Goal: Task Accomplishment & Management: Complete application form

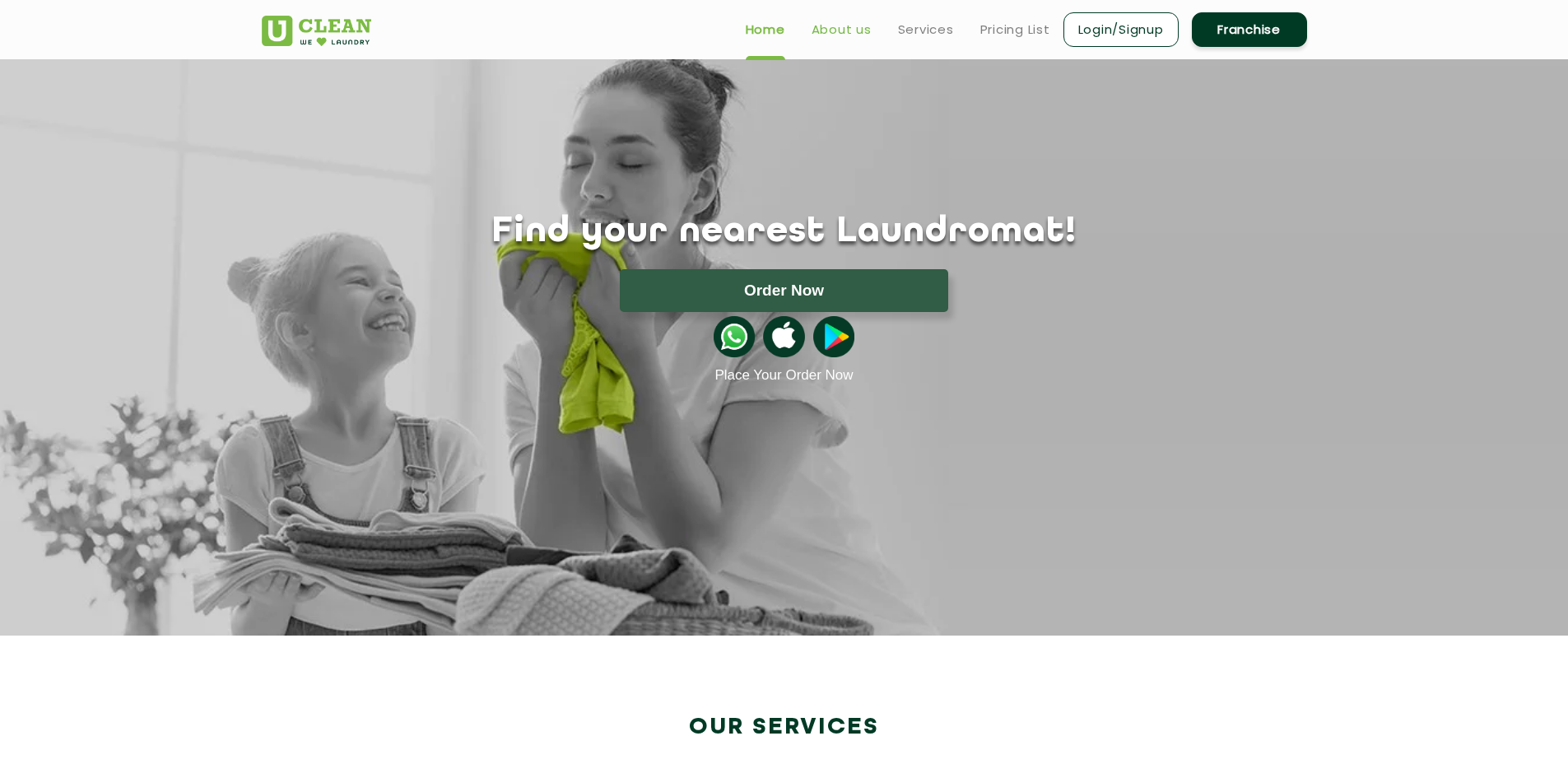
click at [846, 38] on link "About us" at bounding box center [842, 30] width 60 height 20
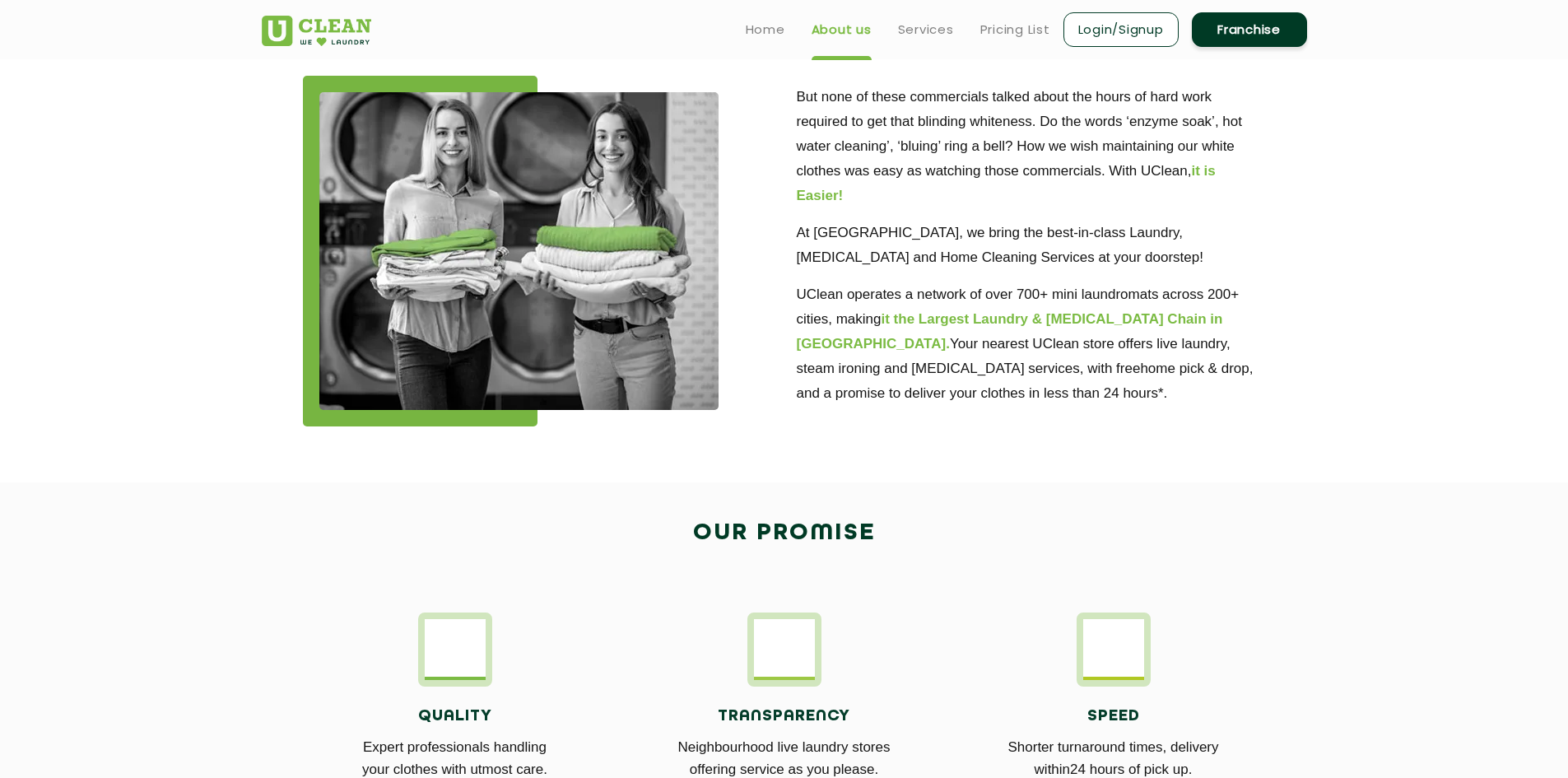
scroll to position [334, 0]
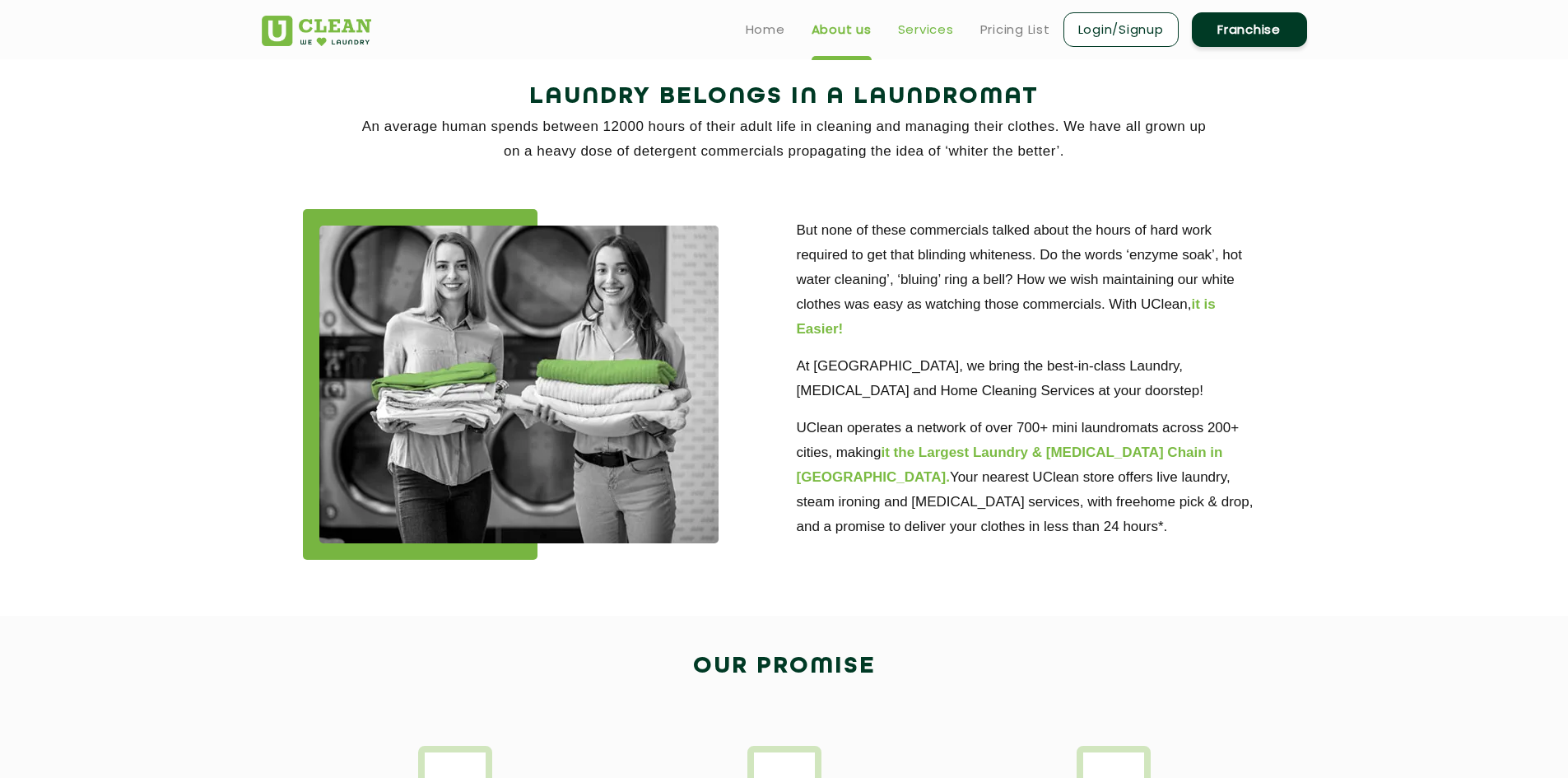
click at [938, 35] on link "Services" at bounding box center [926, 30] width 56 height 20
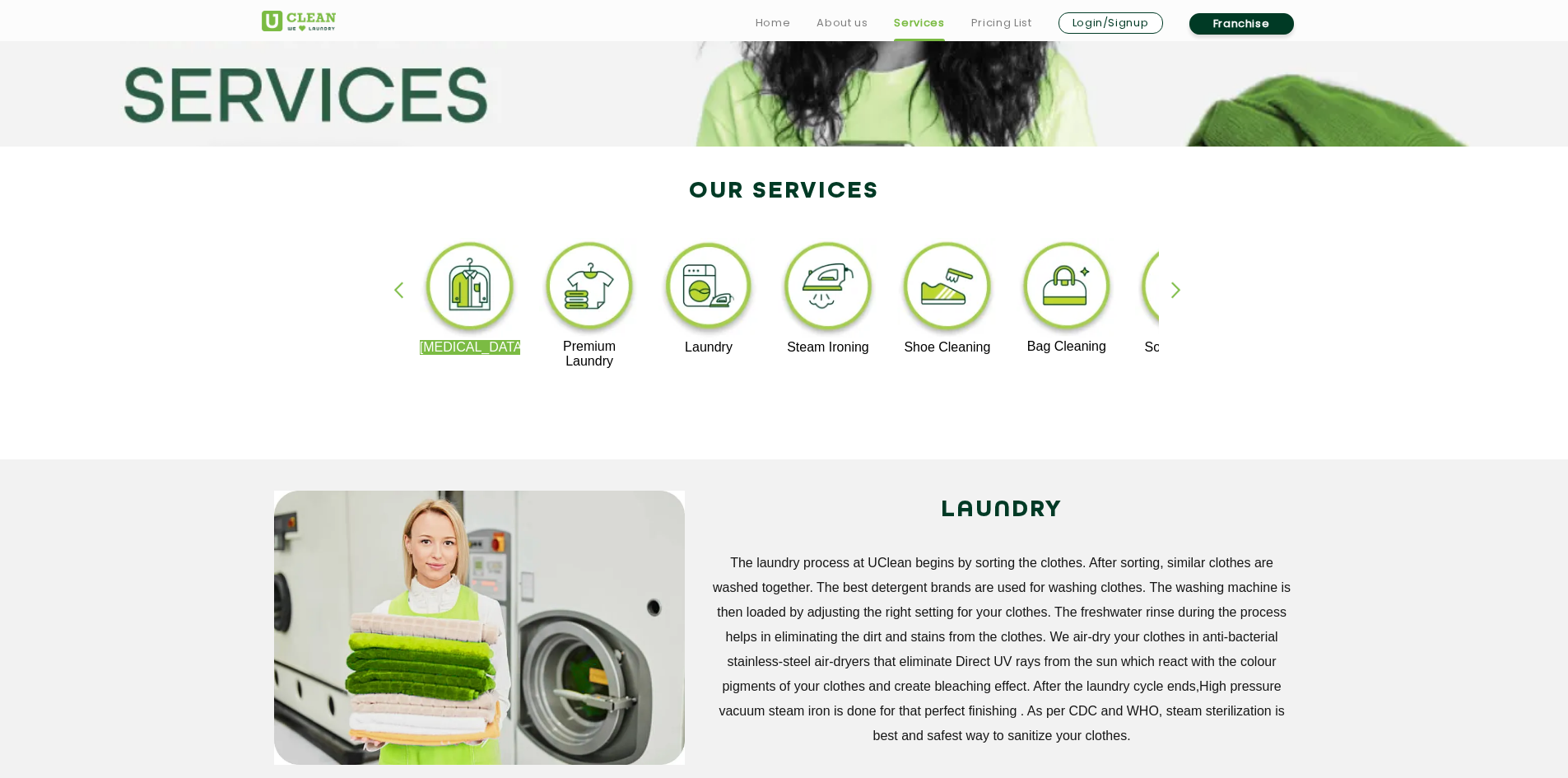
scroll to position [329, 0]
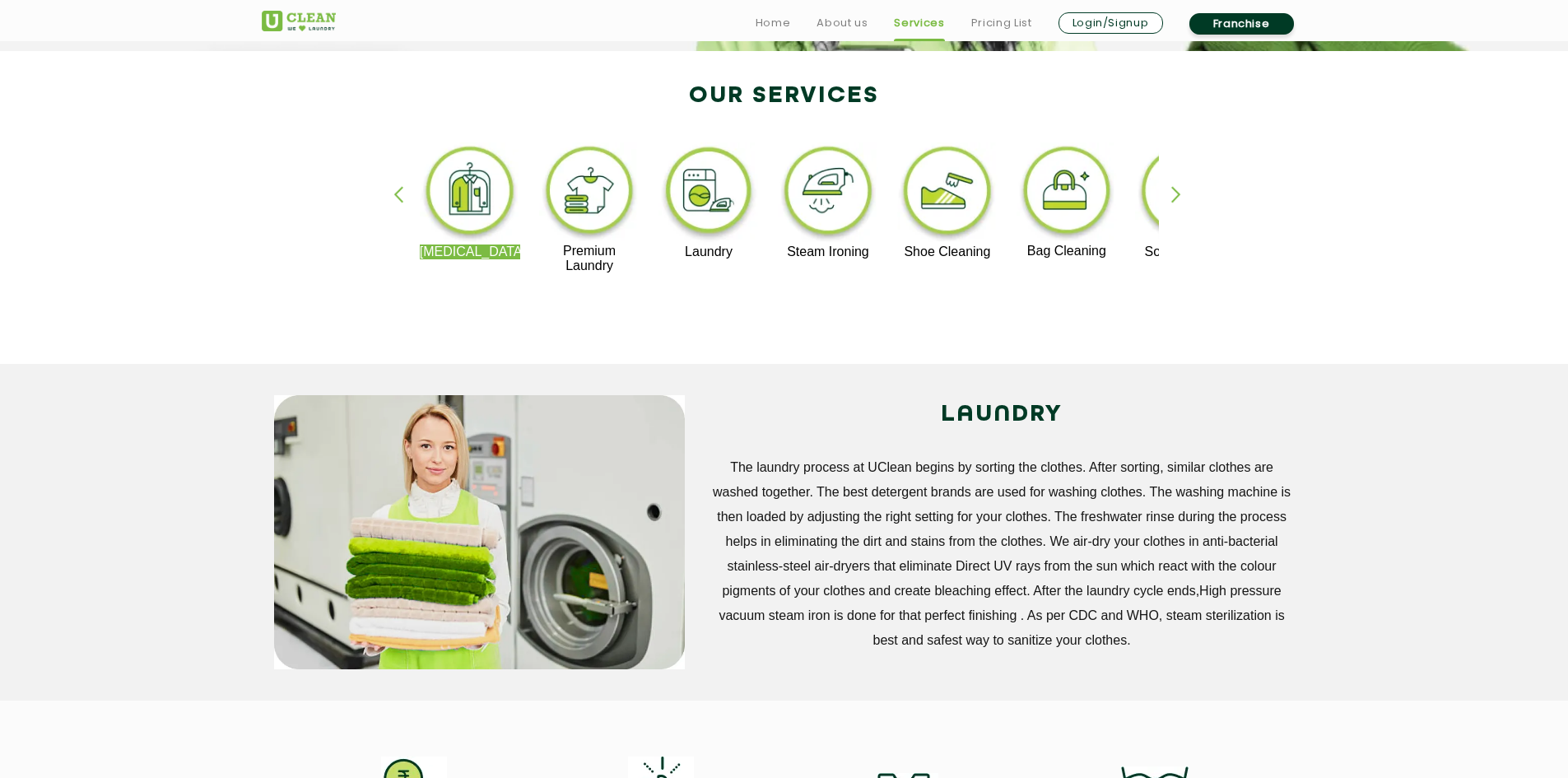
click at [582, 192] on img at bounding box center [589, 193] width 101 height 101
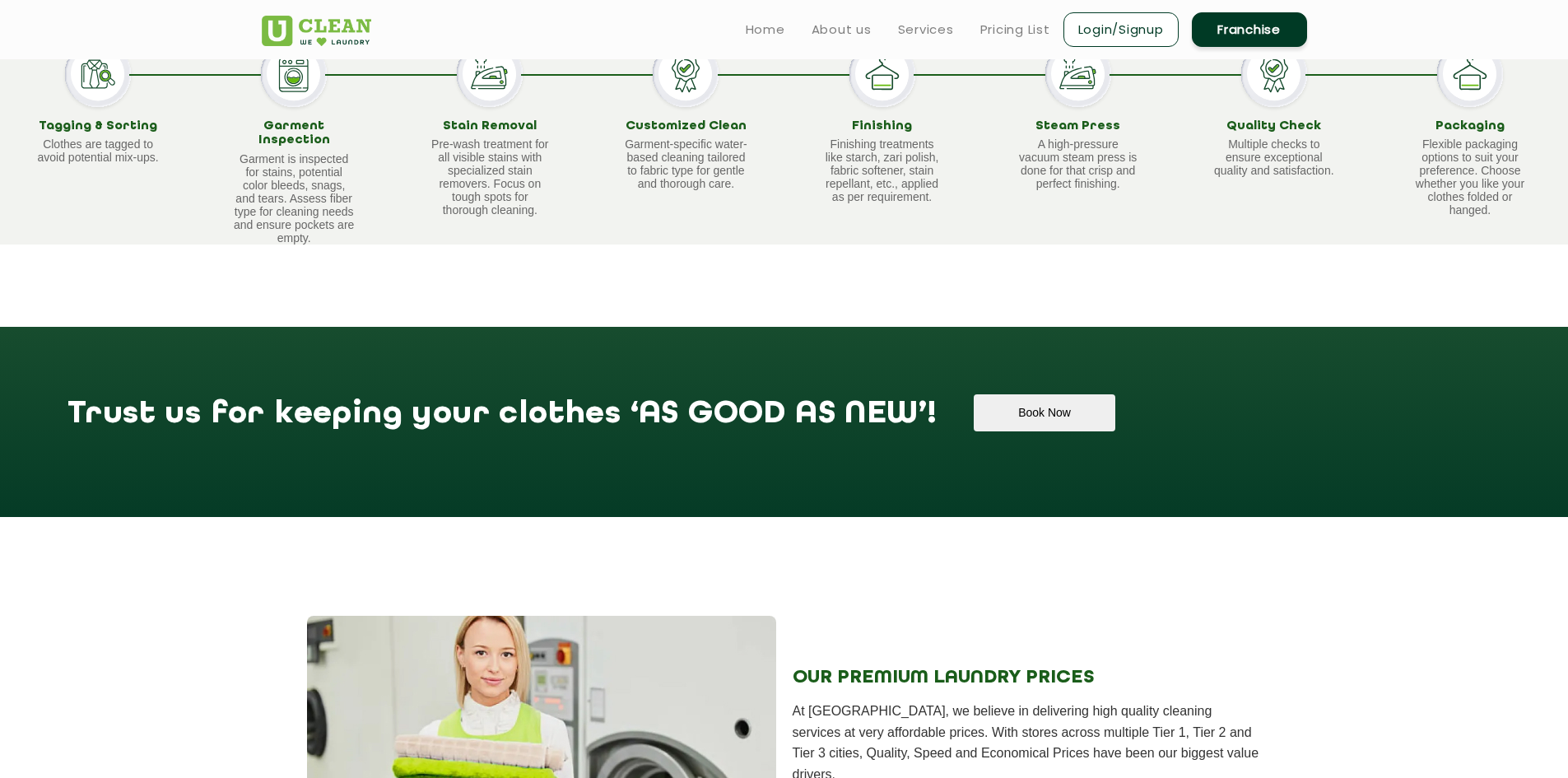
scroll to position [988, 0]
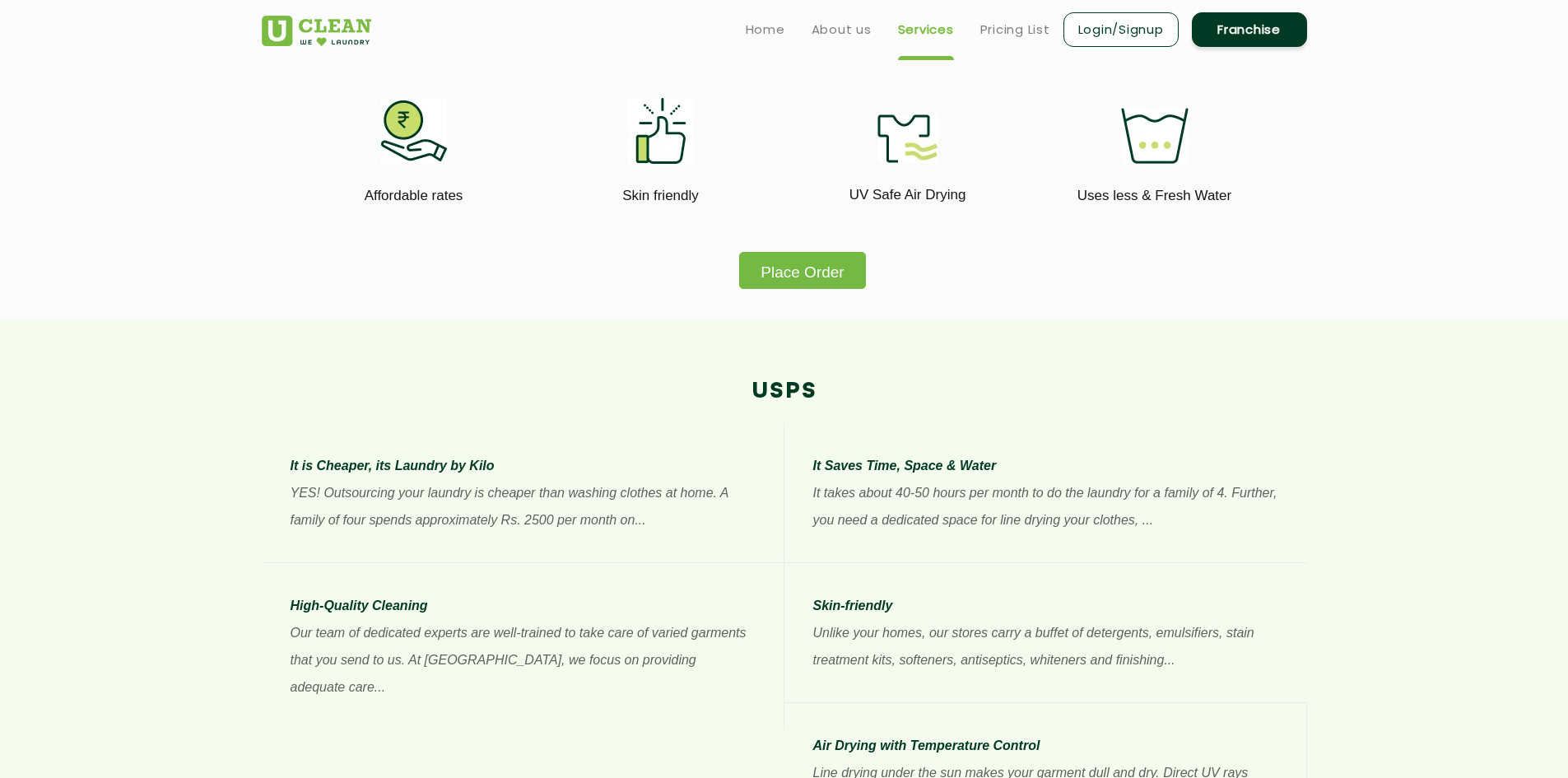
scroll to position [329, 0]
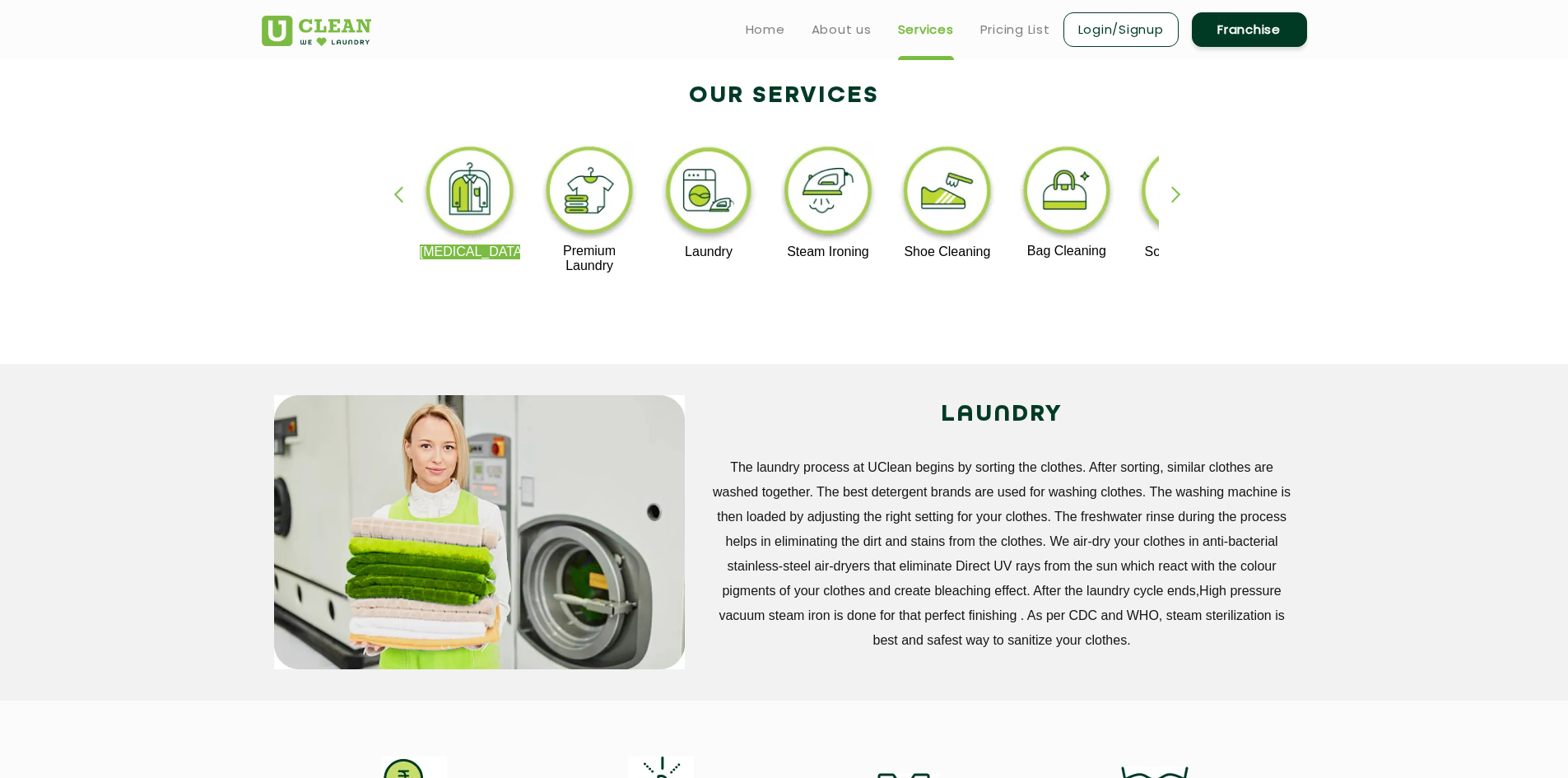
click at [735, 199] on img at bounding box center [709, 193] width 101 height 102
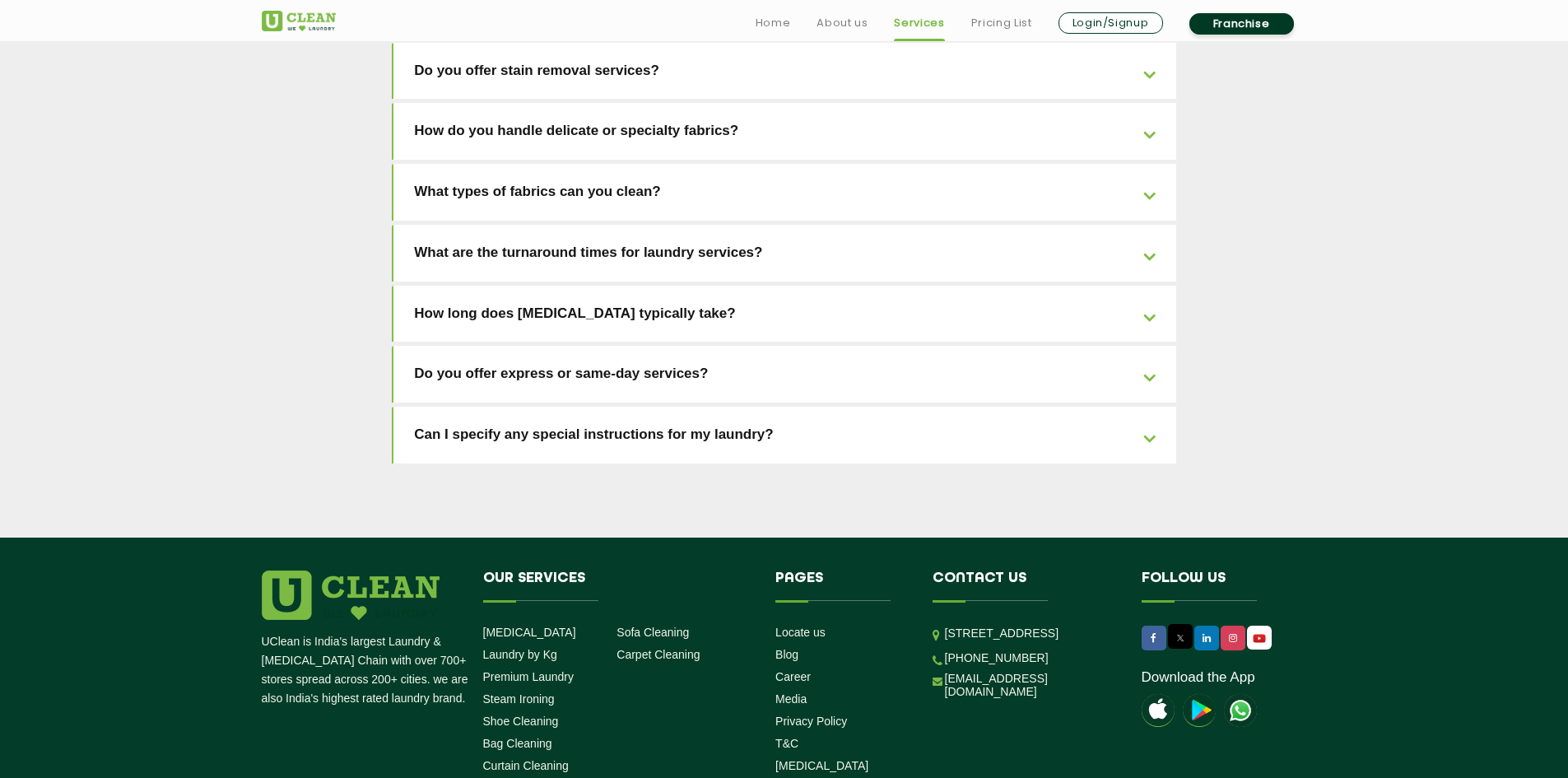
scroll to position [3602, 0]
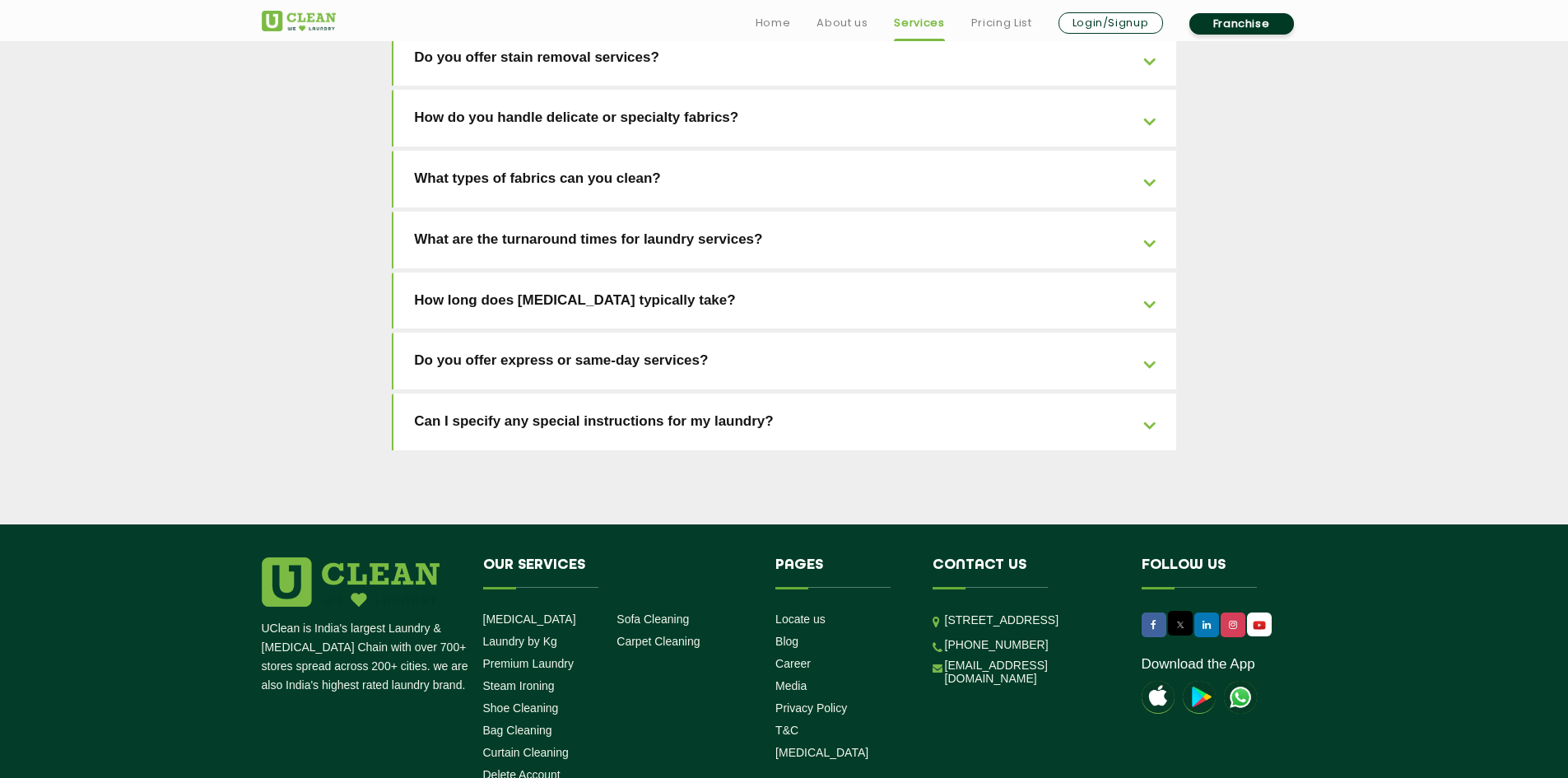
click at [1155, 394] on link "Can I specify any special instructions for my laundry?" at bounding box center [785, 422] width 783 height 57
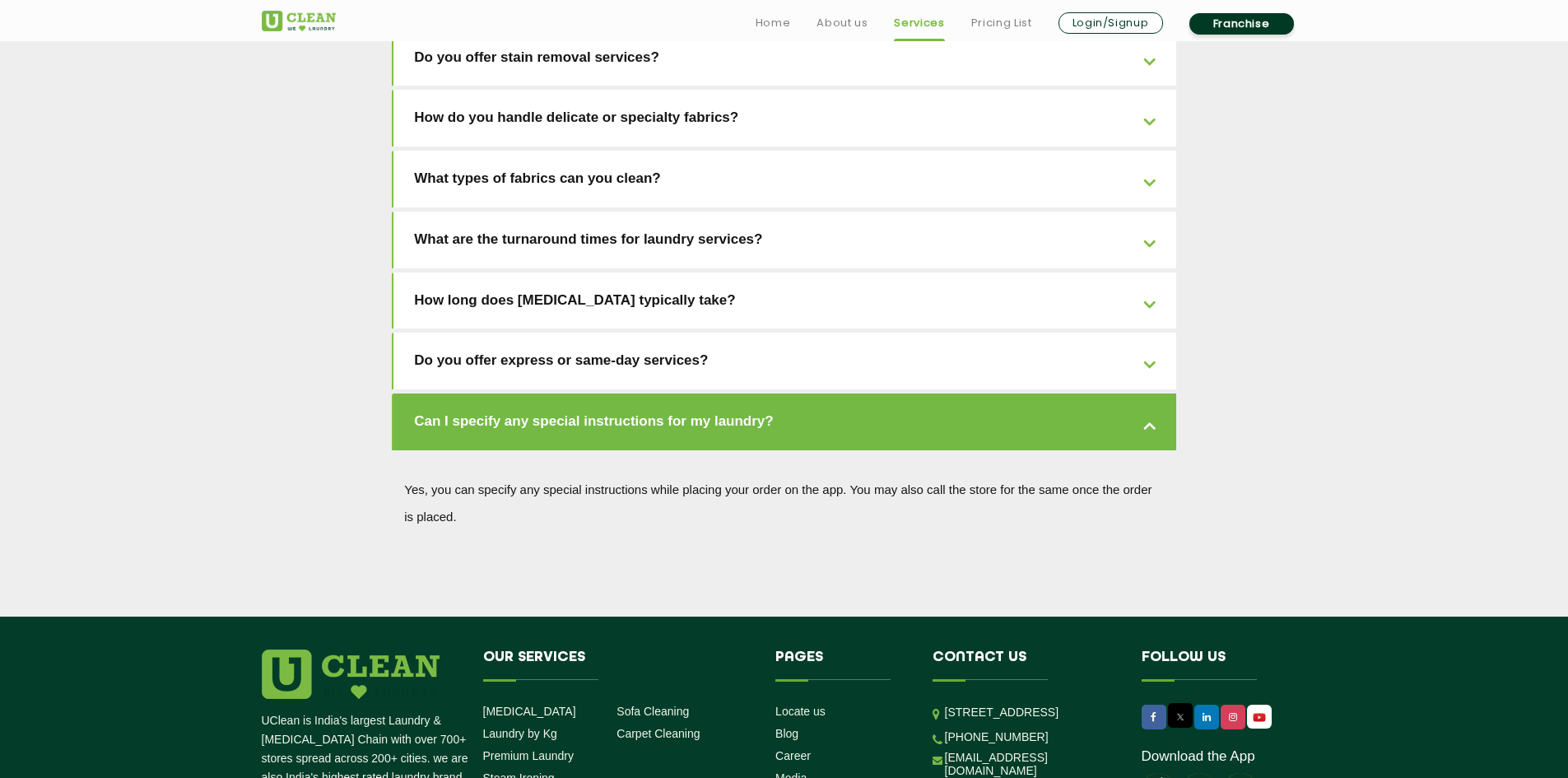
click at [1155, 394] on link "Can I specify any special instructions for my laundry?" at bounding box center [785, 422] width 783 height 57
click at [1151, 333] on link "Do you offer express or same-day services?" at bounding box center [785, 361] width 783 height 57
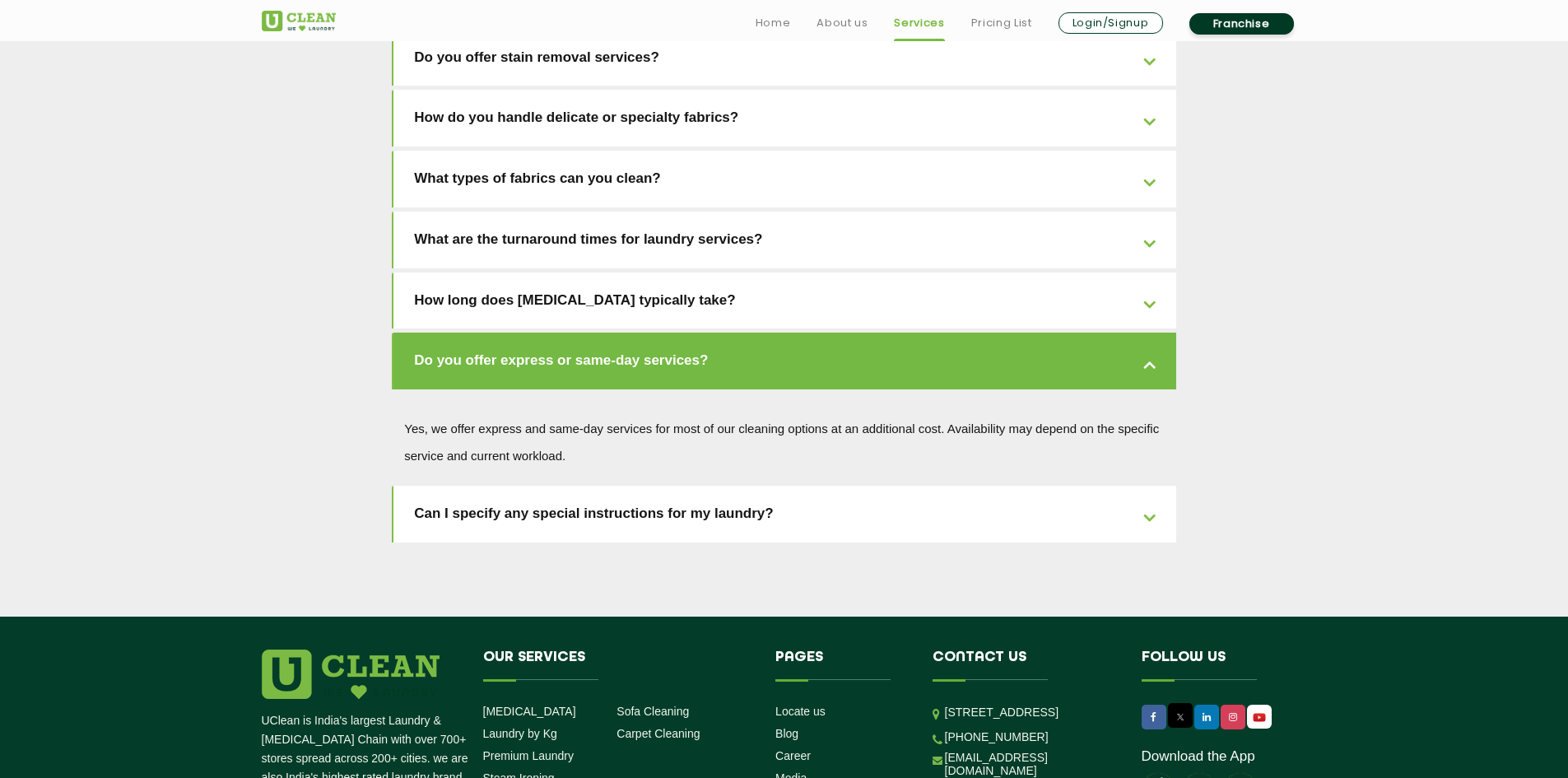
click at [1147, 333] on link "Do you offer express or same-day services?" at bounding box center [785, 361] width 783 height 57
click at [1147, 272] on link "How long does [MEDICAL_DATA] typically take?" at bounding box center [785, 300] width 783 height 57
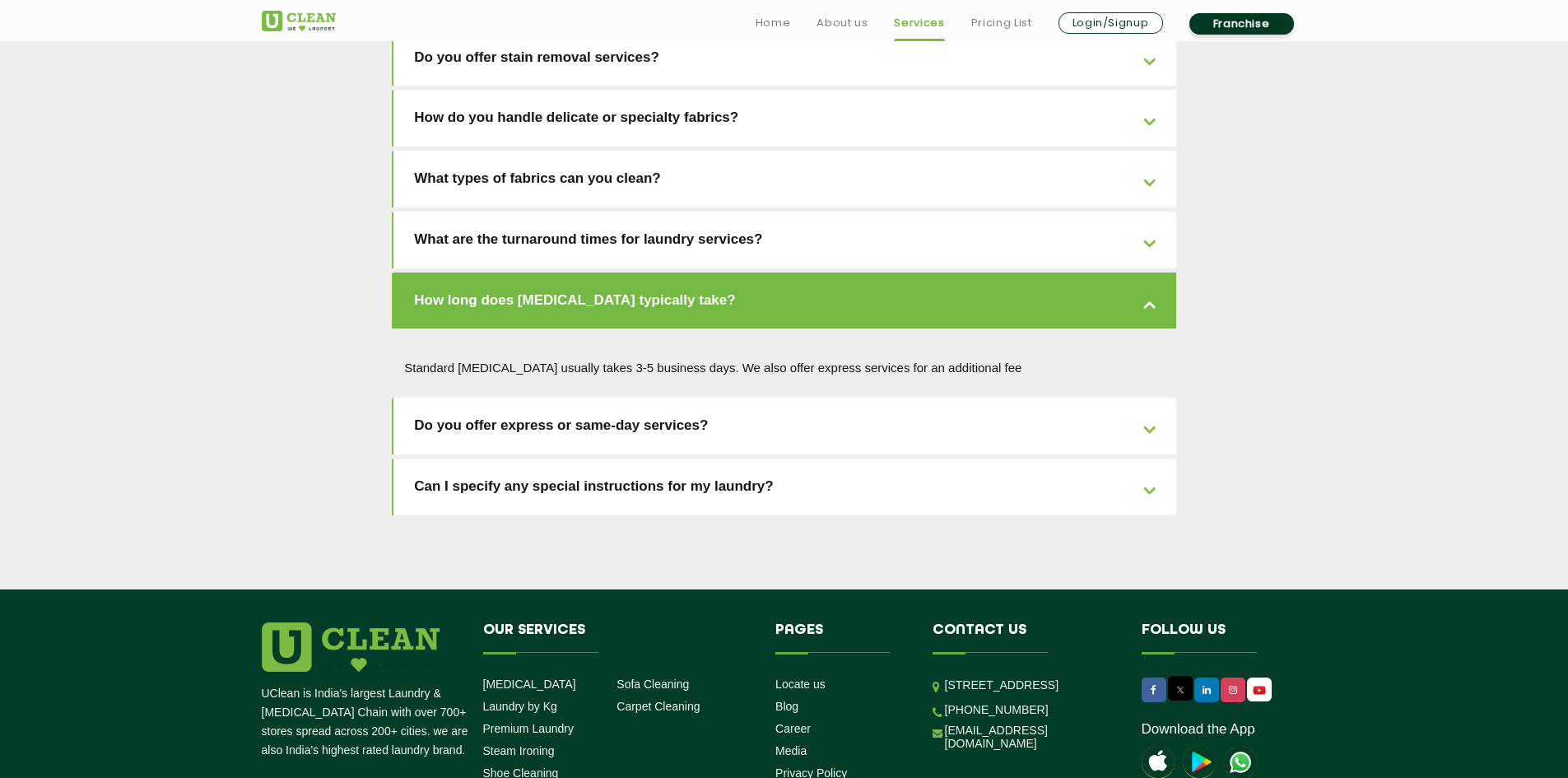
click at [1151, 212] on link "What are the turnaround times for laundry services?" at bounding box center [785, 240] width 783 height 57
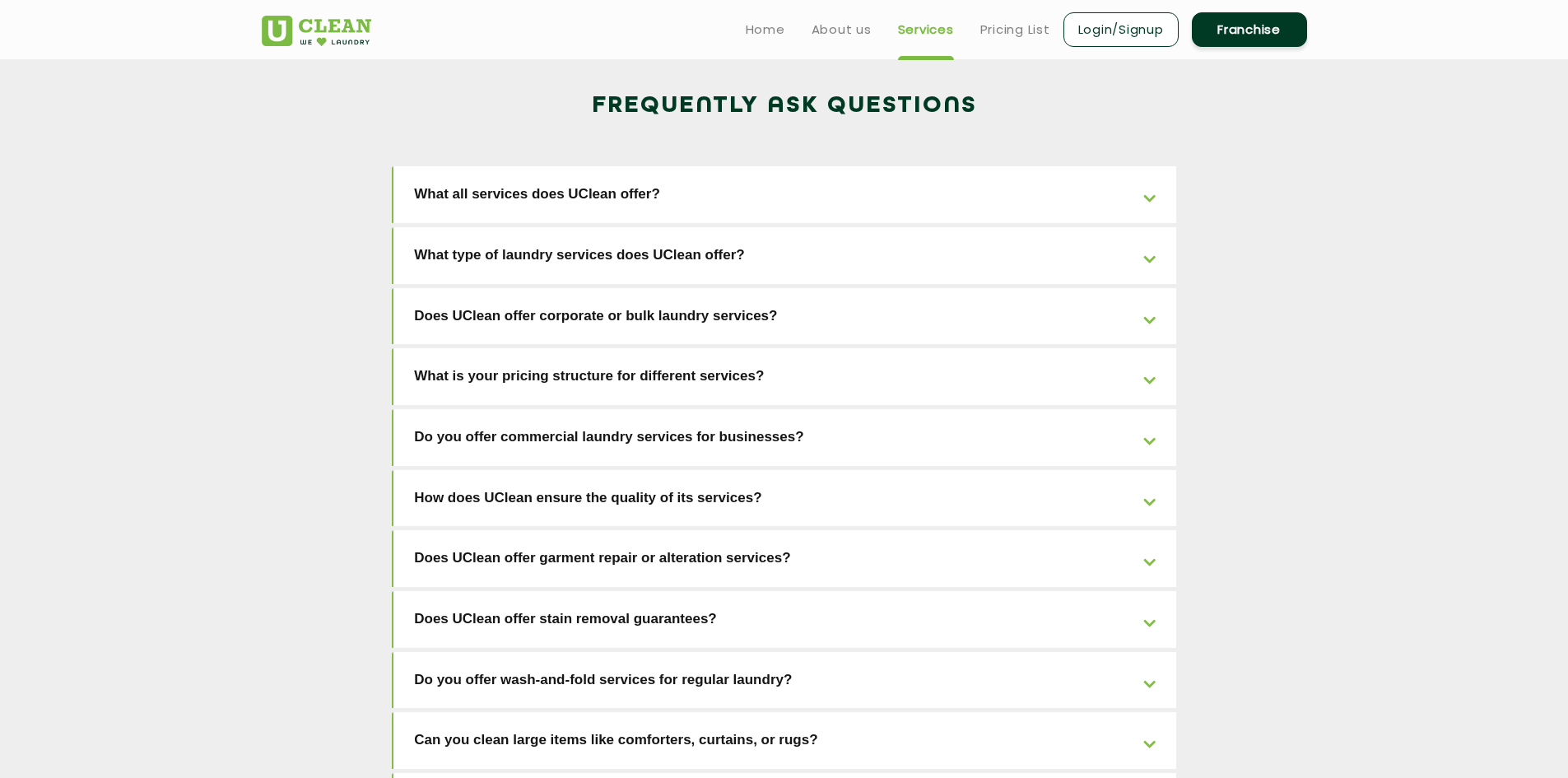
scroll to position [2613, 0]
click at [1144, 290] on link "Does UClean offer corporate or bulk laundry services?" at bounding box center [785, 318] width 783 height 57
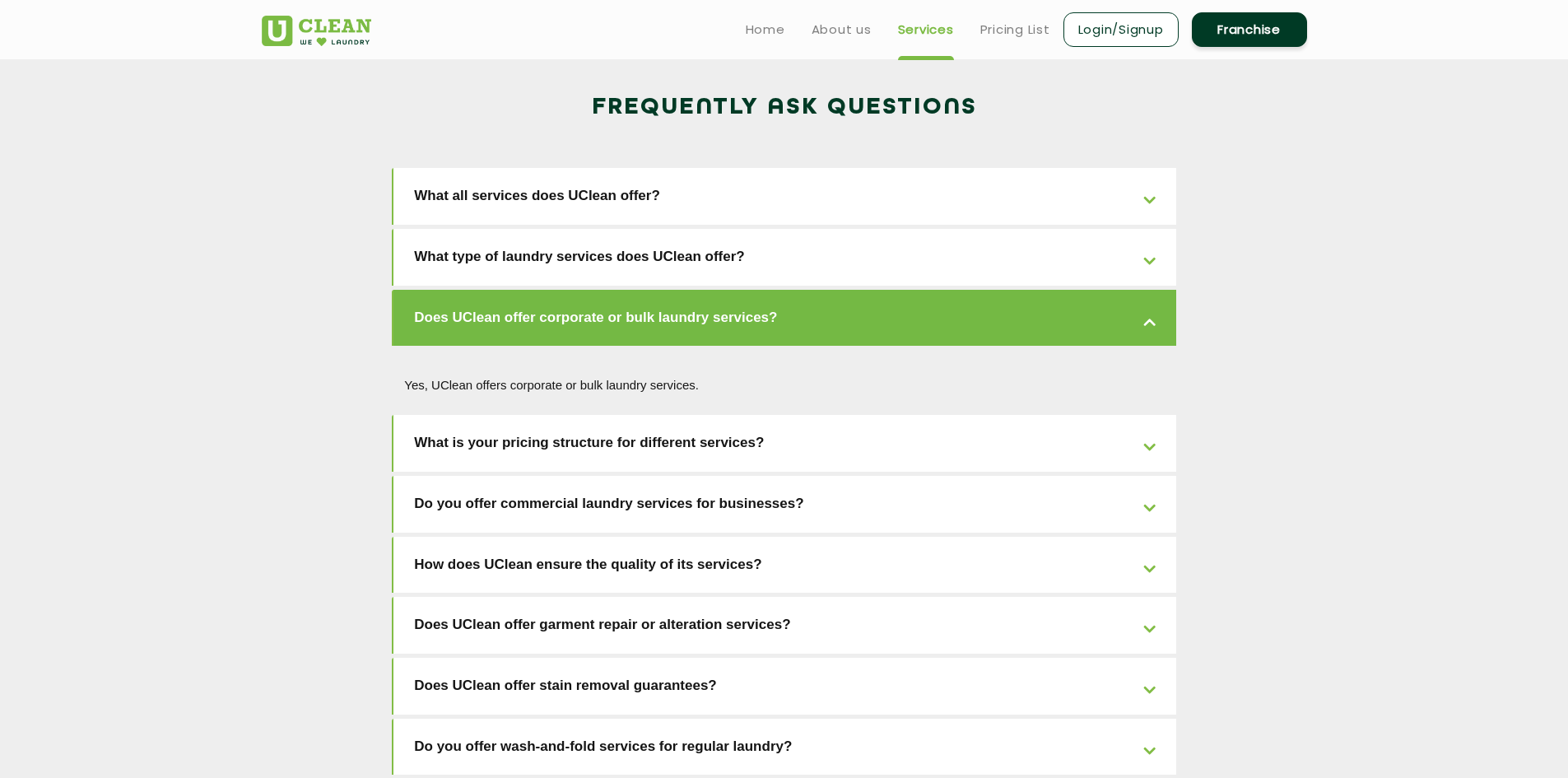
click at [1144, 290] on link "Does UClean offer corporate or bulk laundry services?" at bounding box center [785, 318] width 783 height 57
click at [1151, 229] on link "What type of laundry services does UClean offer?" at bounding box center [785, 257] width 783 height 57
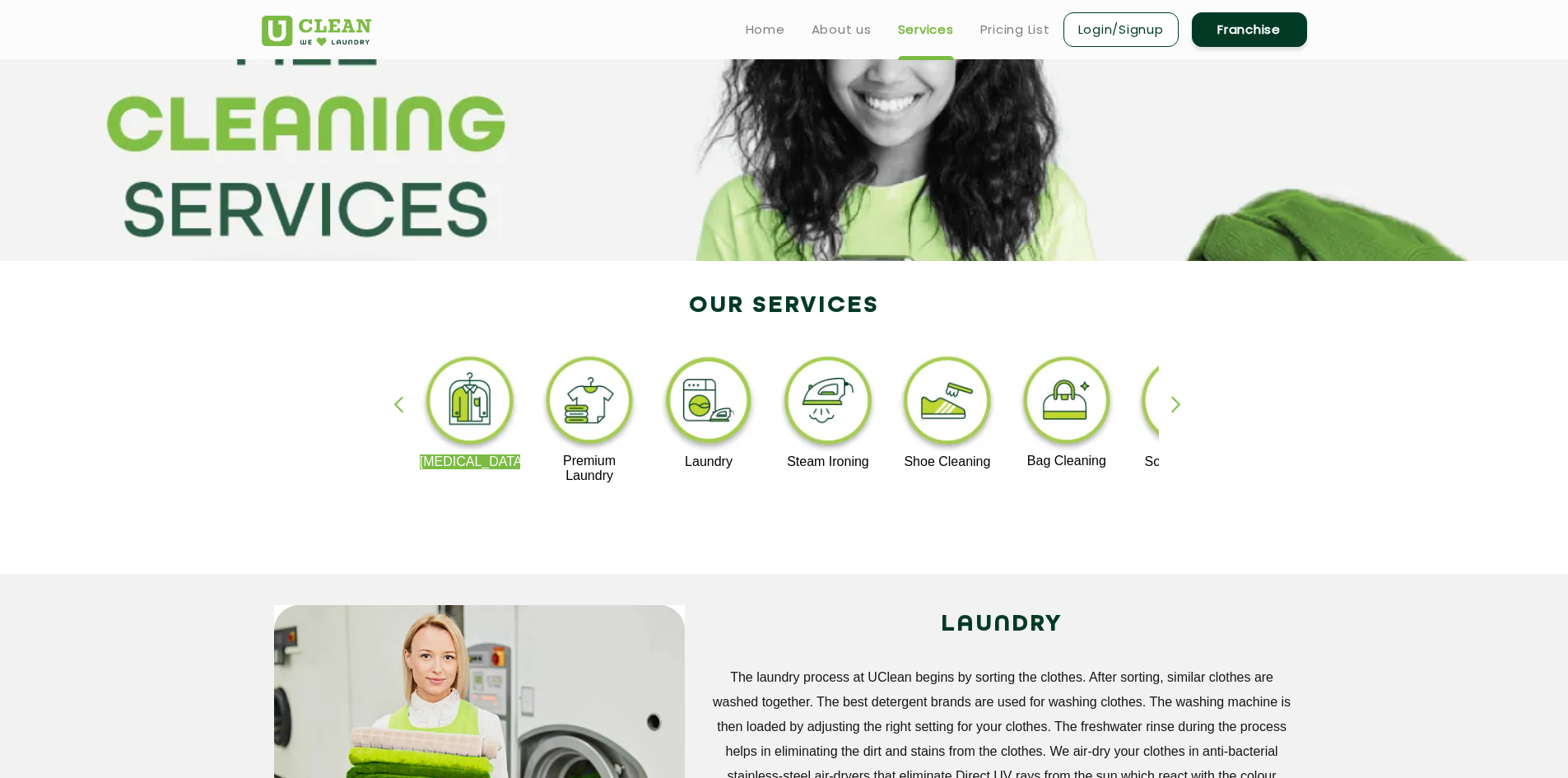
scroll to position [0, 0]
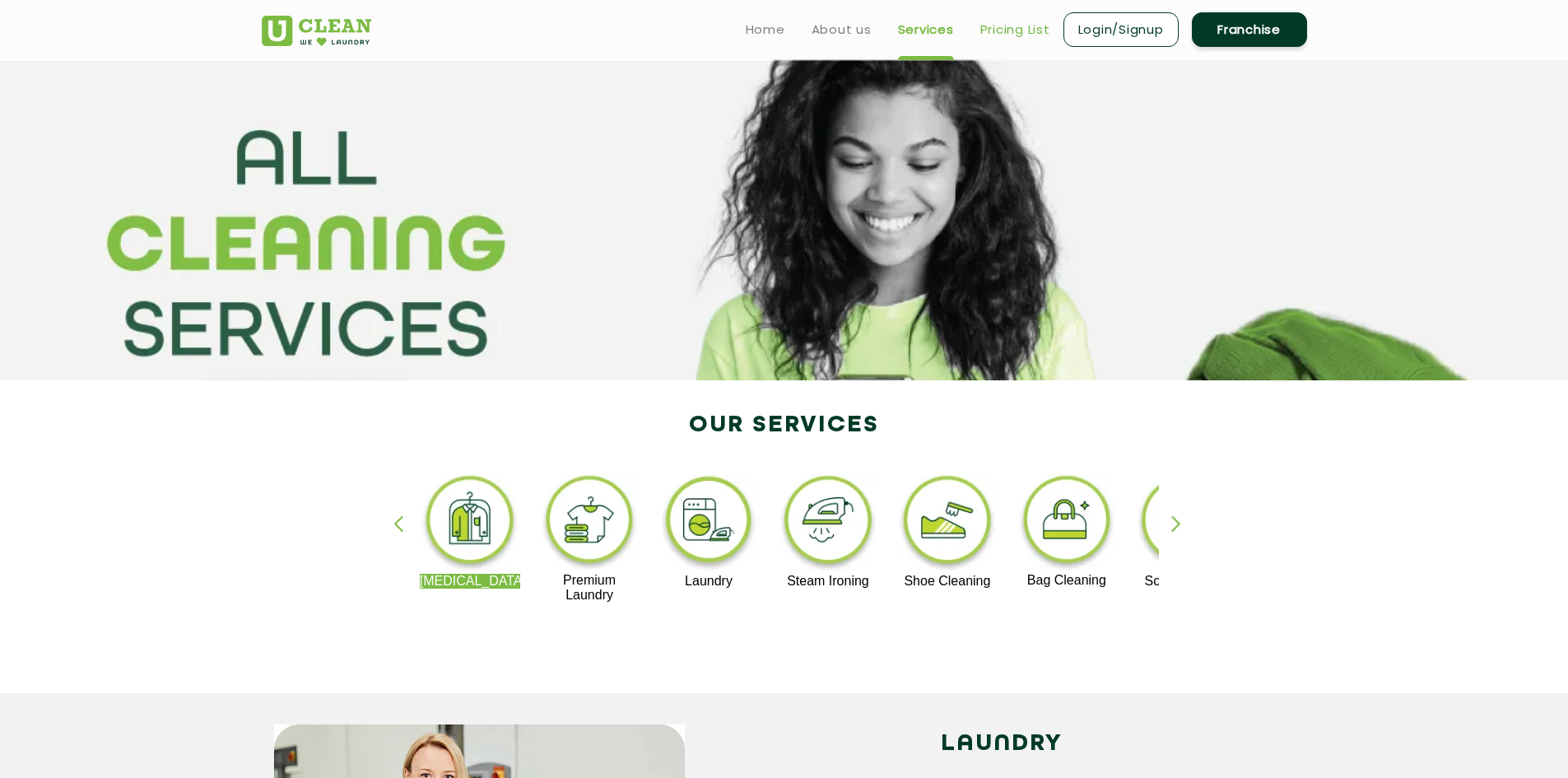
click at [1016, 33] on link "Pricing List" at bounding box center [1016, 30] width 70 height 20
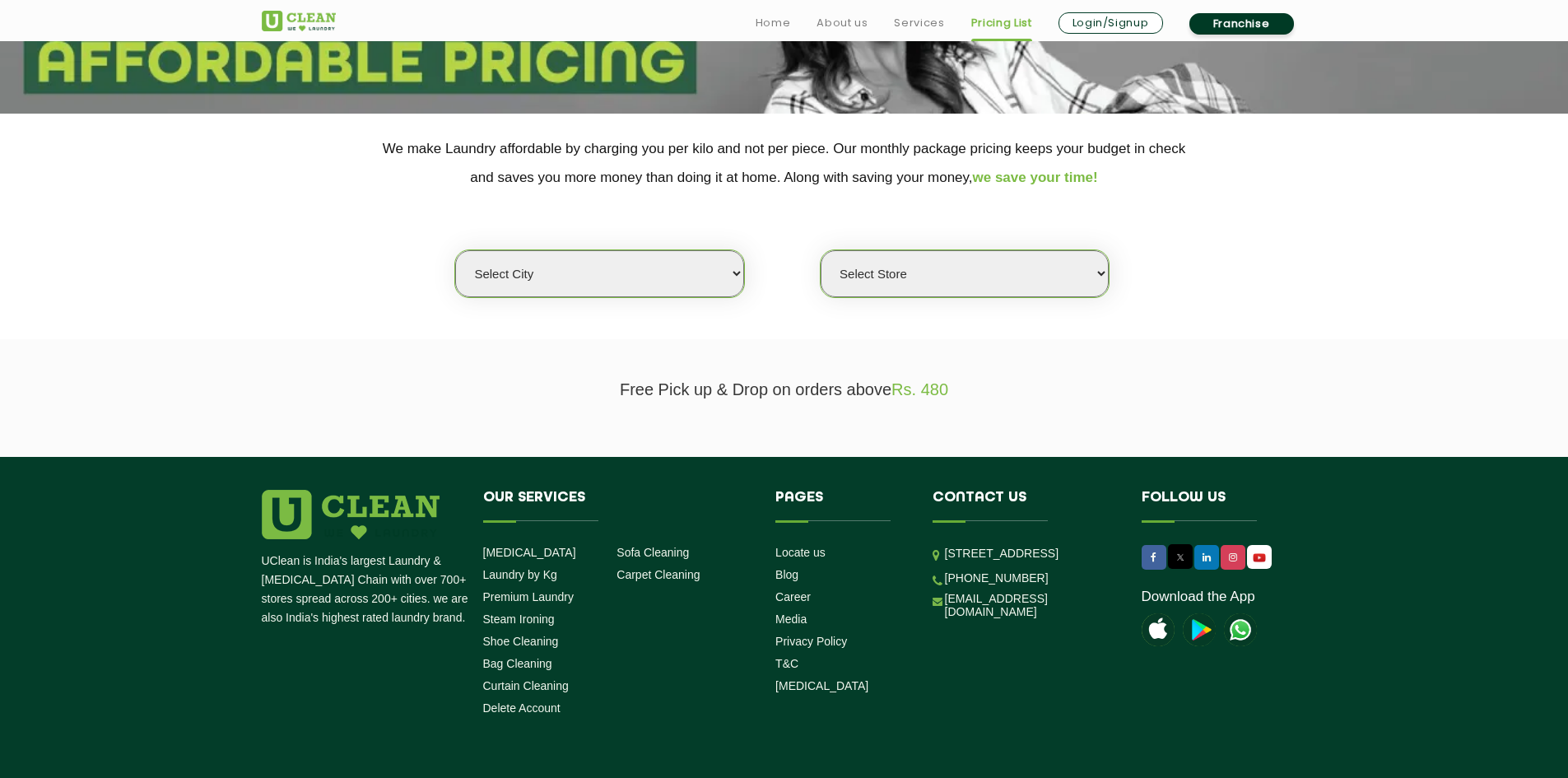
scroll to position [329, 0]
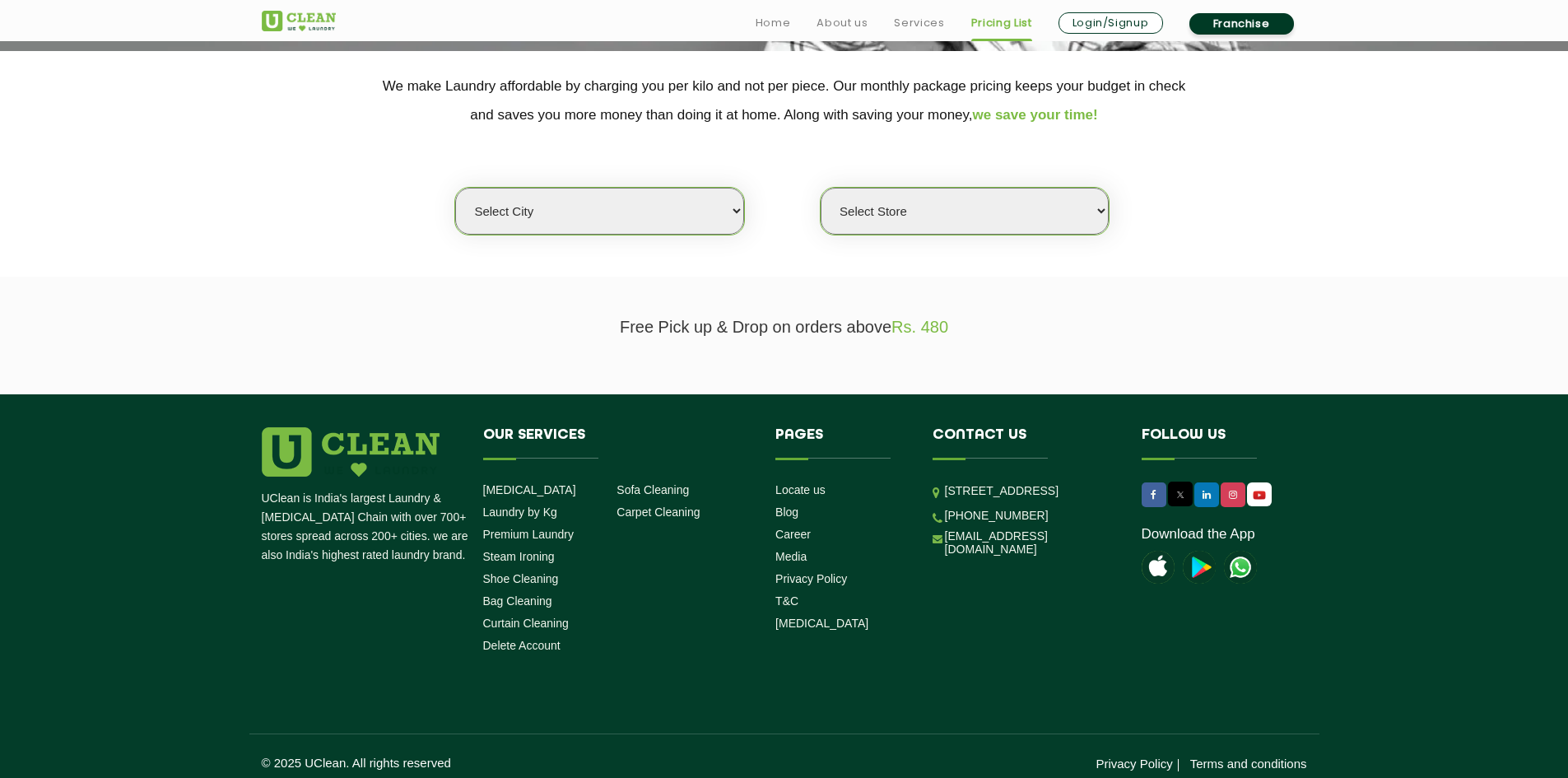
click at [688, 209] on select "Select city [GEOGRAPHIC_DATA] [GEOGRAPHIC_DATA] [GEOGRAPHIC_DATA] [GEOGRAPHIC_D…" at bounding box center [599, 211] width 288 height 47
click at [455, 188] on select "Select city [GEOGRAPHIC_DATA] [GEOGRAPHIC_DATA] [GEOGRAPHIC_DATA] [GEOGRAPHIC_D…" at bounding box center [599, 211] width 288 height 47
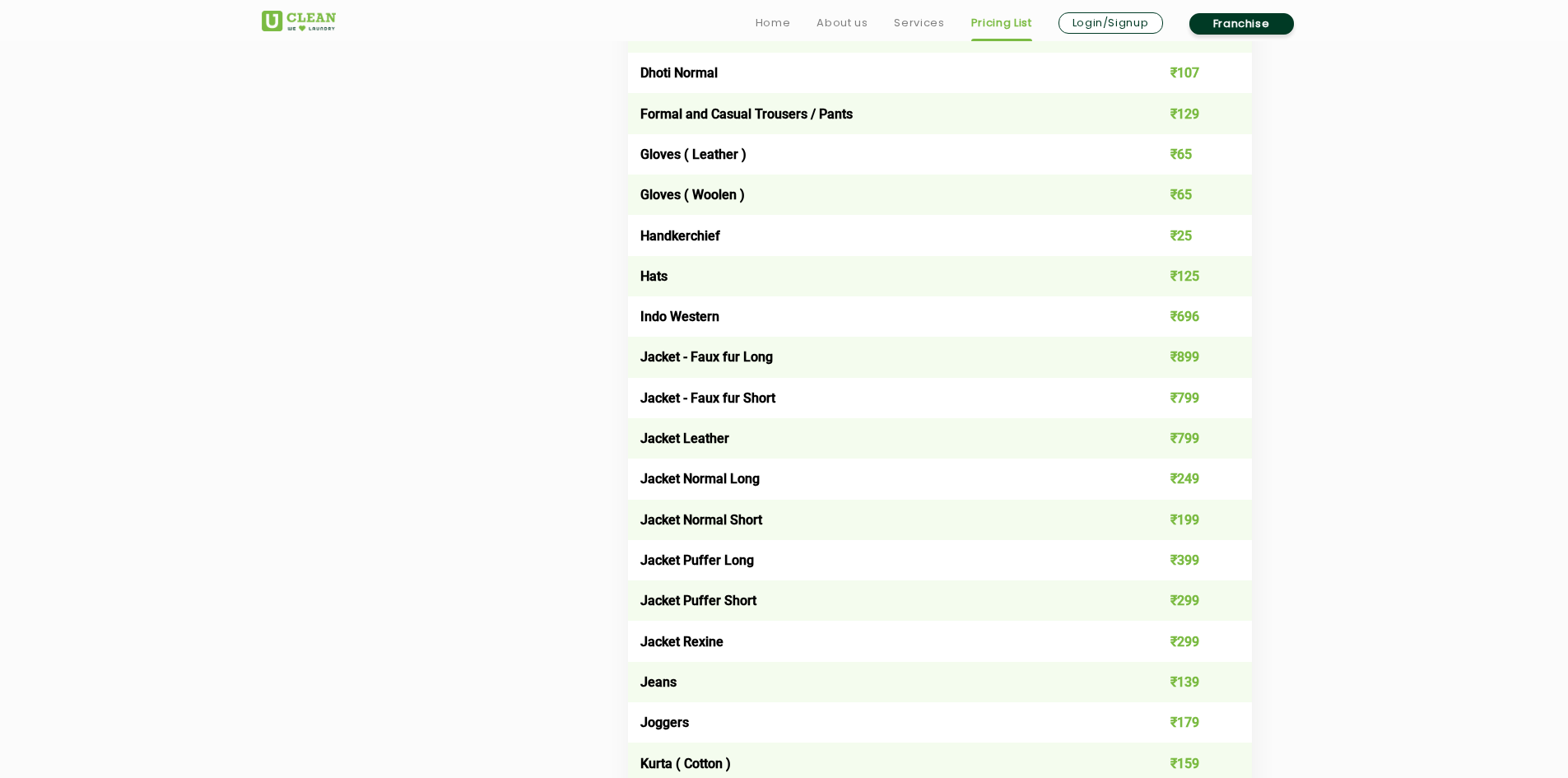
scroll to position [1153, 0]
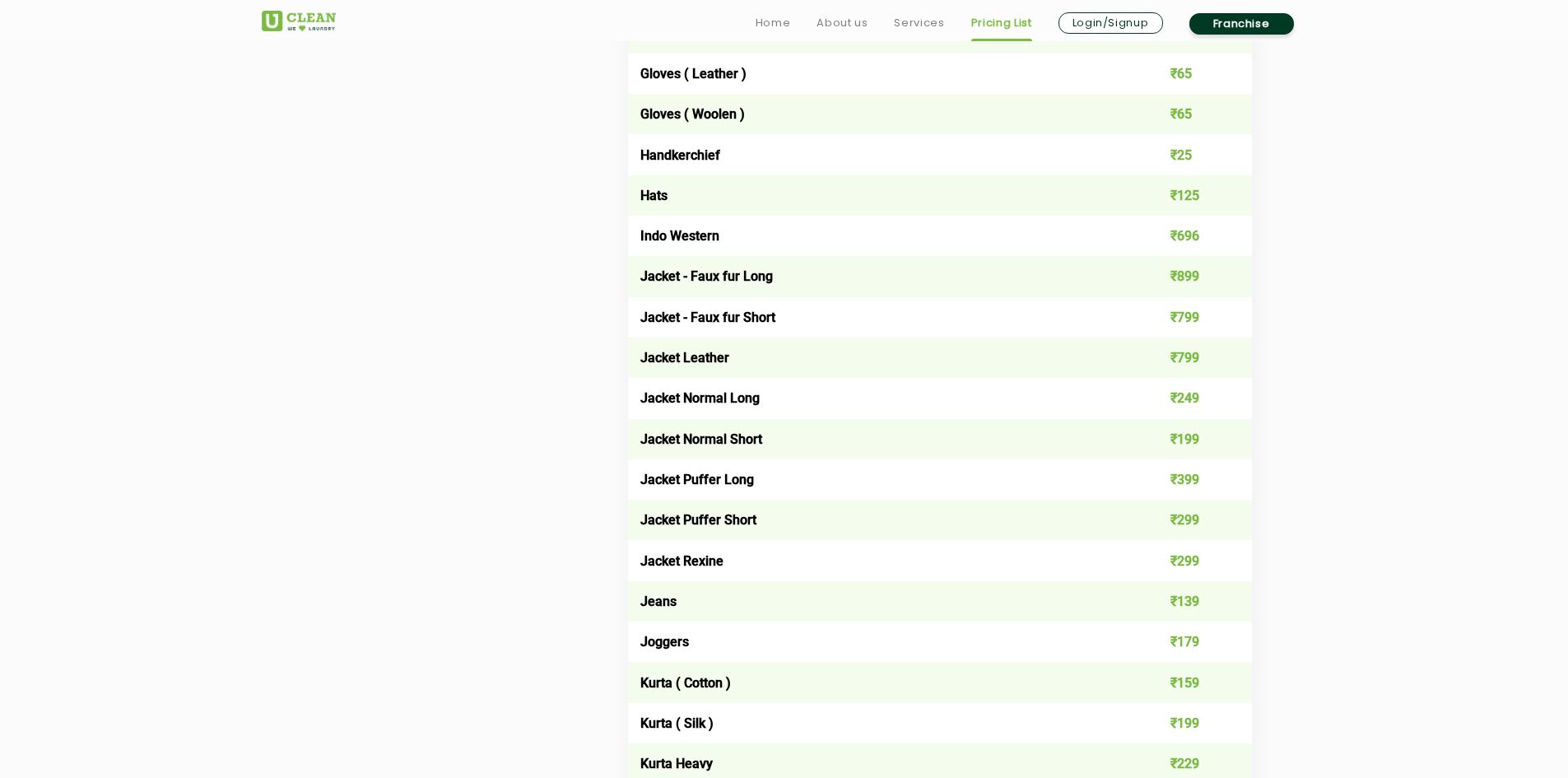
click at [677, 636] on td "Joggers" at bounding box center [878, 642] width 500 height 41
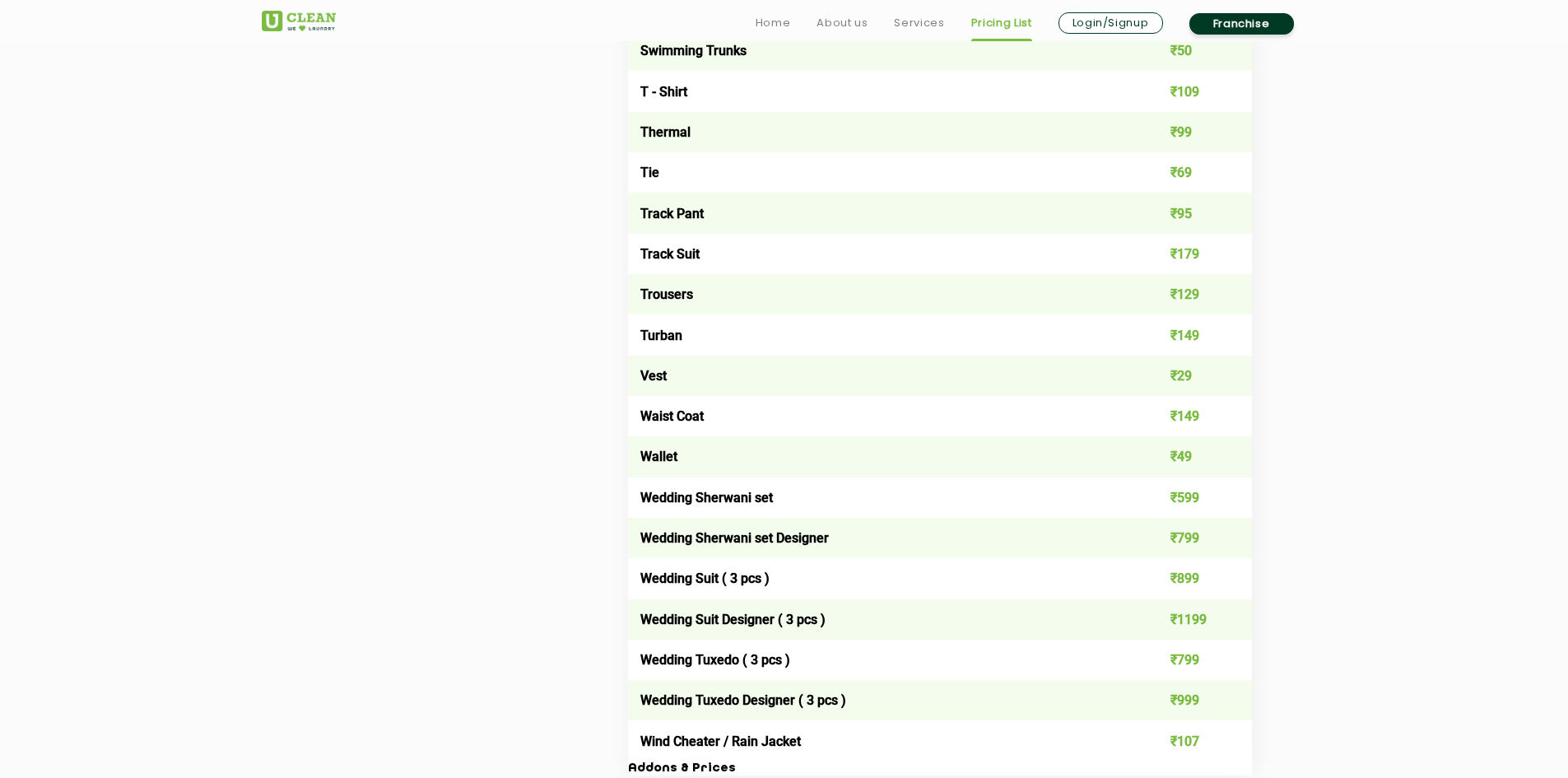
scroll to position [3396, 0]
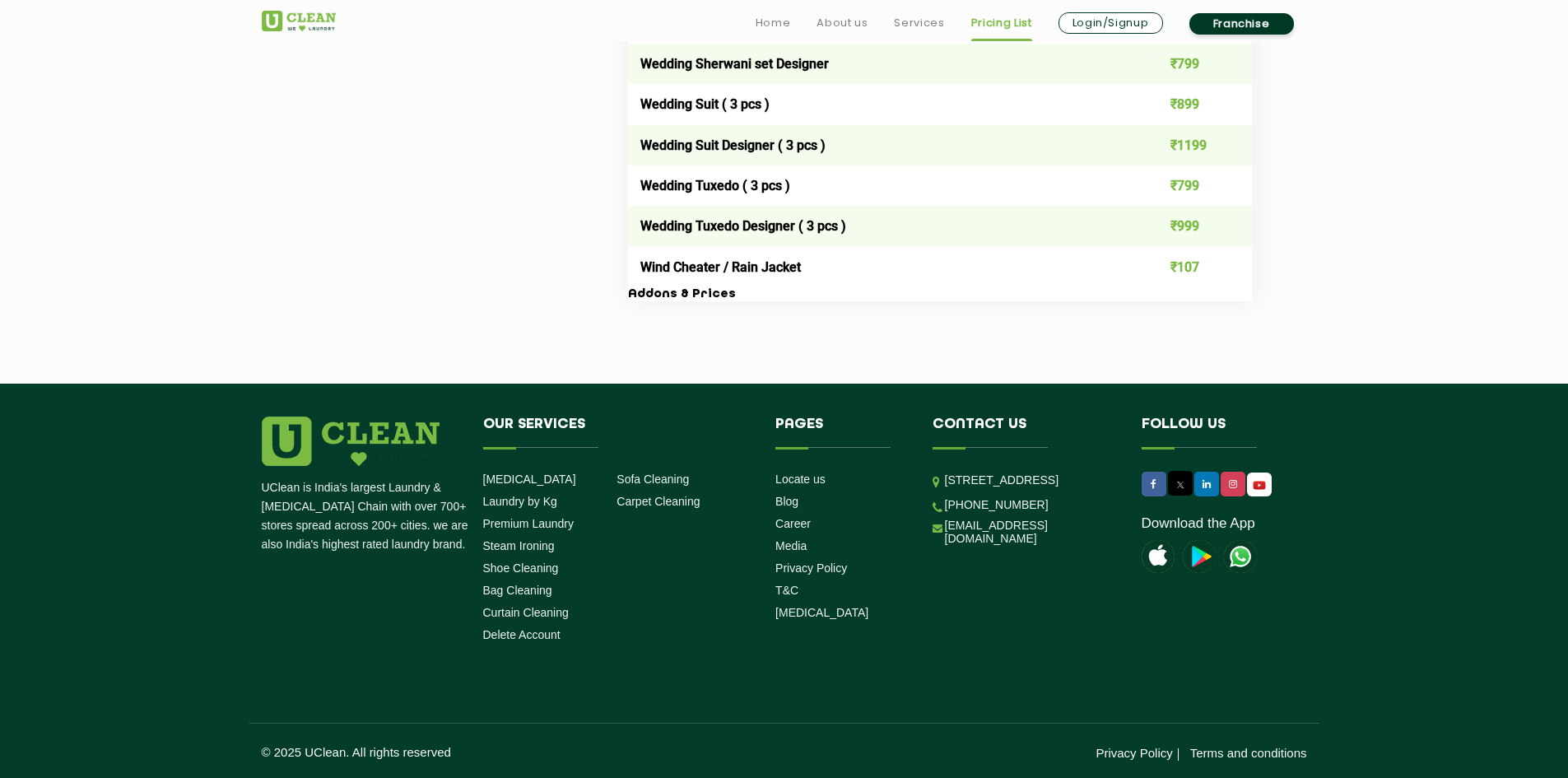
click at [652, 289] on h3 "Addons & Prices" at bounding box center [940, 295] width 624 height 14
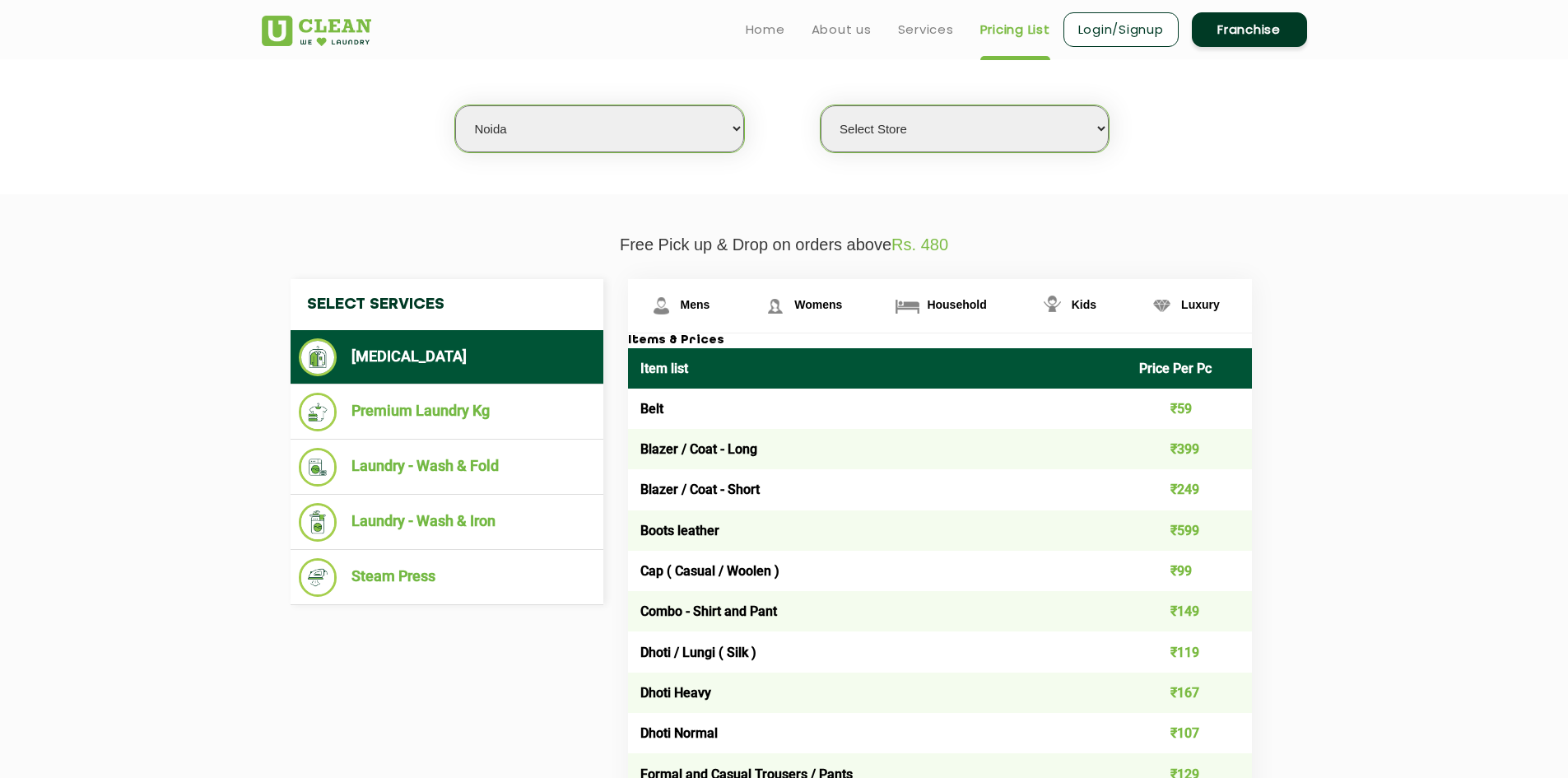
scroll to position [267, 0]
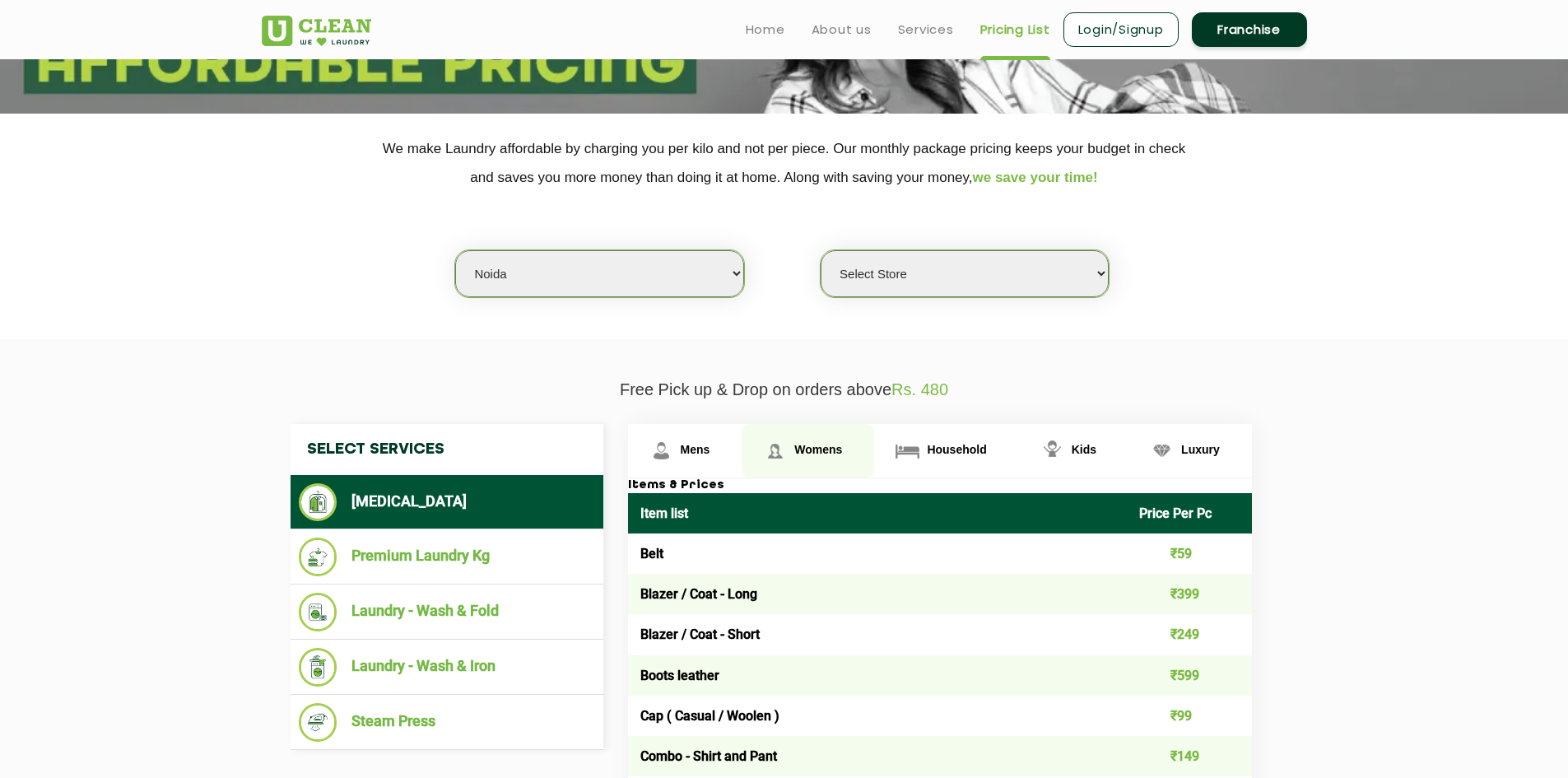
click at [821, 447] on span "Womens" at bounding box center [818, 449] width 48 height 14
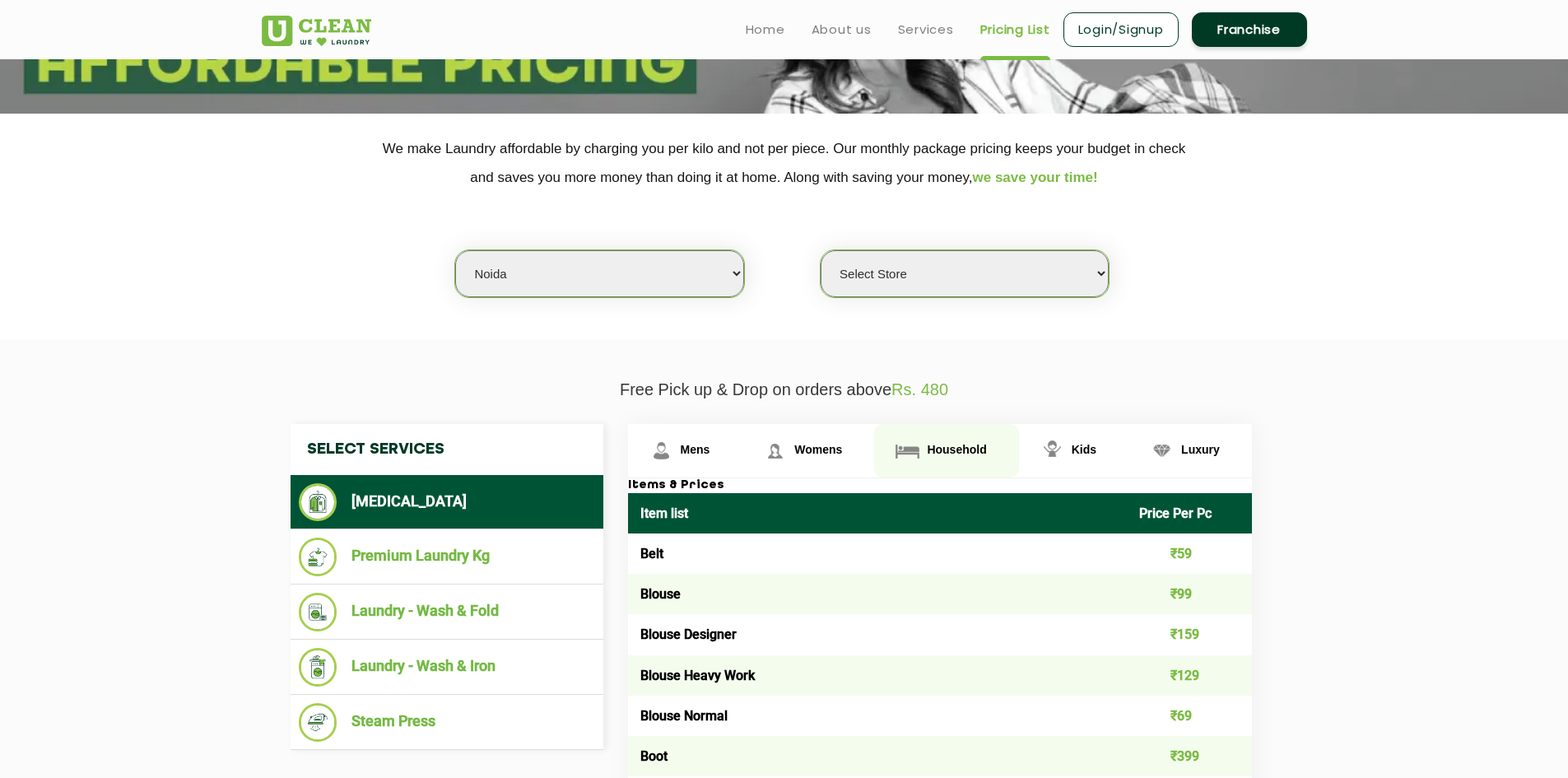
click at [961, 446] on span "Household" at bounding box center [957, 449] width 59 height 14
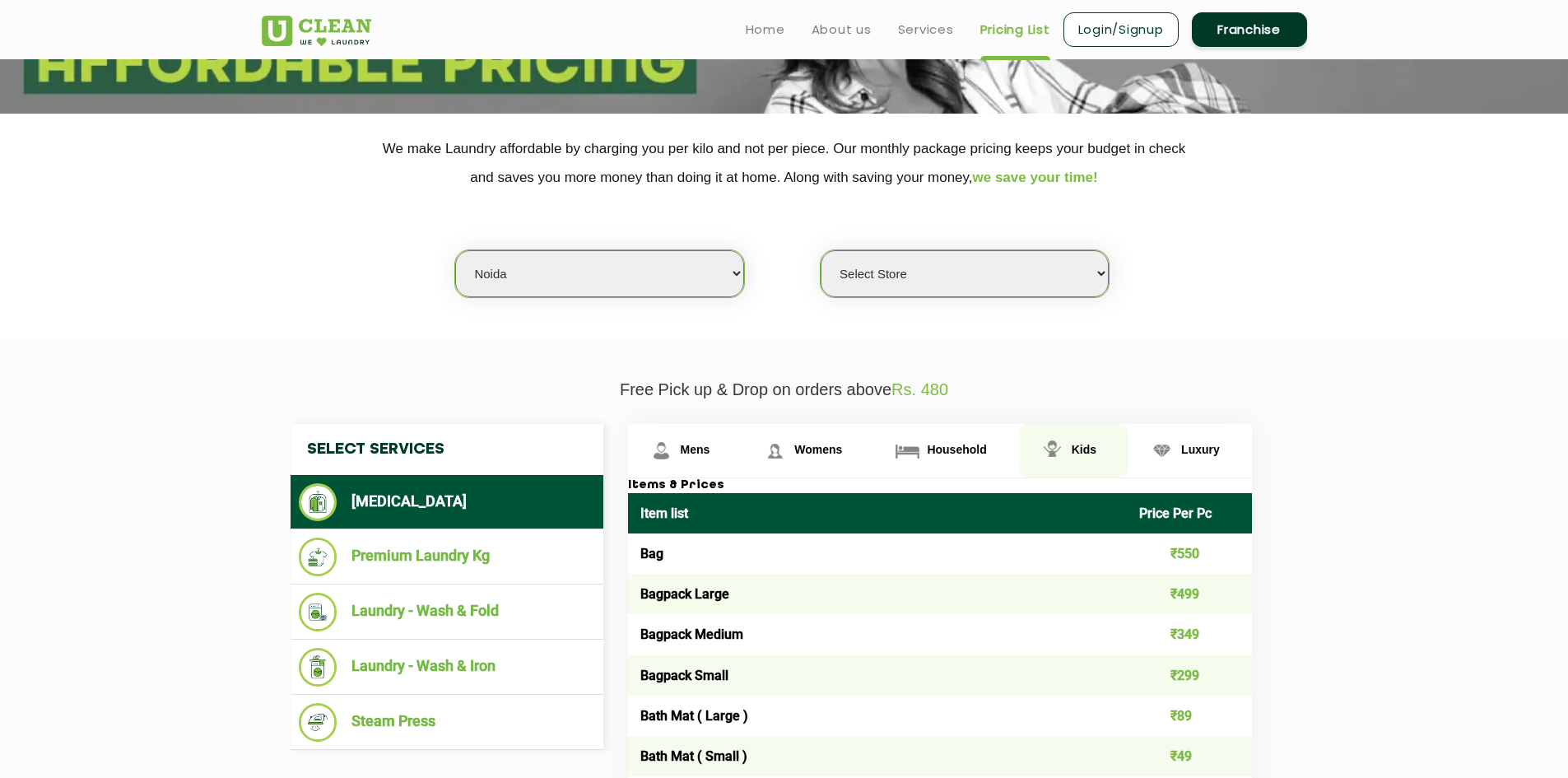
click at [1098, 447] on link "Kids" at bounding box center [1073, 450] width 109 height 53
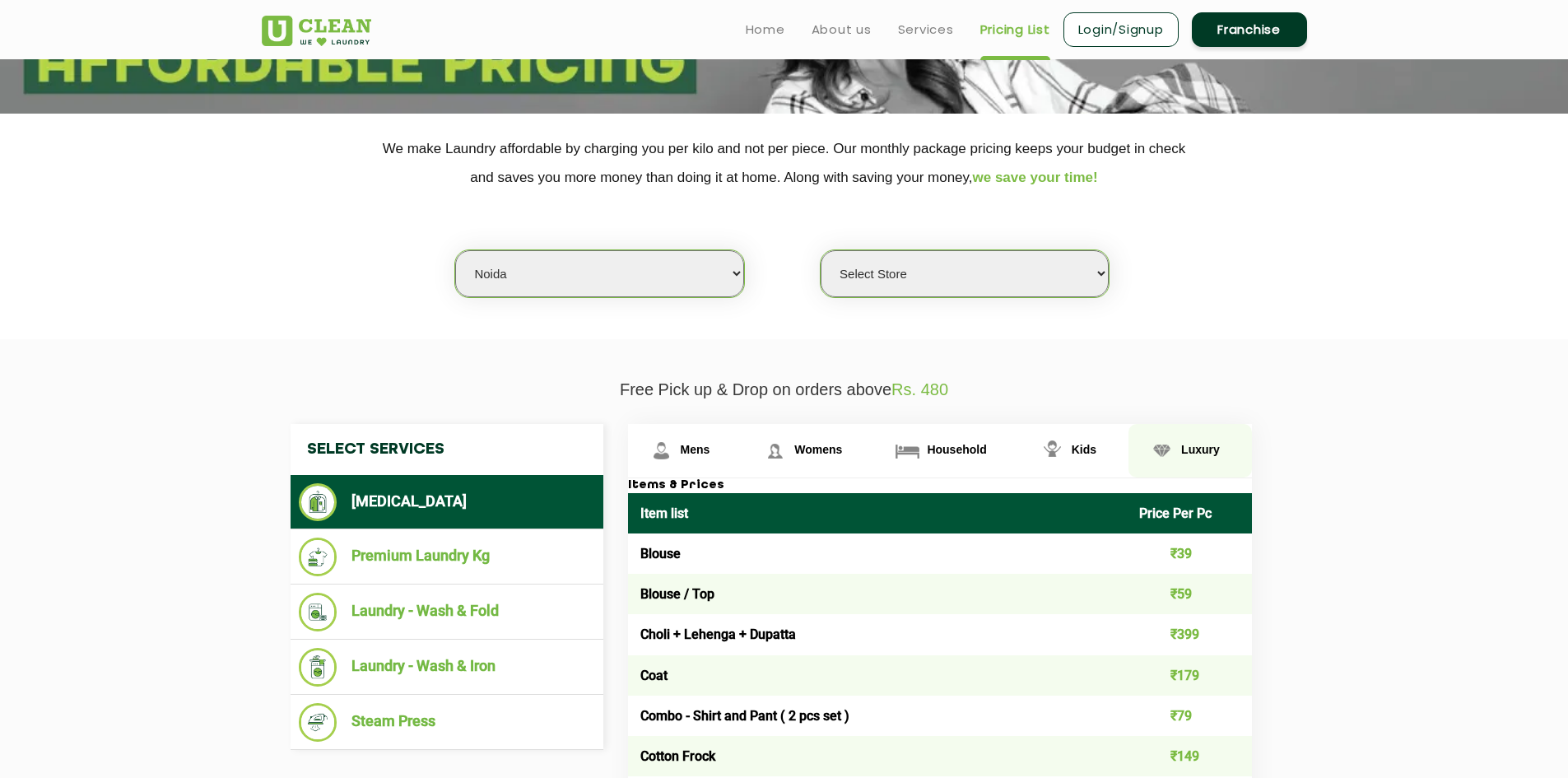
click at [1205, 443] on link "Luxury" at bounding box center [1190, 450] width 123 height 53
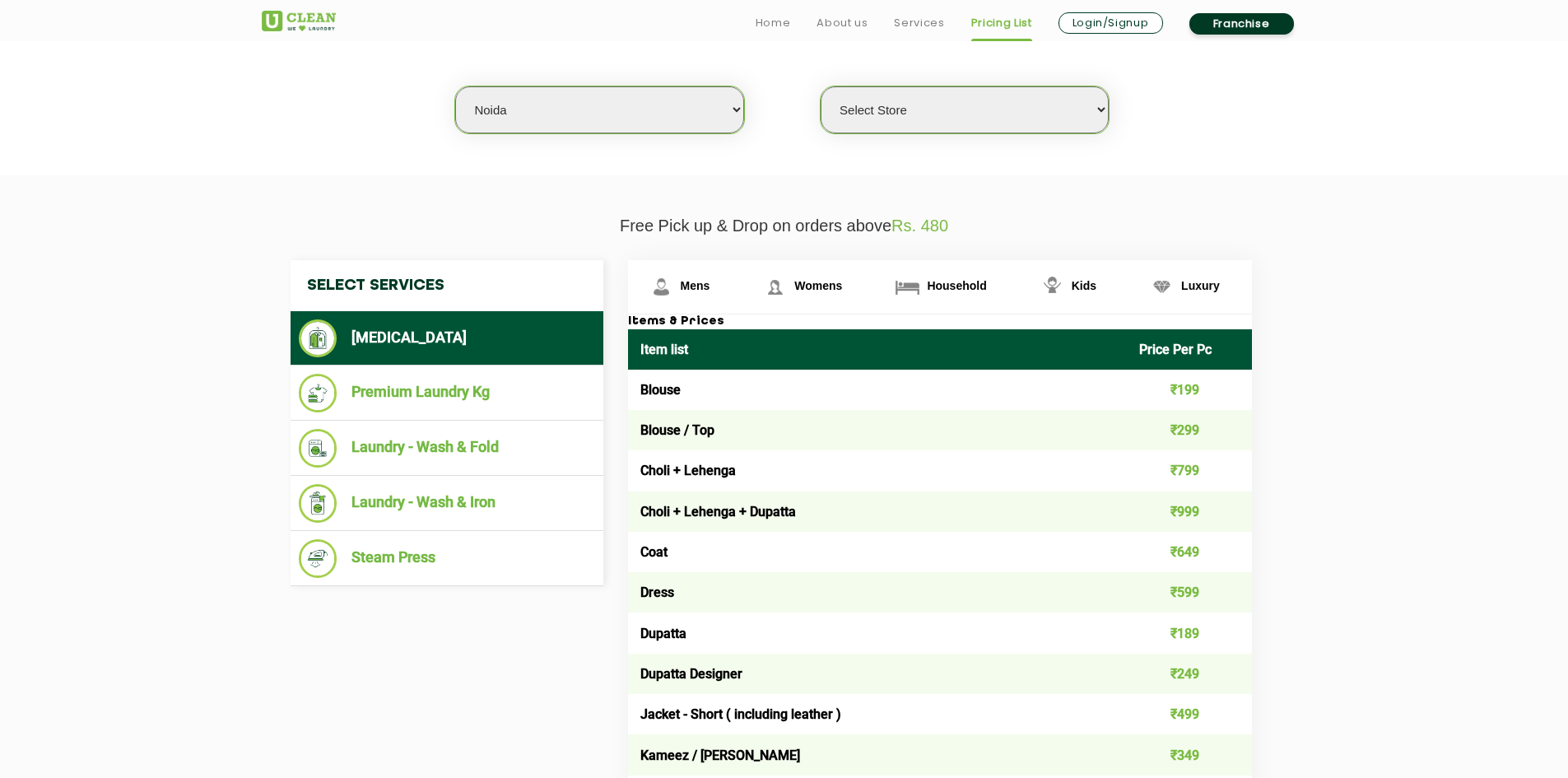
scroll to position [432, 0]
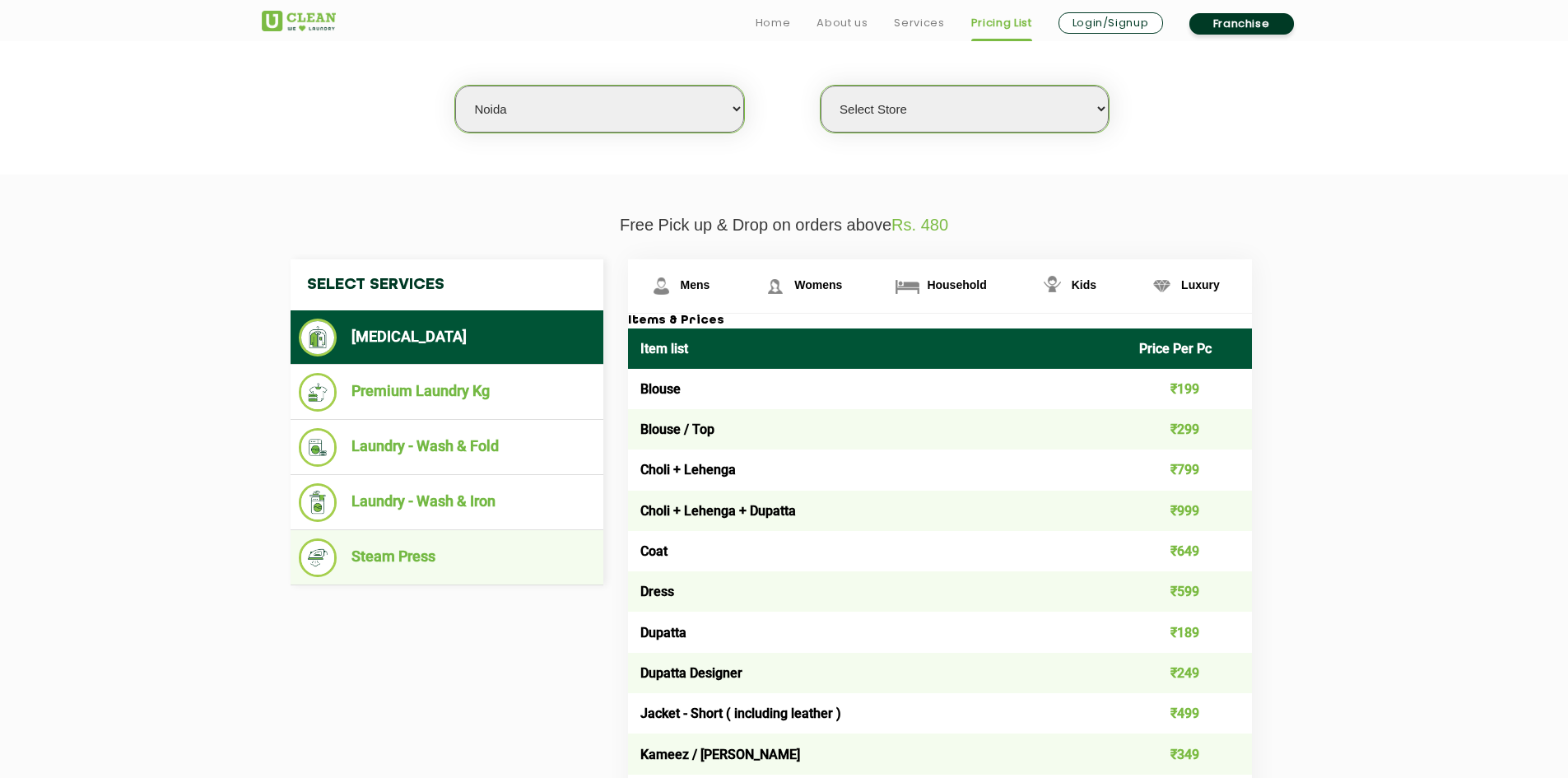
click at [394, 545] on li "Steam Press" at bounding box center [447, 557] width 296 height 39
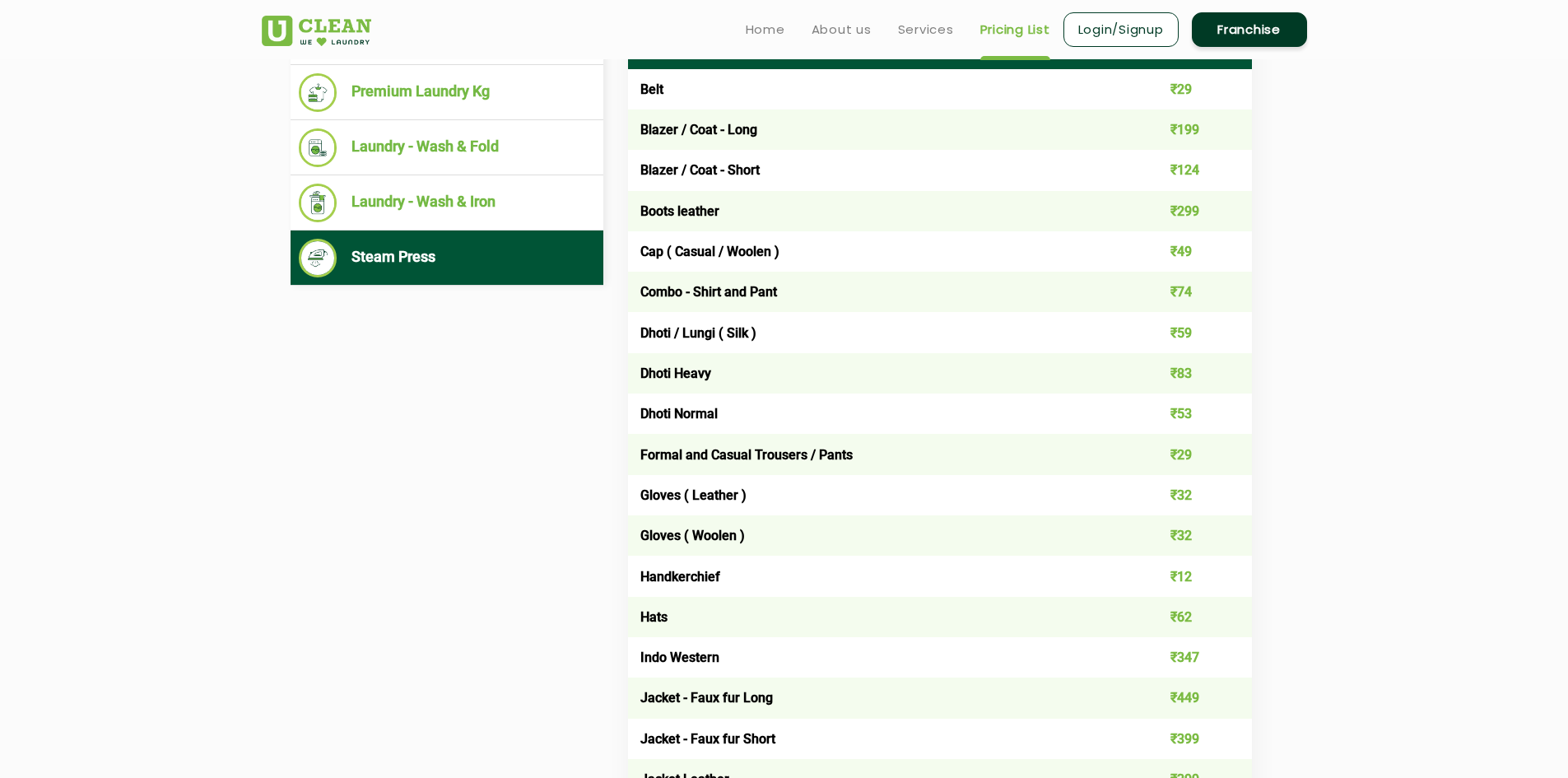
scroll to position [514, 0]
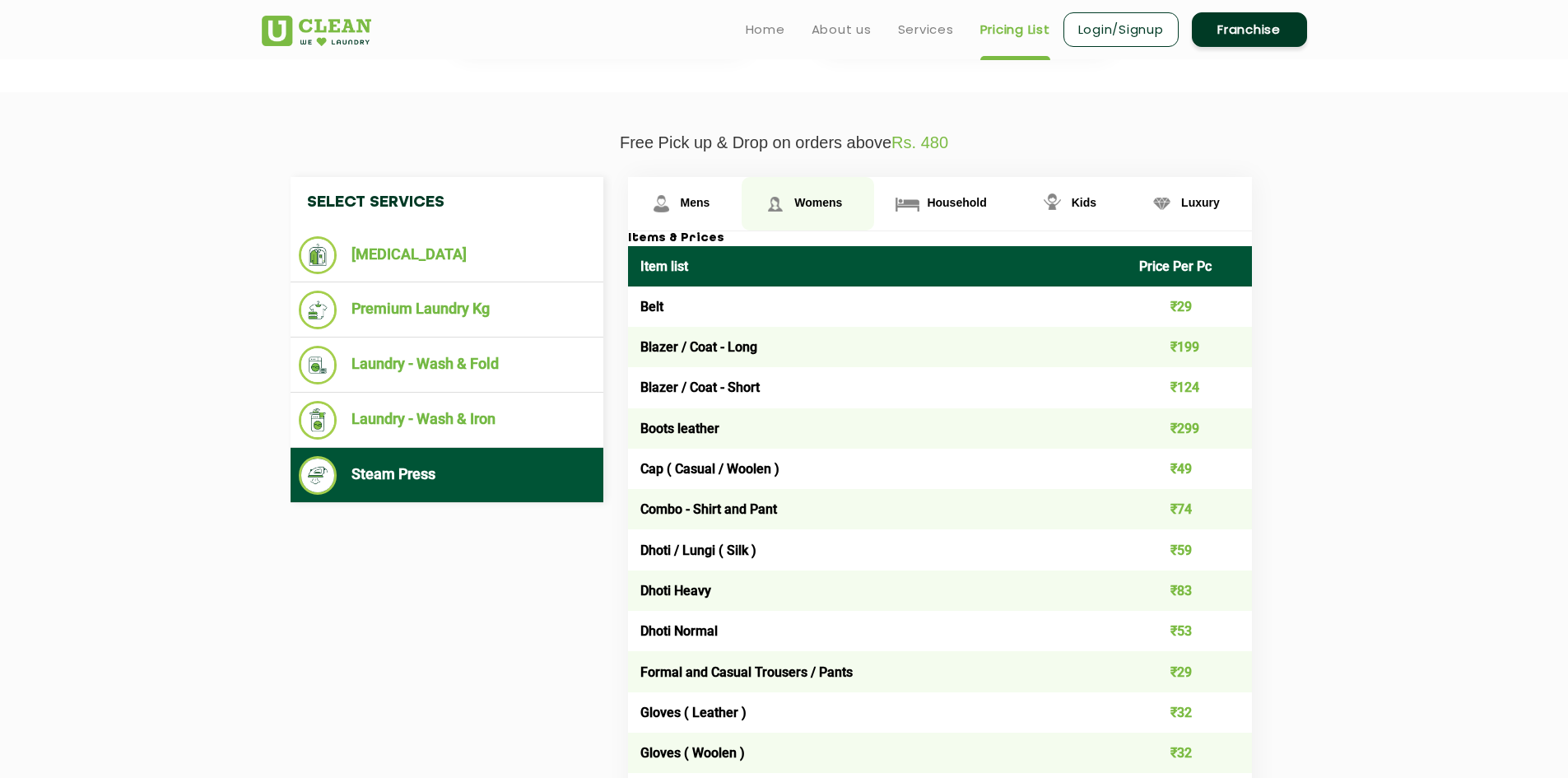
click at [819, 188] on link "Womens" at bounding box center [807, 203] width 132 height 53
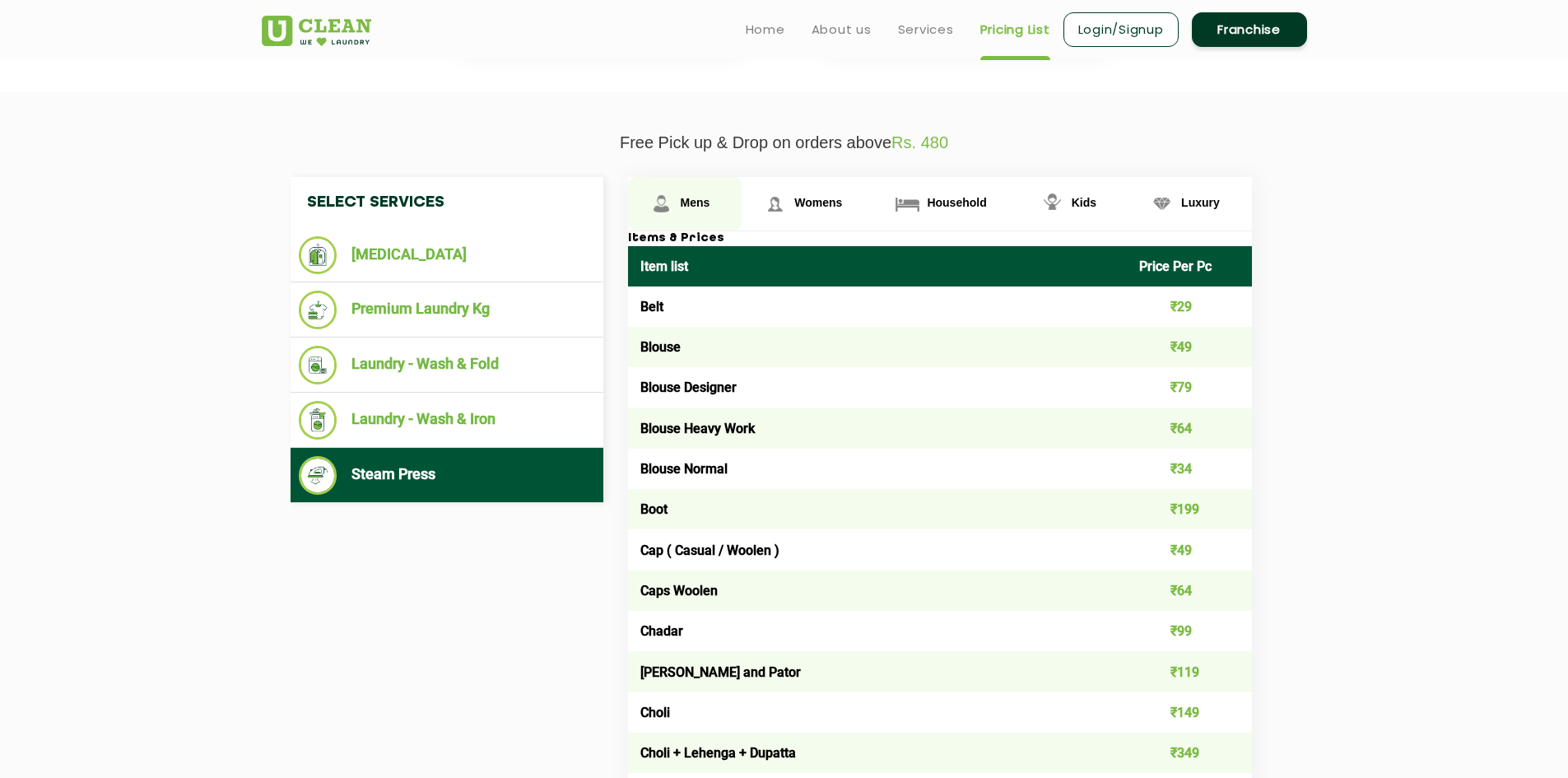
click at [693, 214] on link "Mens" at bounding box center [685, 203] width 114 height 53
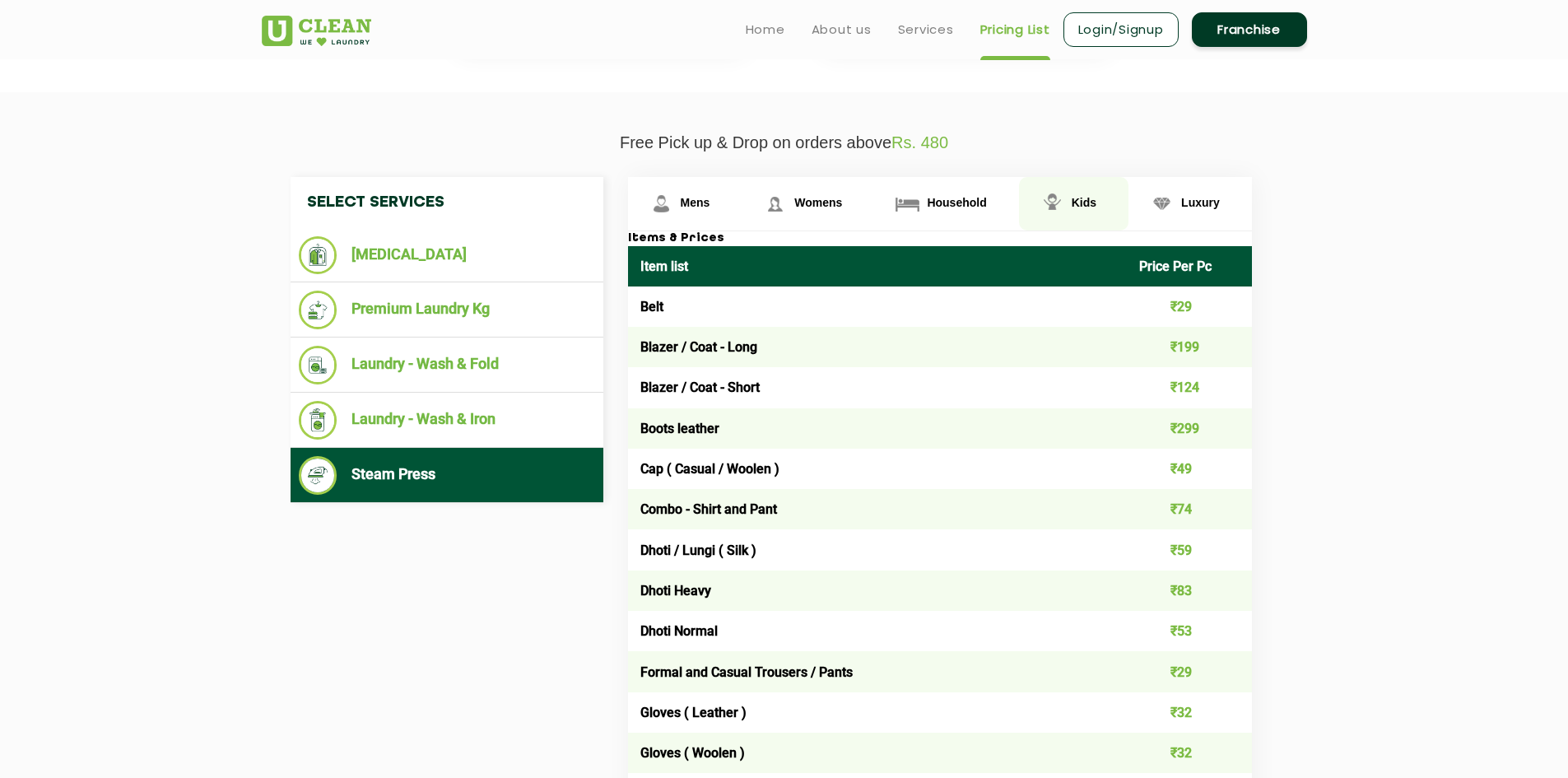
click at [1087, 200] on span "Kids" at bounding box center [1083, 202] width 24 height 14
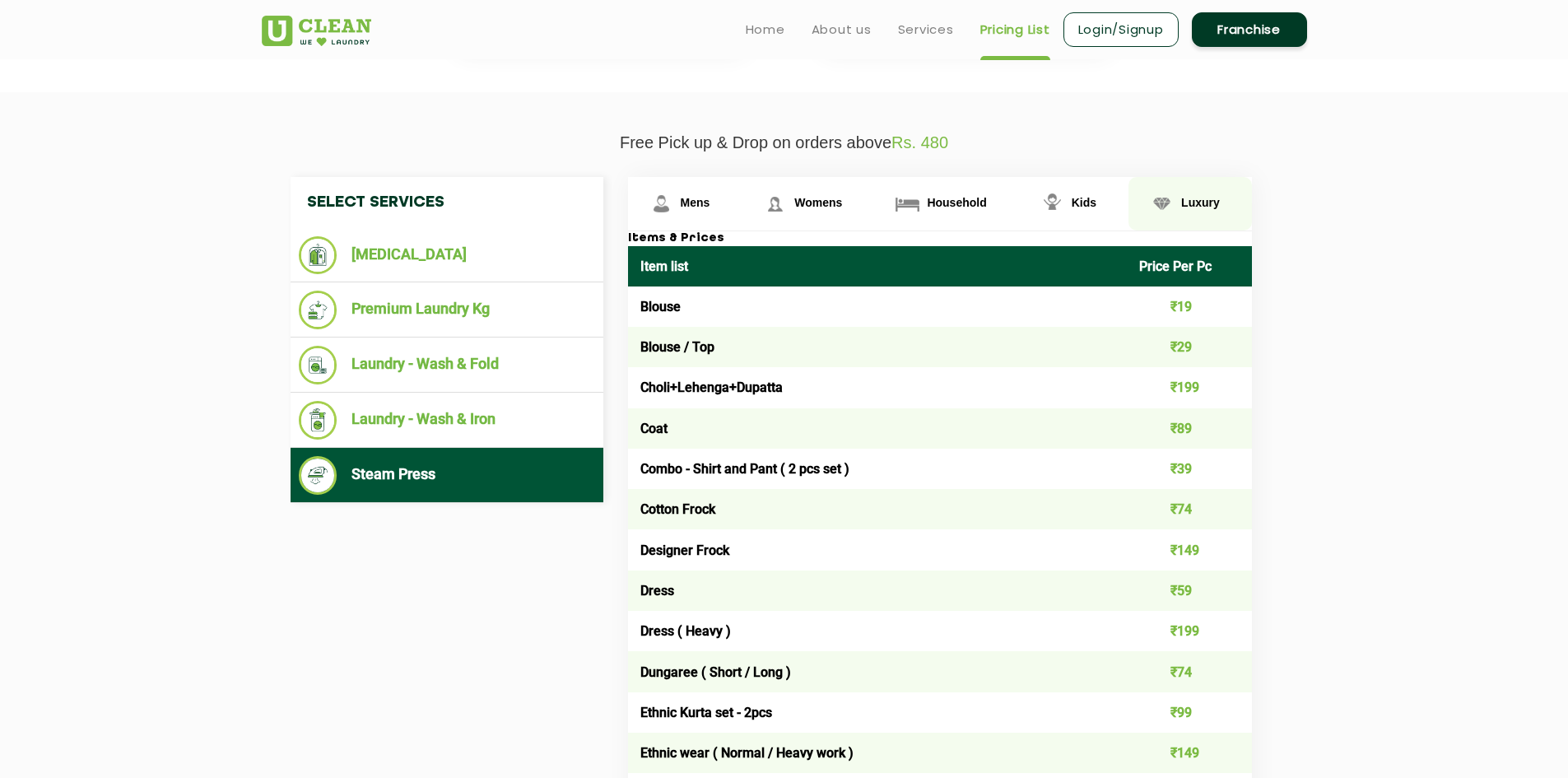
click at [1186, 200] on span "Luxury" at bounding box center [1200, 202] width 39 height 14
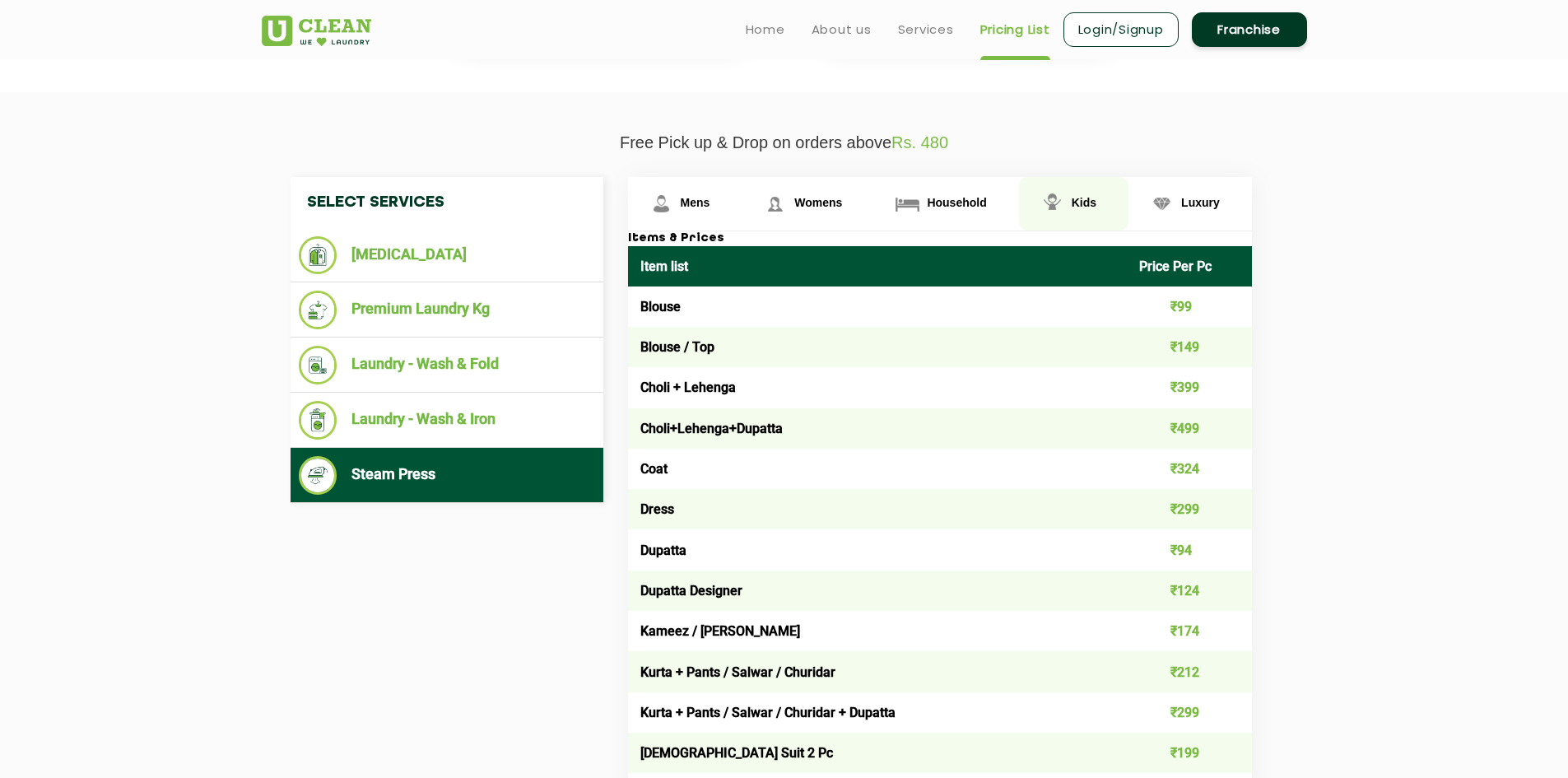
click at [1086, 202] on span "Kids" at bounding box center [1083, 202] width 24 height 14
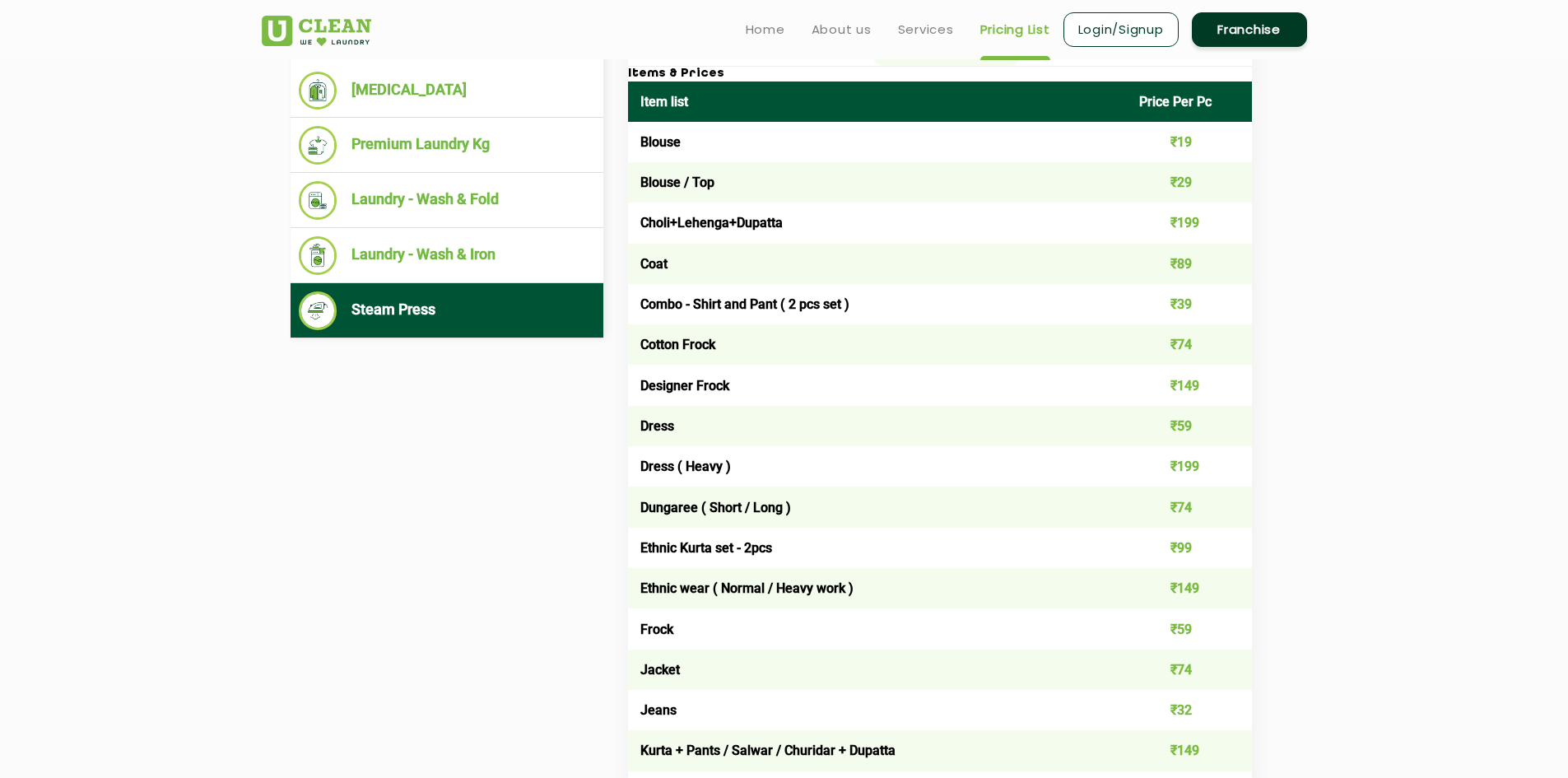
scroll to position [185, 0]
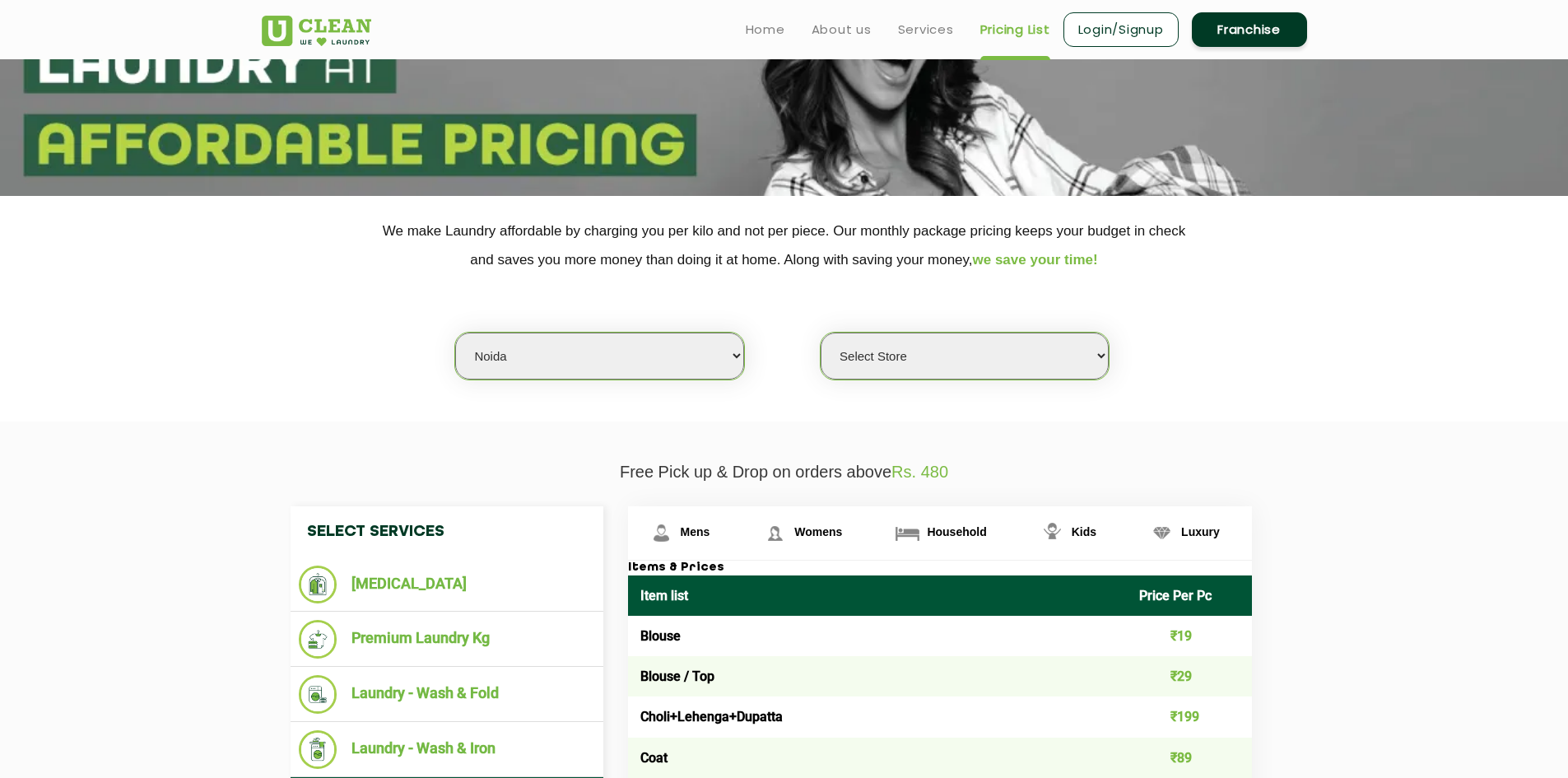
click at [641, 562] on h3 "Items & Prices" at bounding box center [940, 568] width 624 height 14
click at [690, 375] on select "Select city [GEOGRAPHIC_DATA] [GEOGRAPHIC_DATA] [GEOGRAPHIC_DATA] [GEOGRAPHIC_D…" at bounding box center [599, 356] width 288 height 47
select select "1"
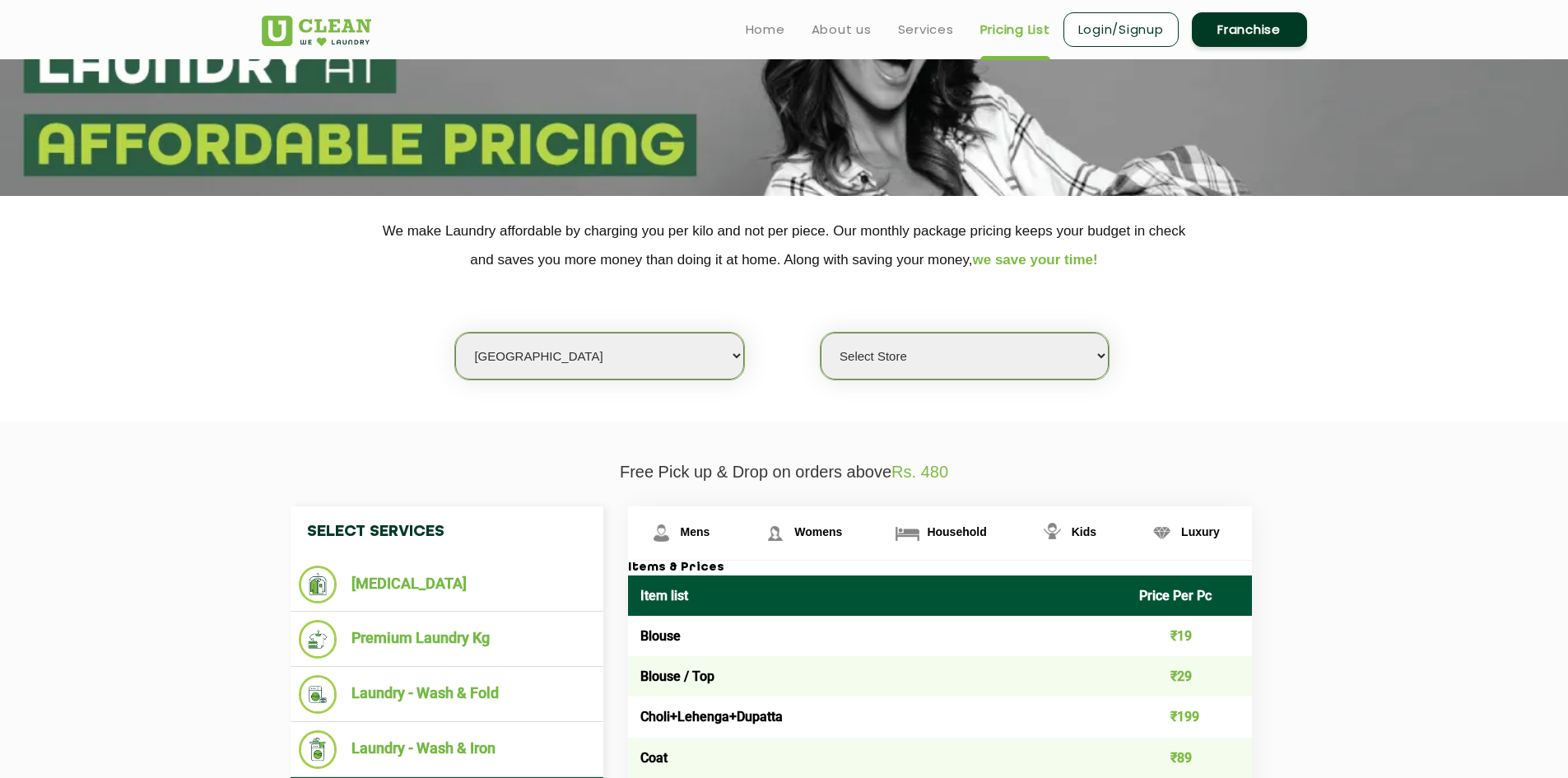
click at [455, 333] on select "Select city [GEOGRAPHIC_DATA] [GEOGRAPHIC_DATA] [GEOGRAPHIC_DATA] [GEOGRAPHIC_D…" at bounding box center [599, 356] width 288 height 47
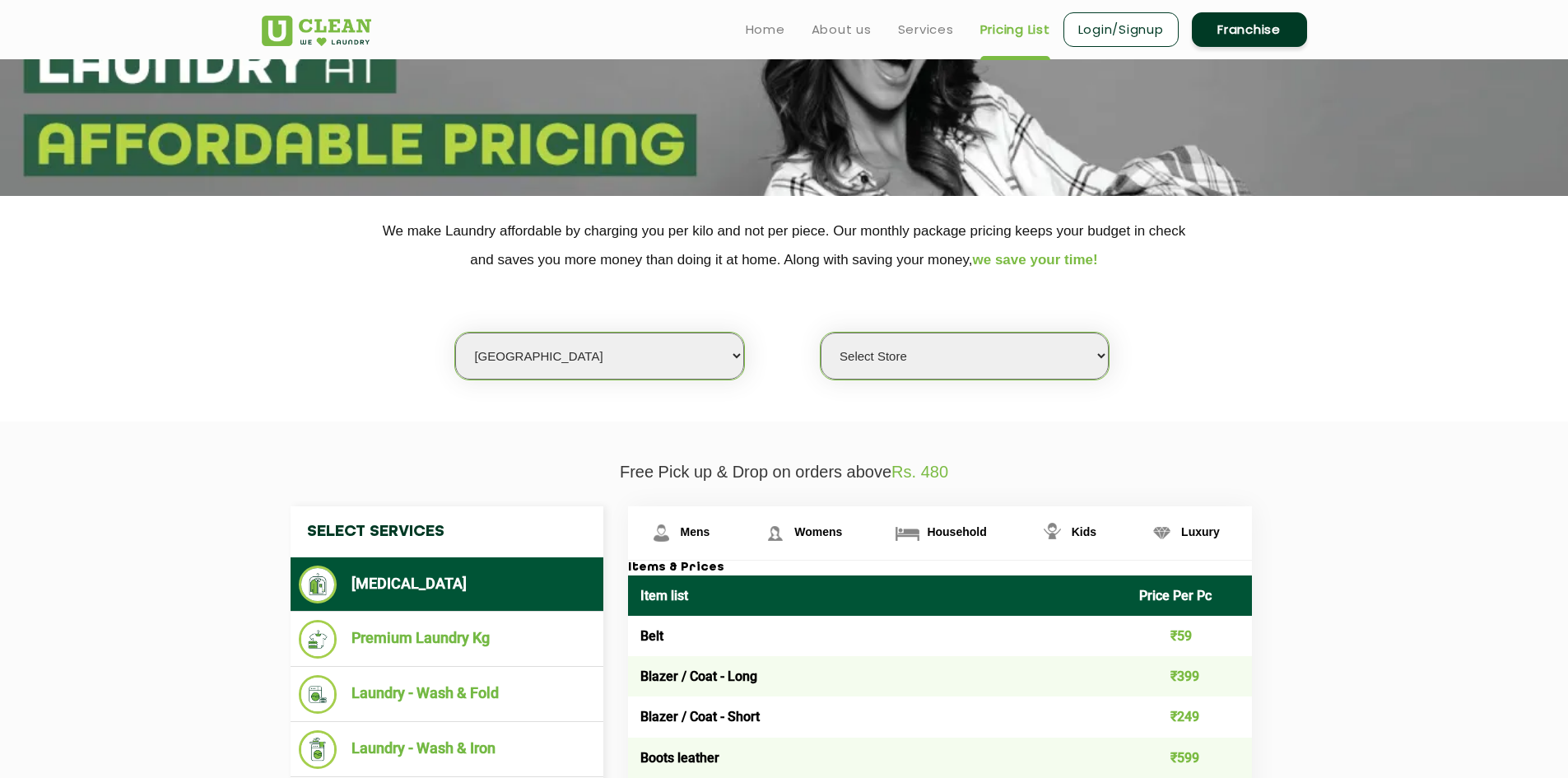
click at [1023, 367] on select "Select Store [GEOGRAPHIC_DATA] [GEOGRAPHIC_DATA] 2 [GEOGRAPHIC_DATA] [PERSON_NA…" at bounding box center [965, 356] width 288 height 47
select select "425"
click at [821, 333] on select "Select Store [GEOGRAPHIC_DATA] [GEOGRAPHIC_DATA] 2 [GEOGRAPHIC_DATA] [PERSON_NA…" at bounding box center [965, 356] width 288 height 47
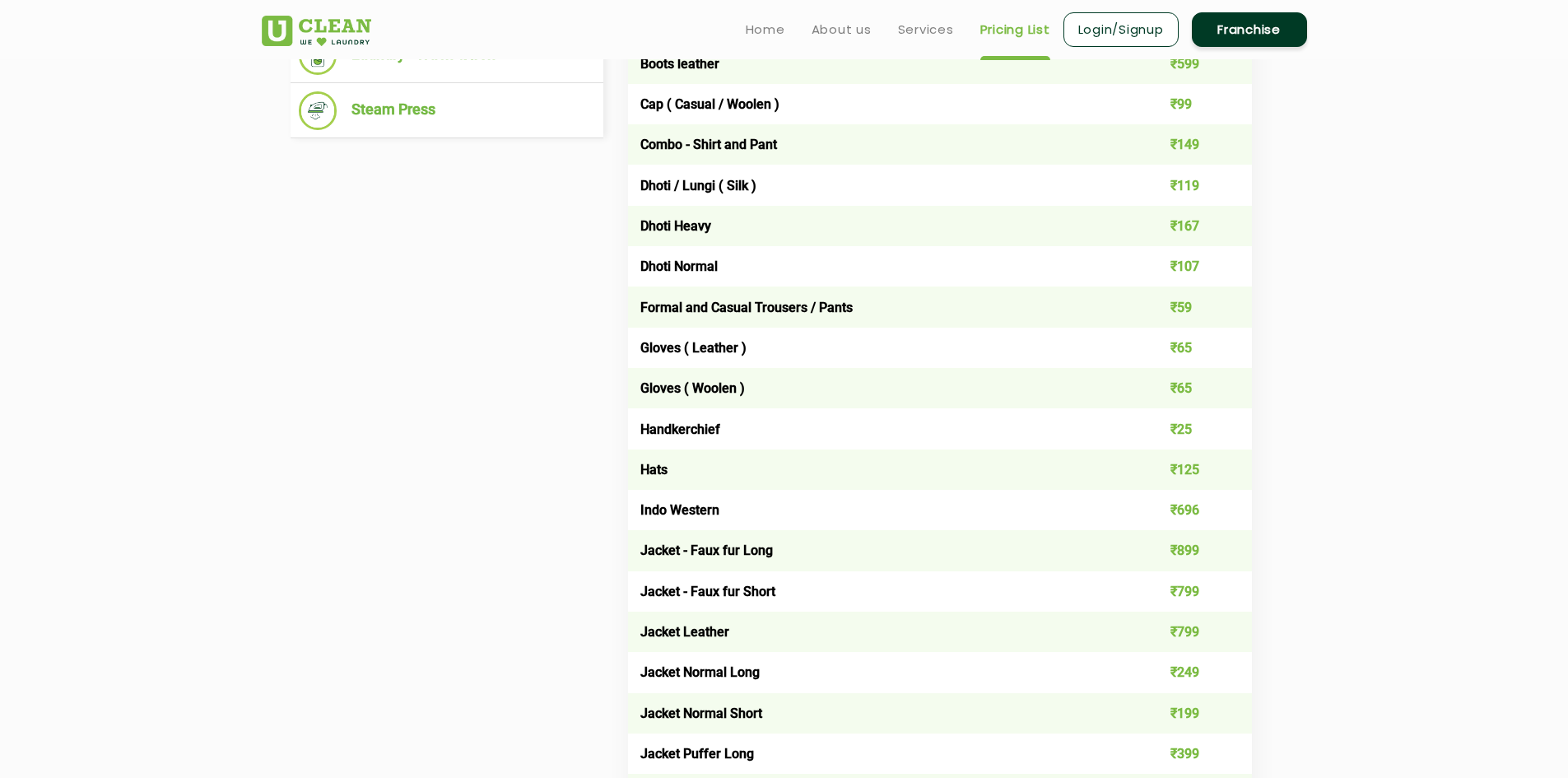
scroll to position [596, 0]
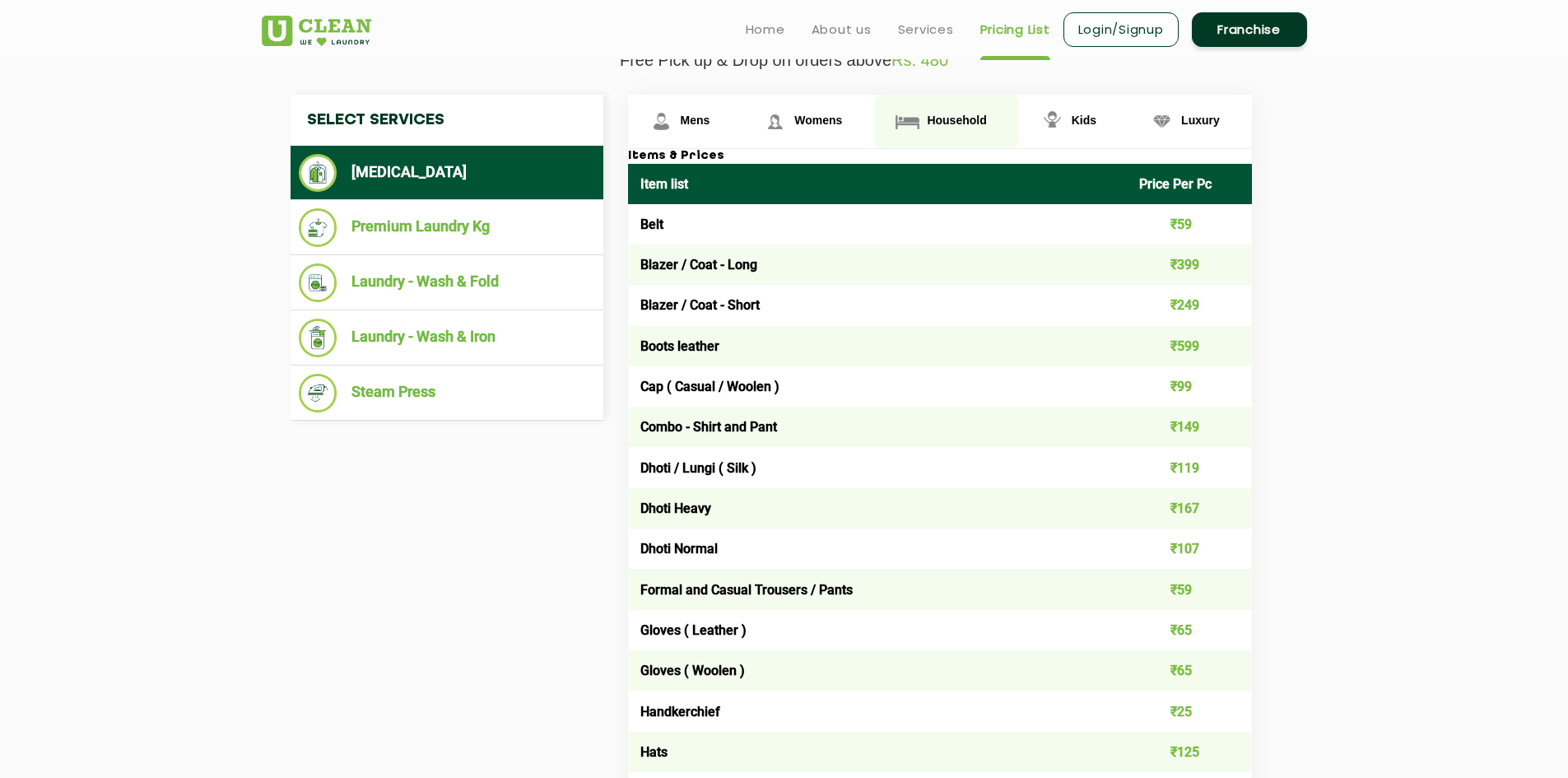
click at [949, 126] on span "Household" at bounding box center [957, 120] width 59 height 14
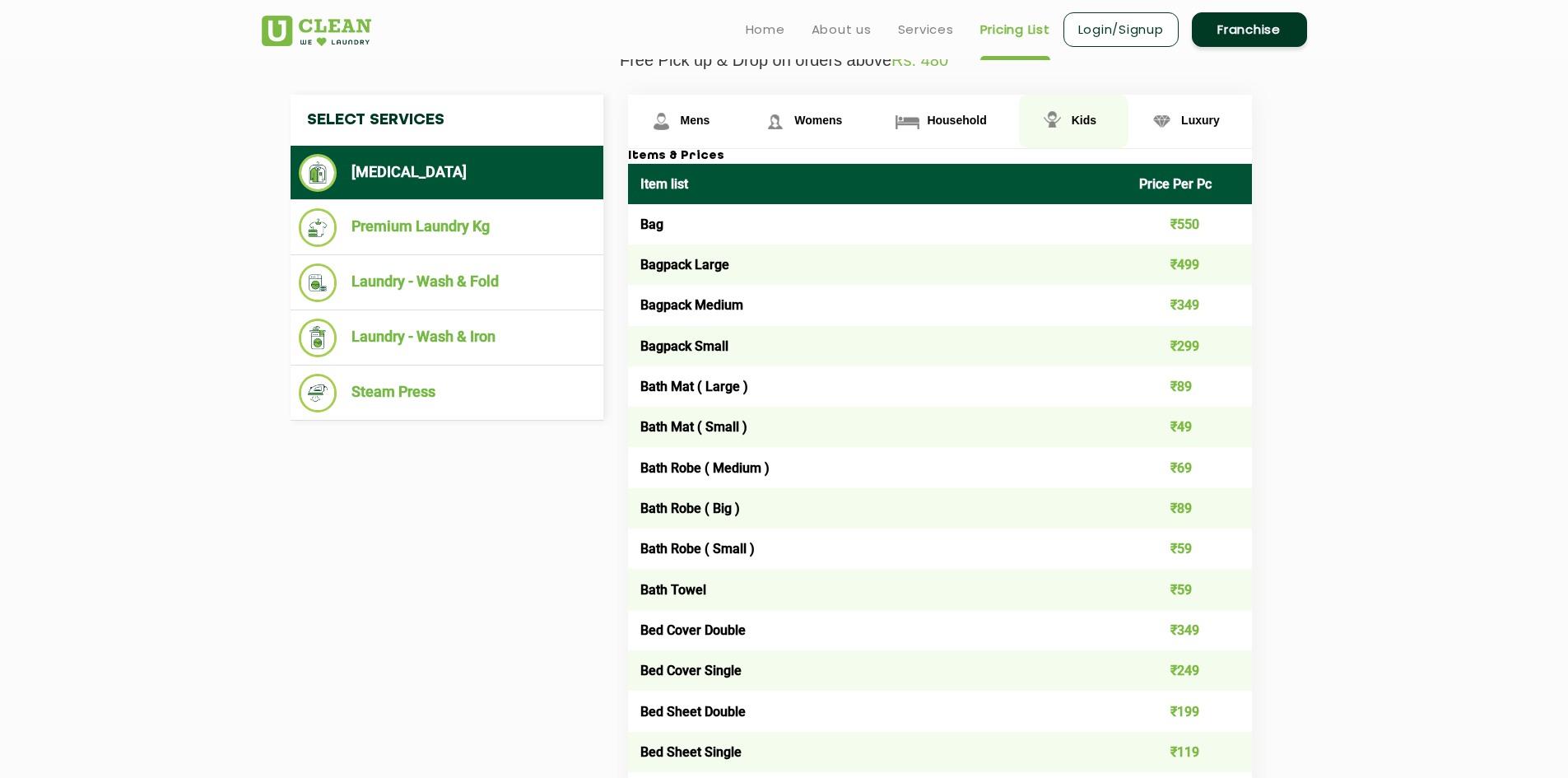
click at [1083, 110] on link "Kids" at bounding box center [1073, 121] width 109 height 53
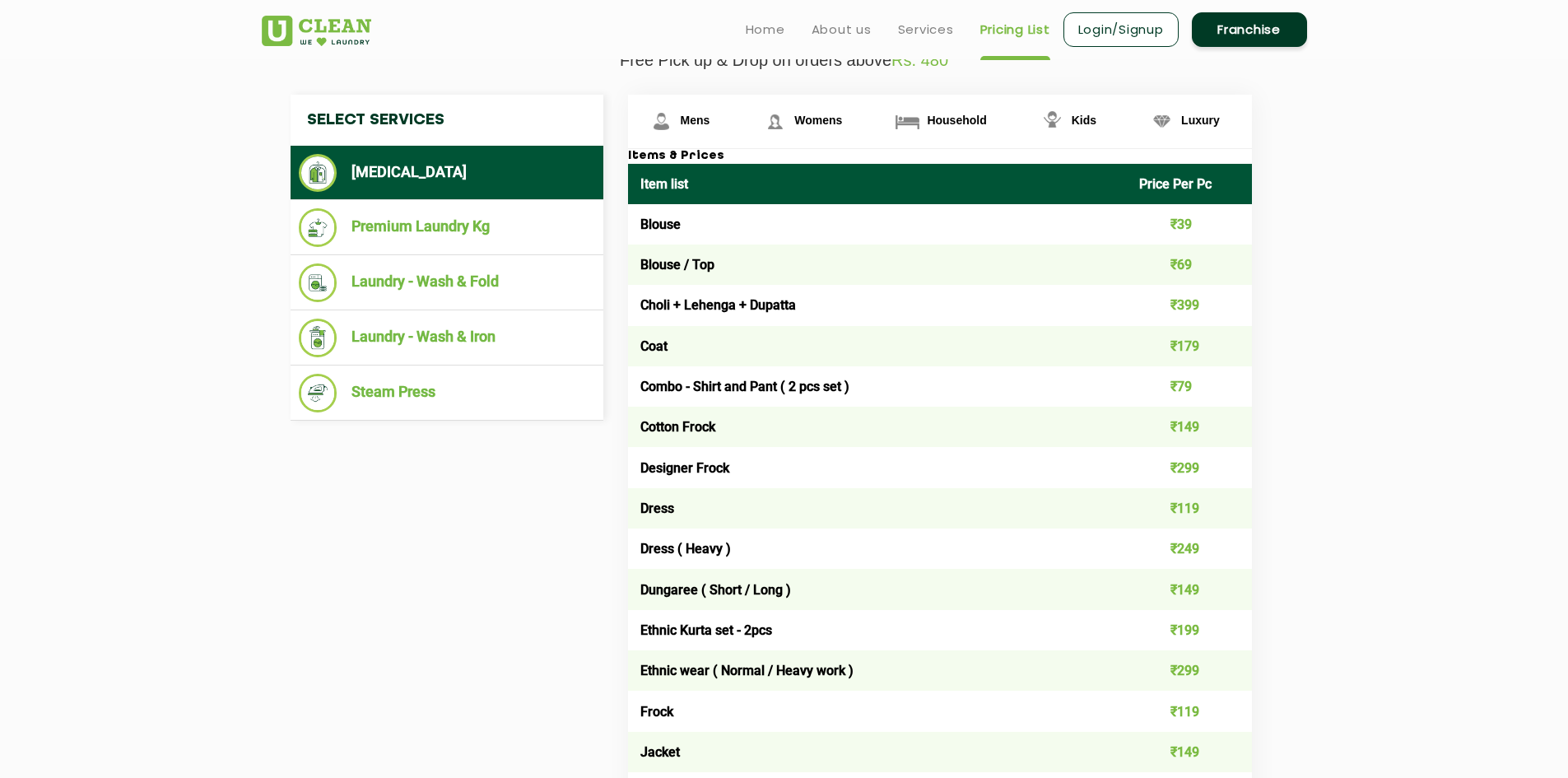
drag, startPoint x: 919, startPoint y: 42, endPoint x: 903, endPoint y: 51, distance: 18.4
click at [903, 51] on header "Home About us Services Pricing List Login/Signup Franchise" at bounding box center [784, 30] width 1568 height 59
click at [941, 33] on link "Services" at bounding box center [926, 30] width 56 height 20
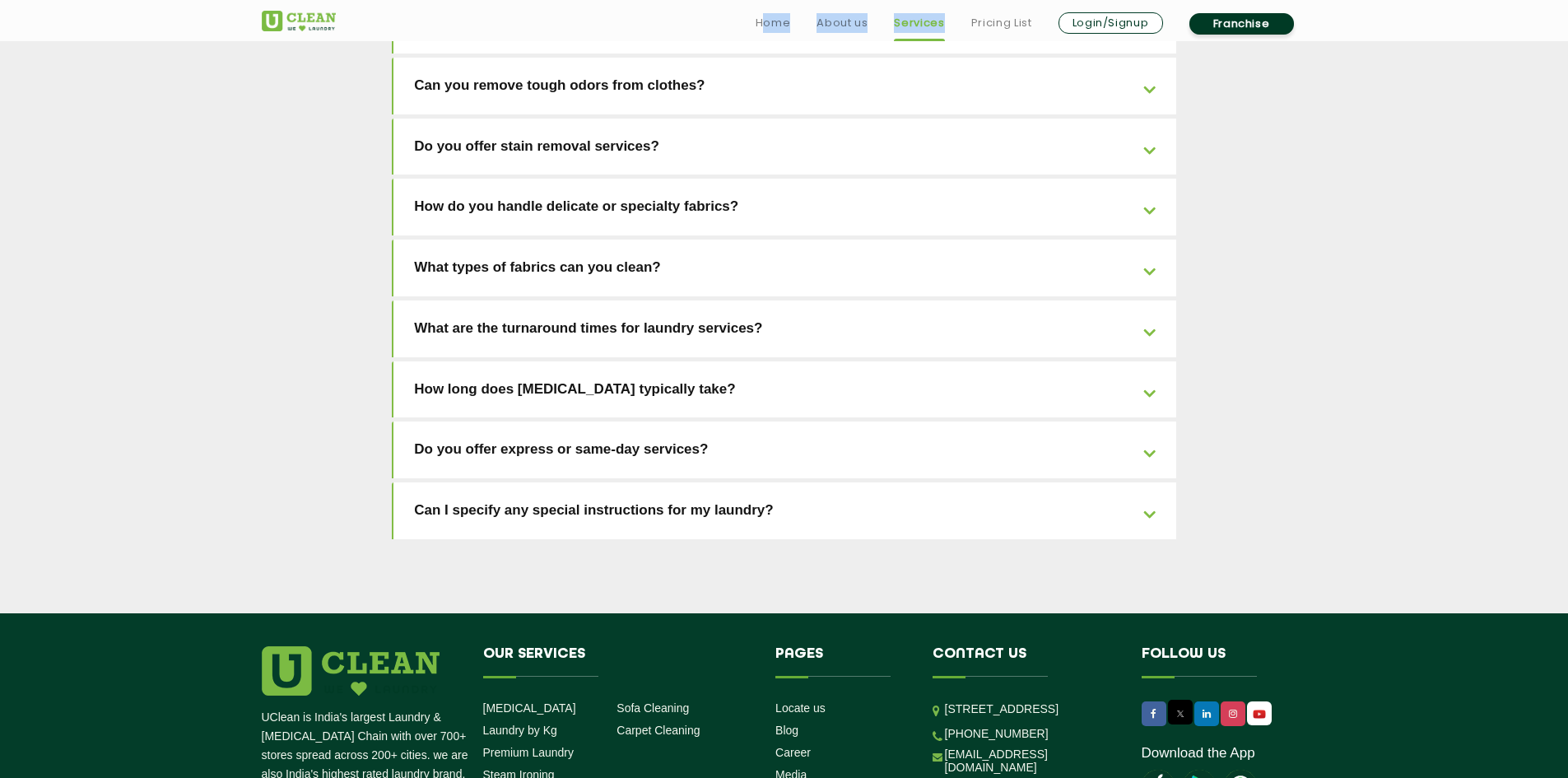
scroll to position [3602, 0]
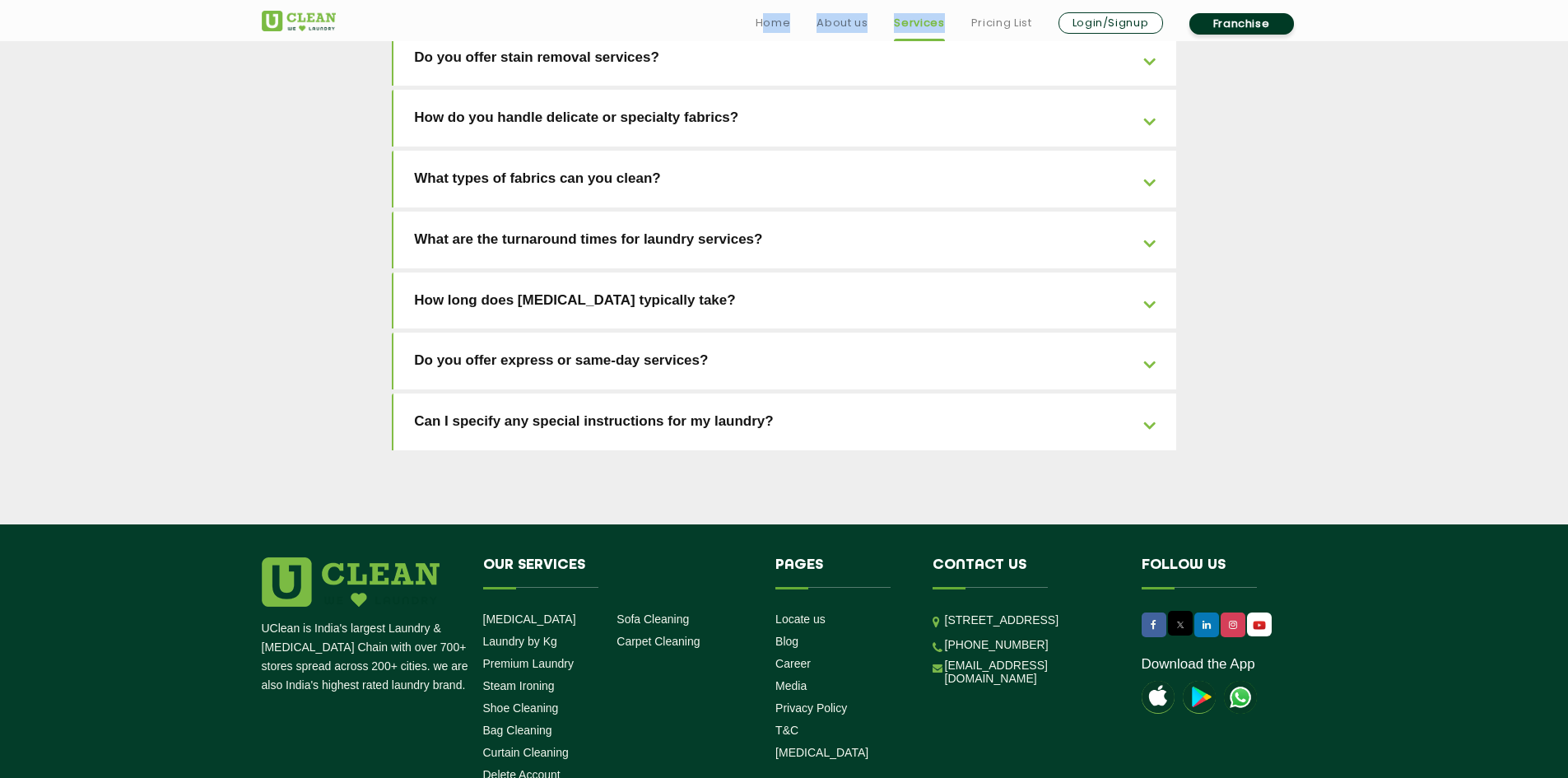
click at [1243, 681] on img at bounding box center [1240, 697] width 33 height 33
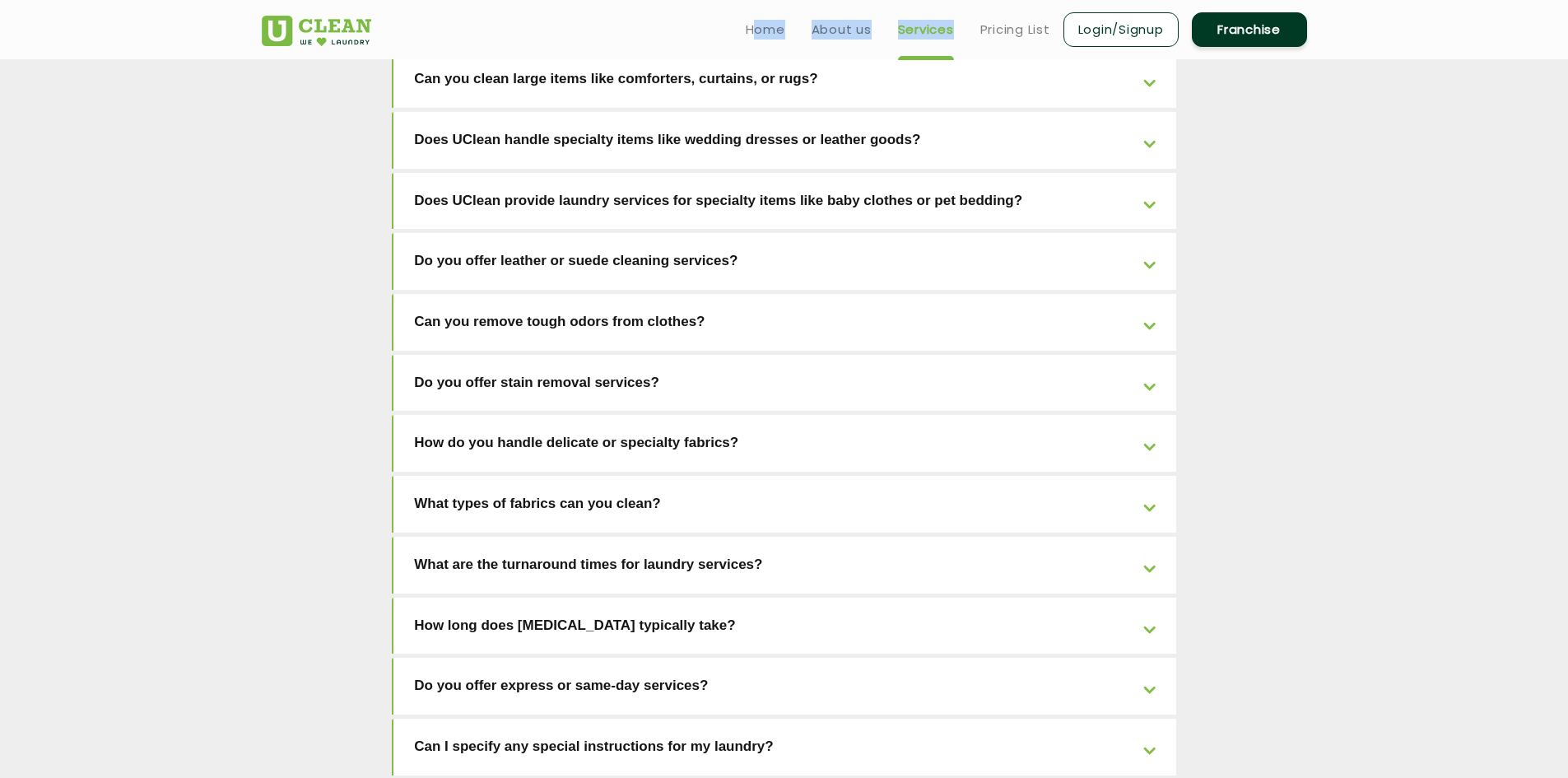
scroll to position [3025, 0]
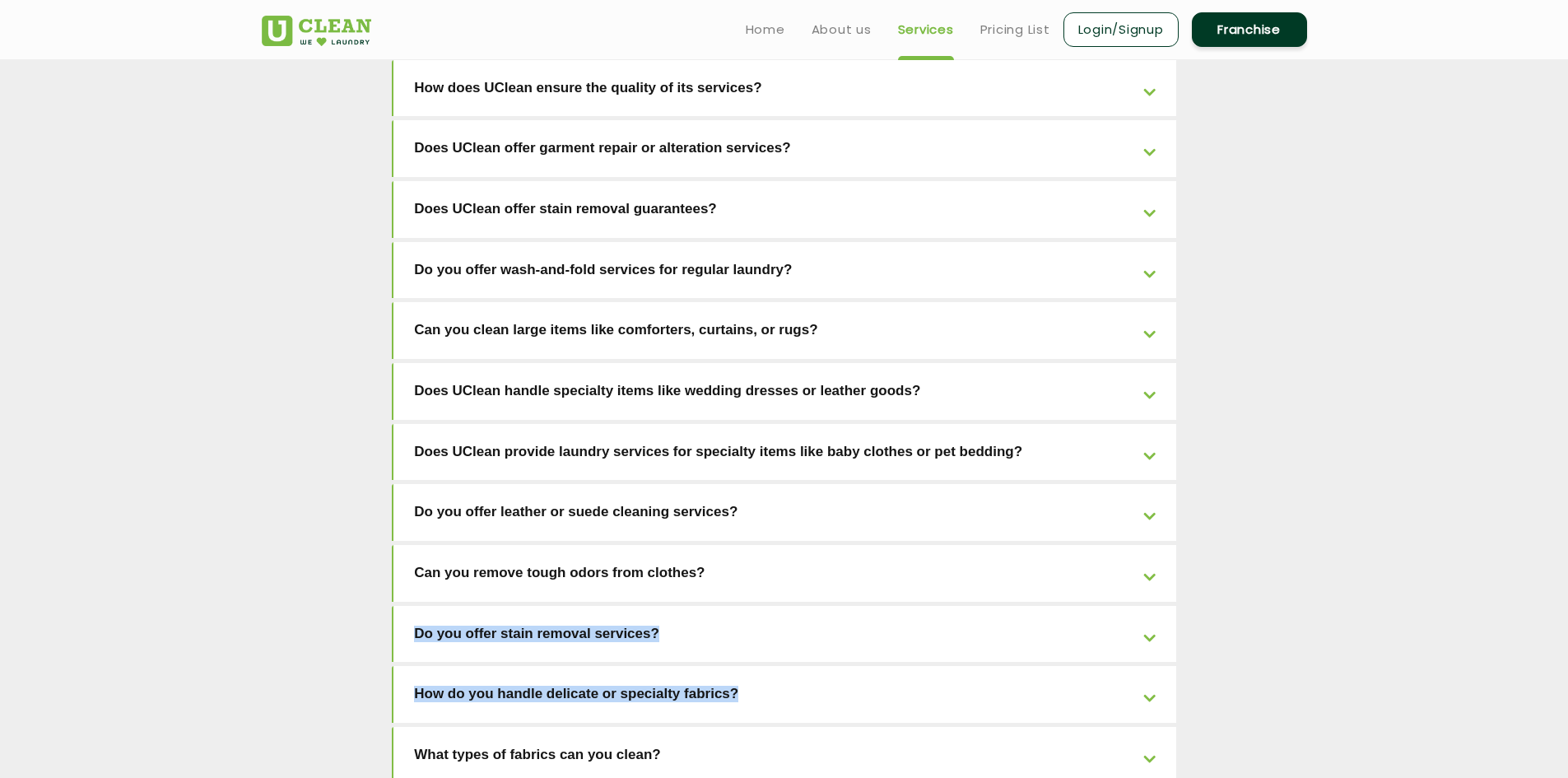
drag, startPoint x: 1567, startPoint y: 582, endPoint x: 1591, endPoint y: 403, distance: 180.6
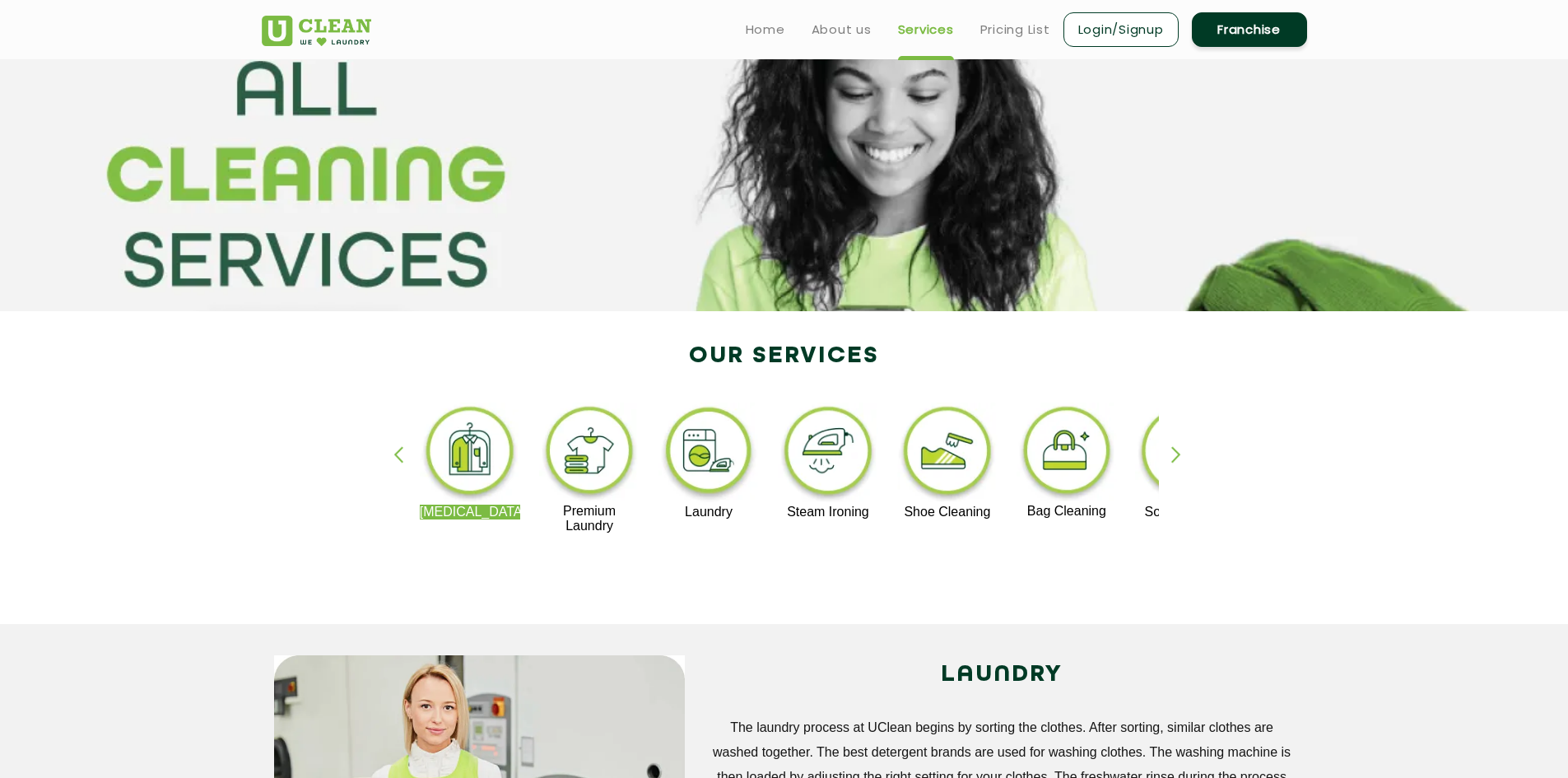
scroll to position [0, 0]
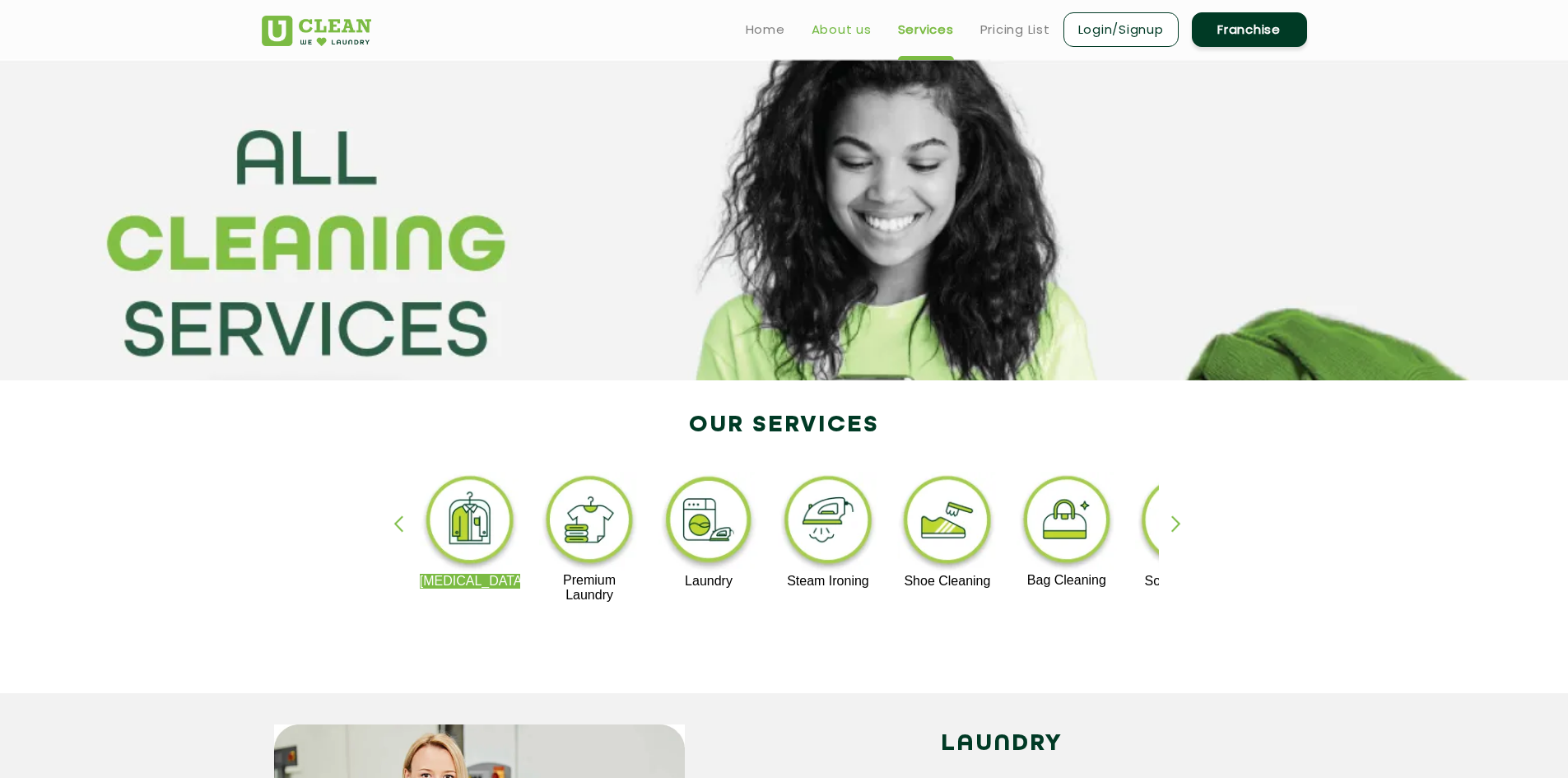
click at [849, 31] on link "About us" at bounding box center [842, 30] width 60 height 20
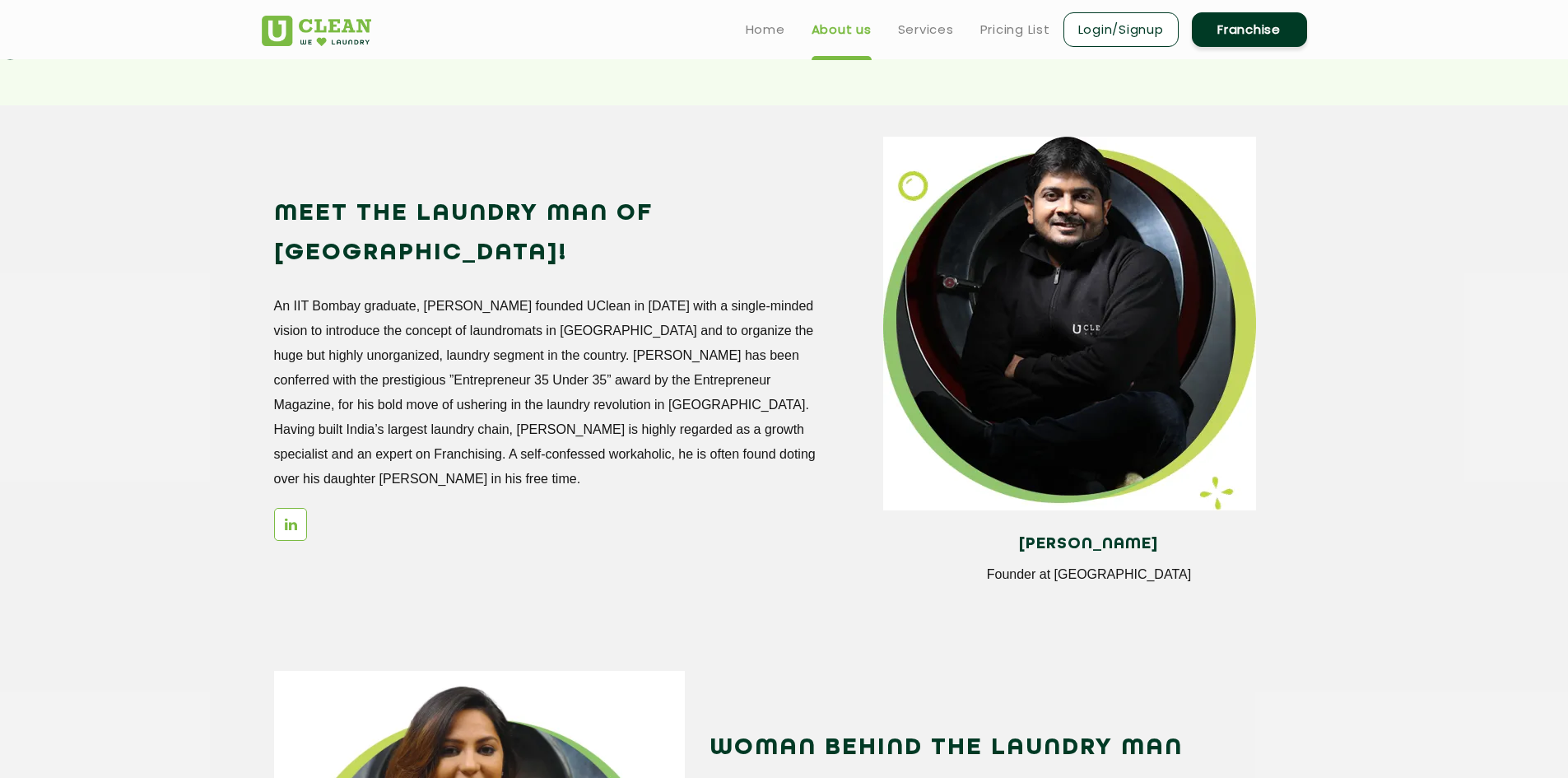
scroll to position [1400, 0]
click at [1144, 34] on link "Login/Signup" at bounding box center [1121, 30] width 115 height 34
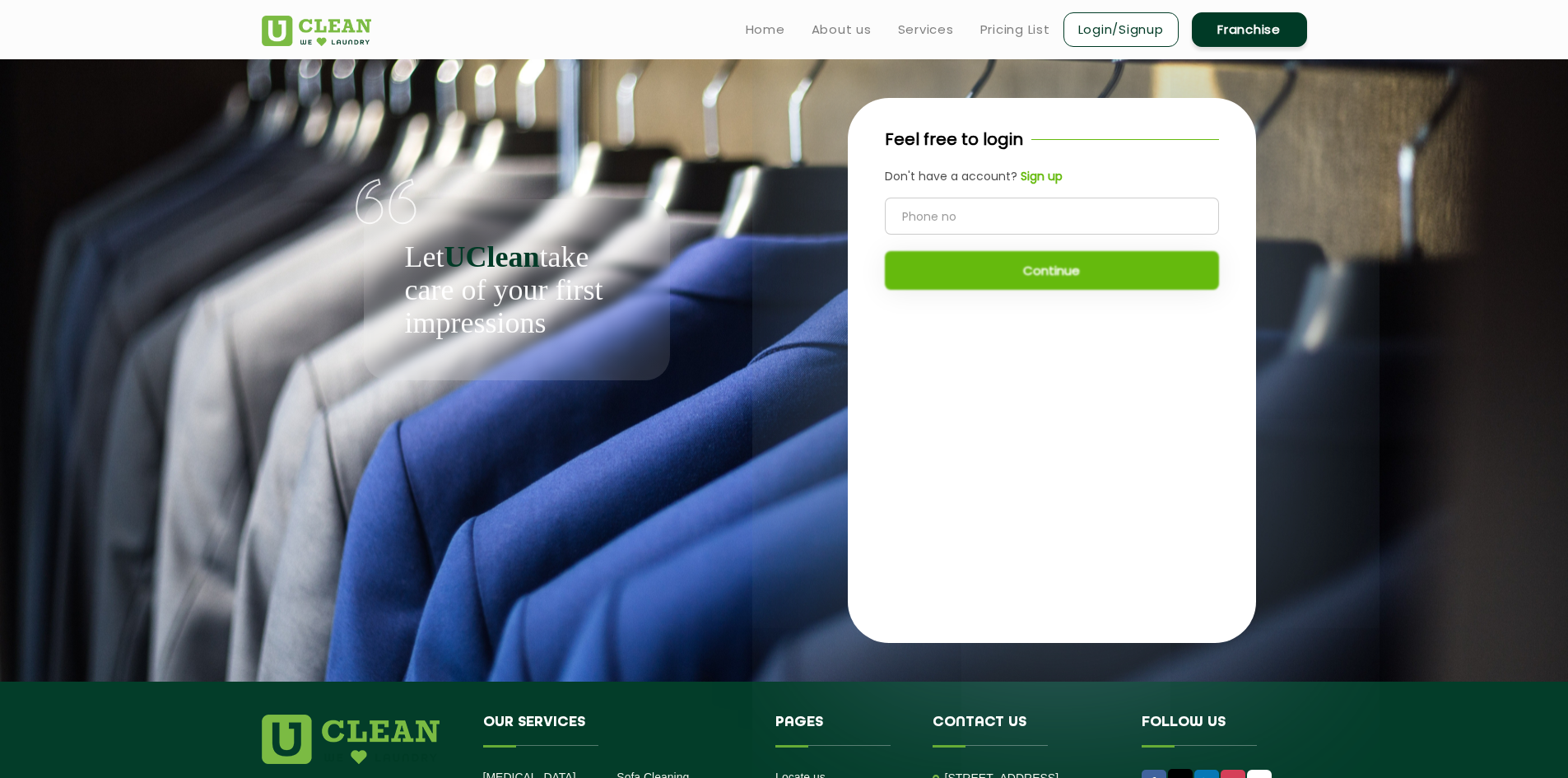
click at [1244, 31] on link "Franchise" at bounding box center [1250, 30] width 115 height 34
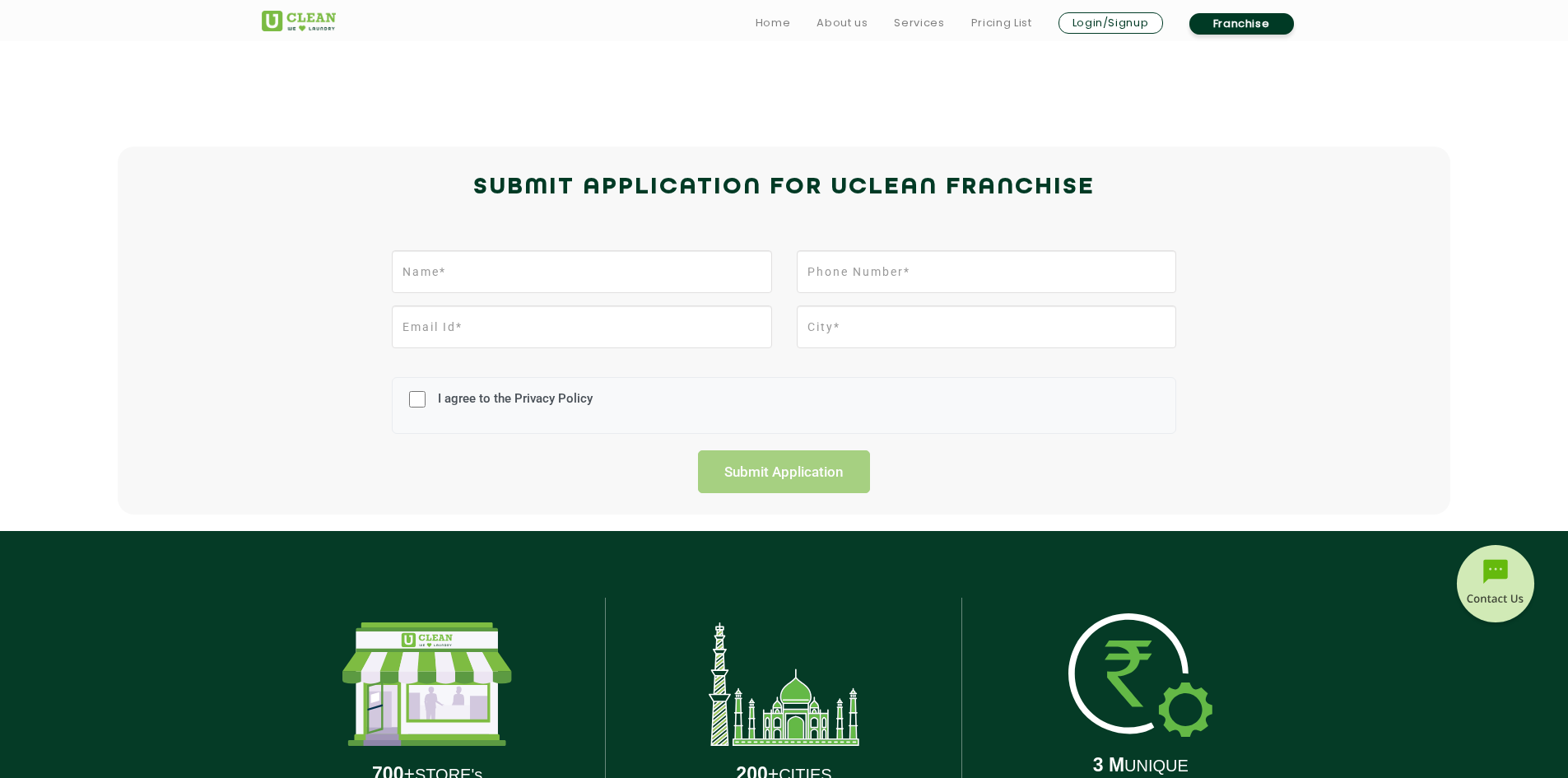
scroll to position [329, 0]
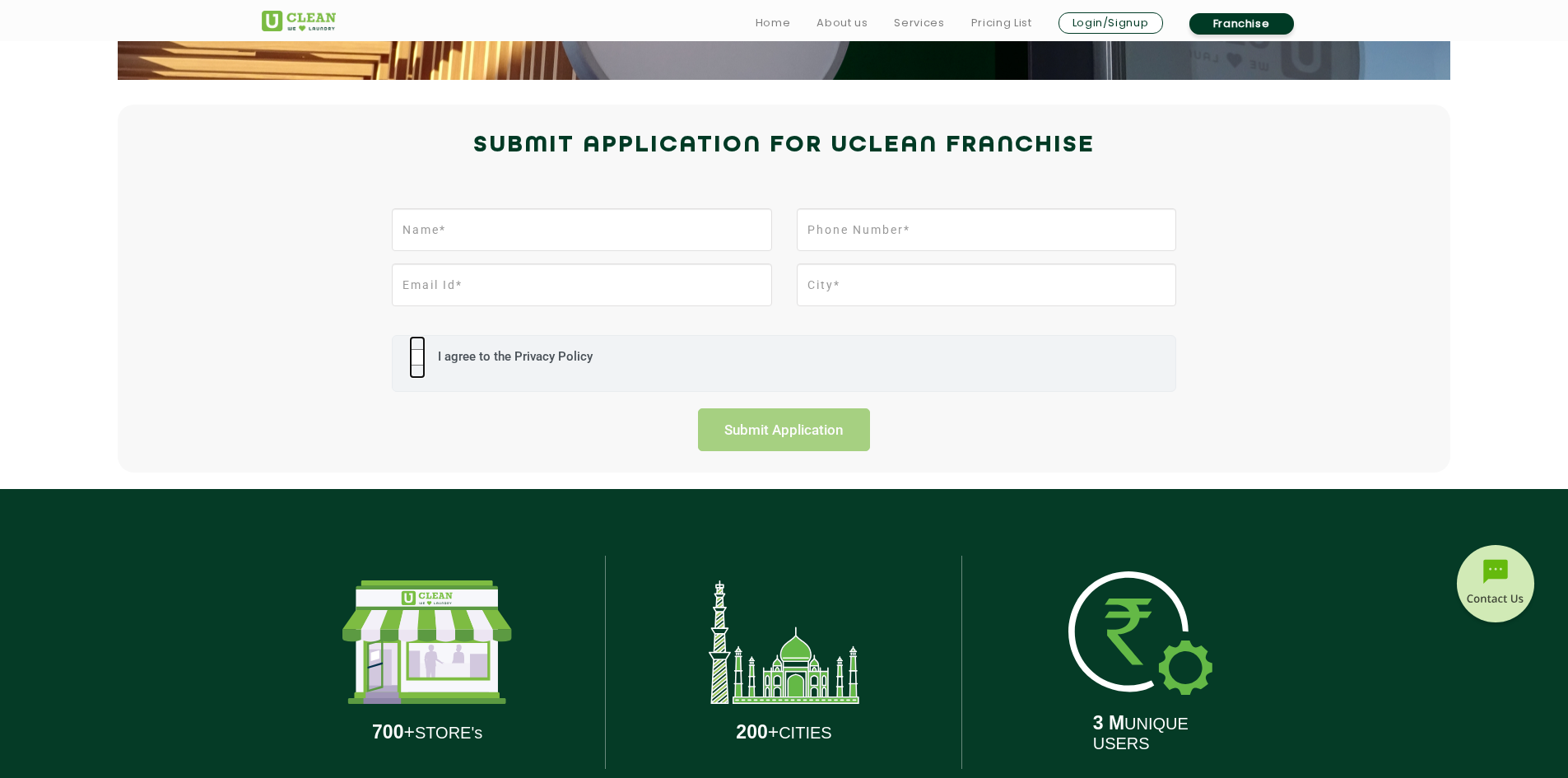
click at [415, 358] on input "I agree to the Privacy Policy" at bounding box center [417, 358] width 16 height 43
checkbox input "true"
drag, startPoint x: 789, startPoint y: 437, endPoint x: 804, endPoint y: 531, distance: 95.2
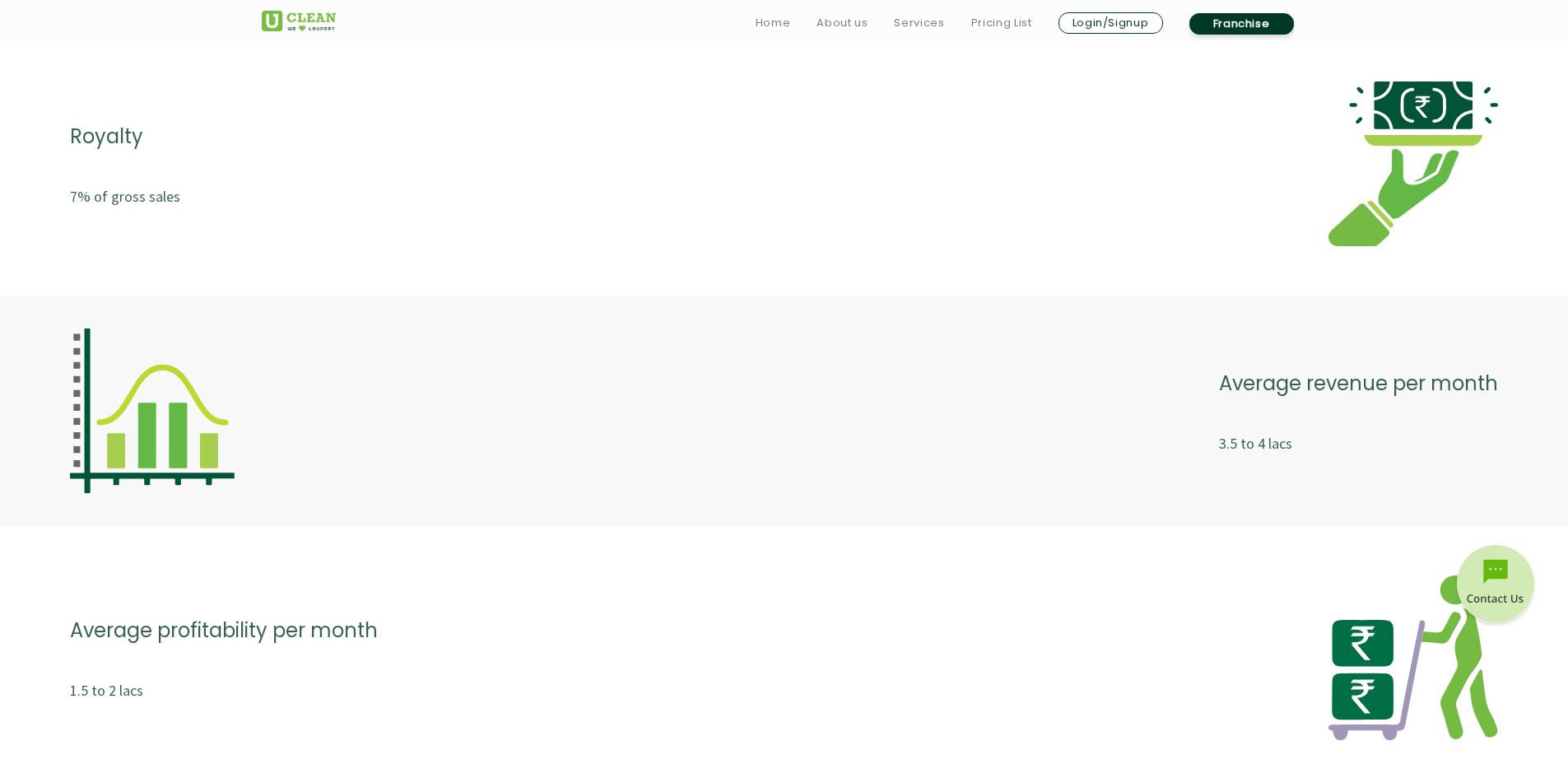
scroll to position [3706, 0]
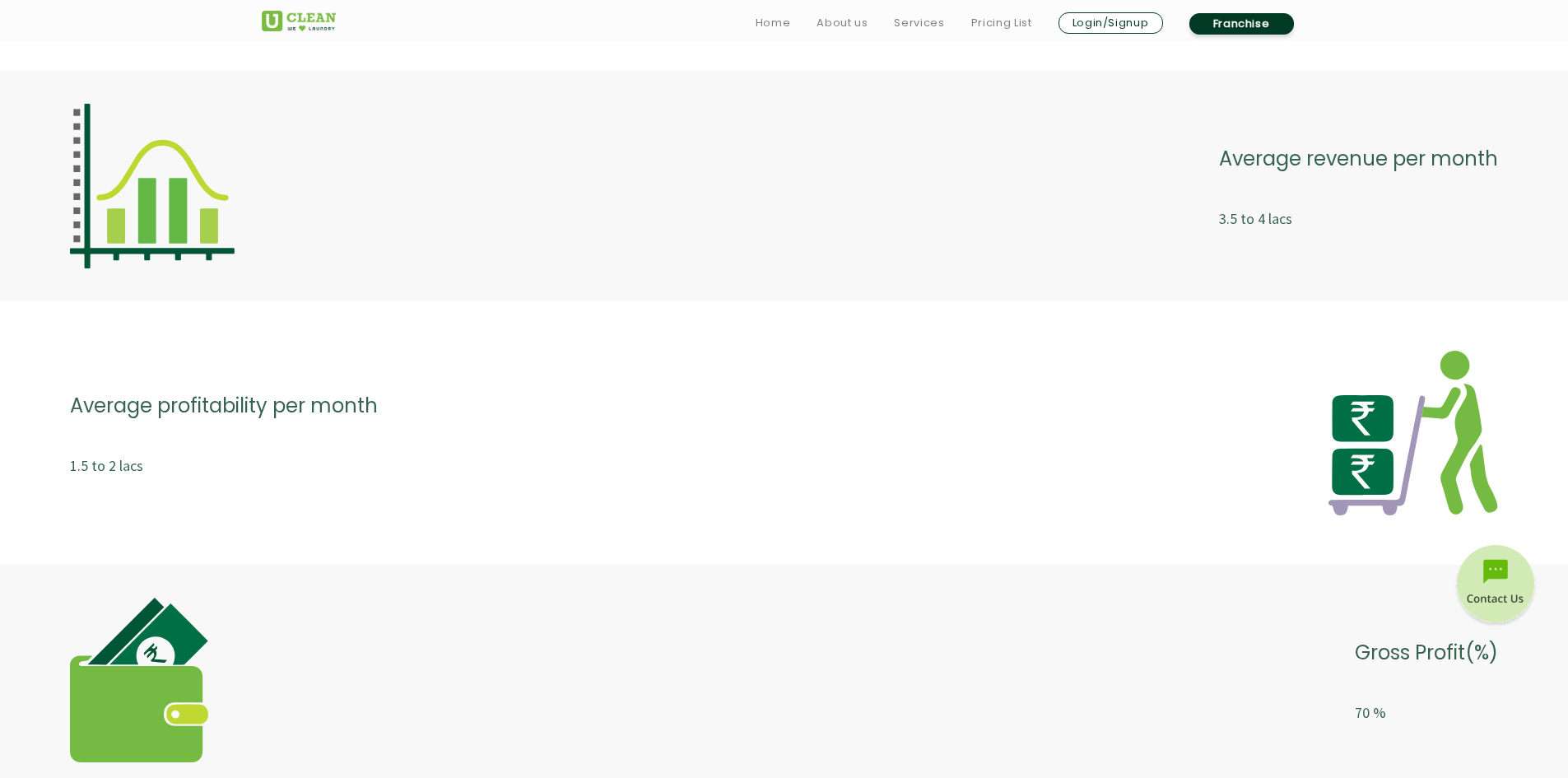
click at [1491, 576] on img at bounding box center [1495, 586] width 82 height 82
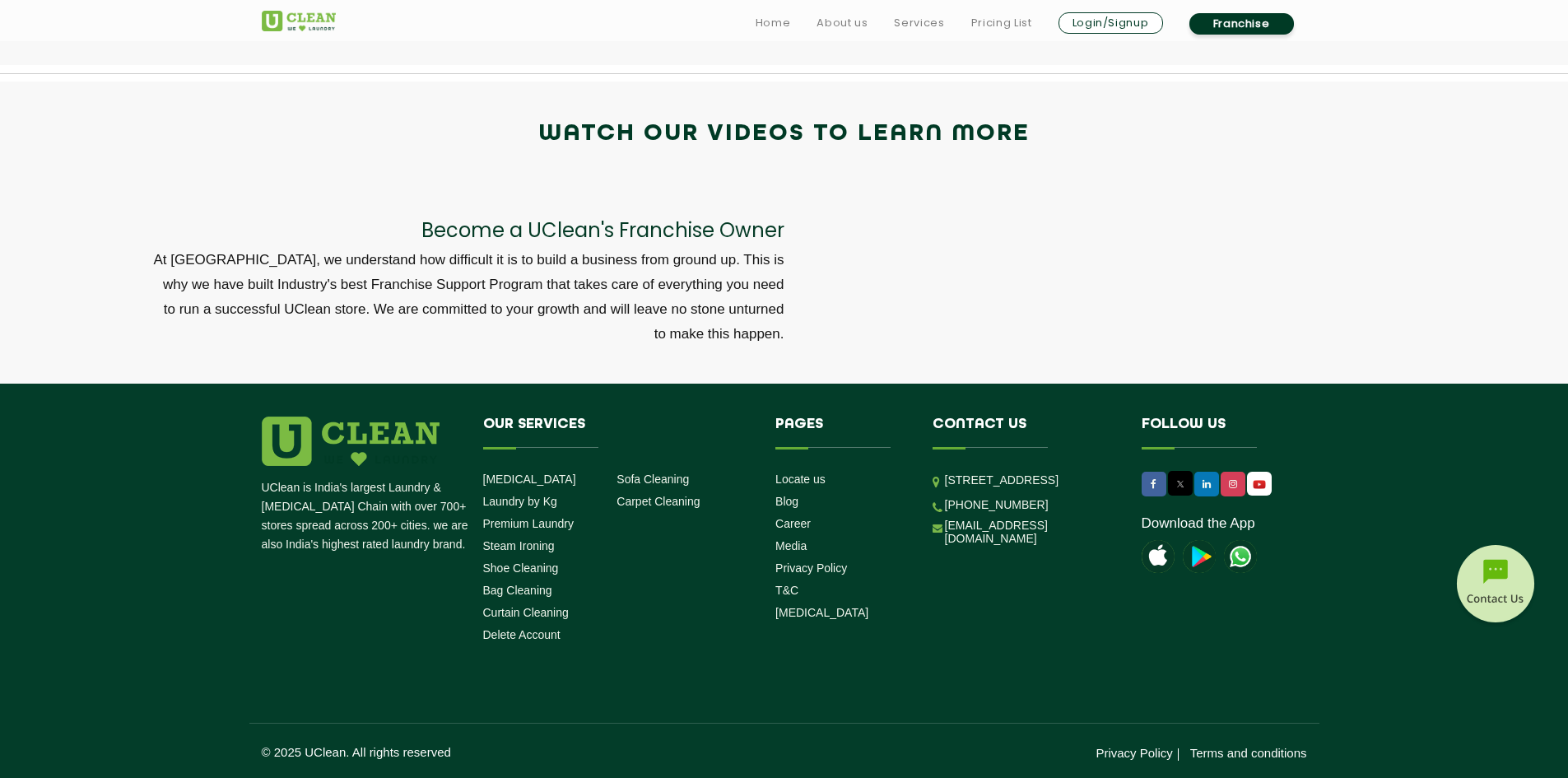
click at [1494, 571] on img at bounding box center [1495, 586] width 82 height 82
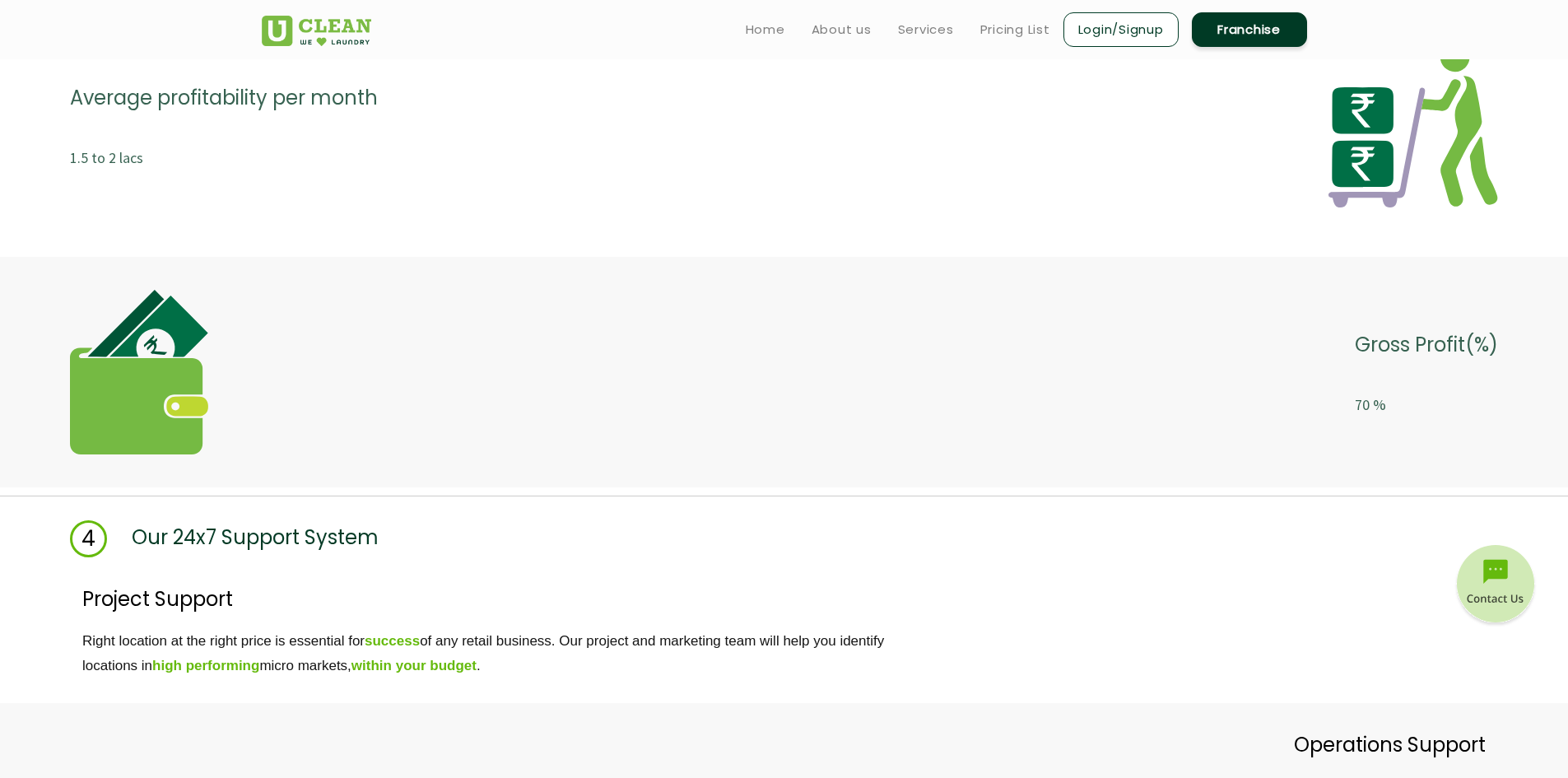
click at [1503, 563] on img at bounding box center [1495, 586] width 82 height 82
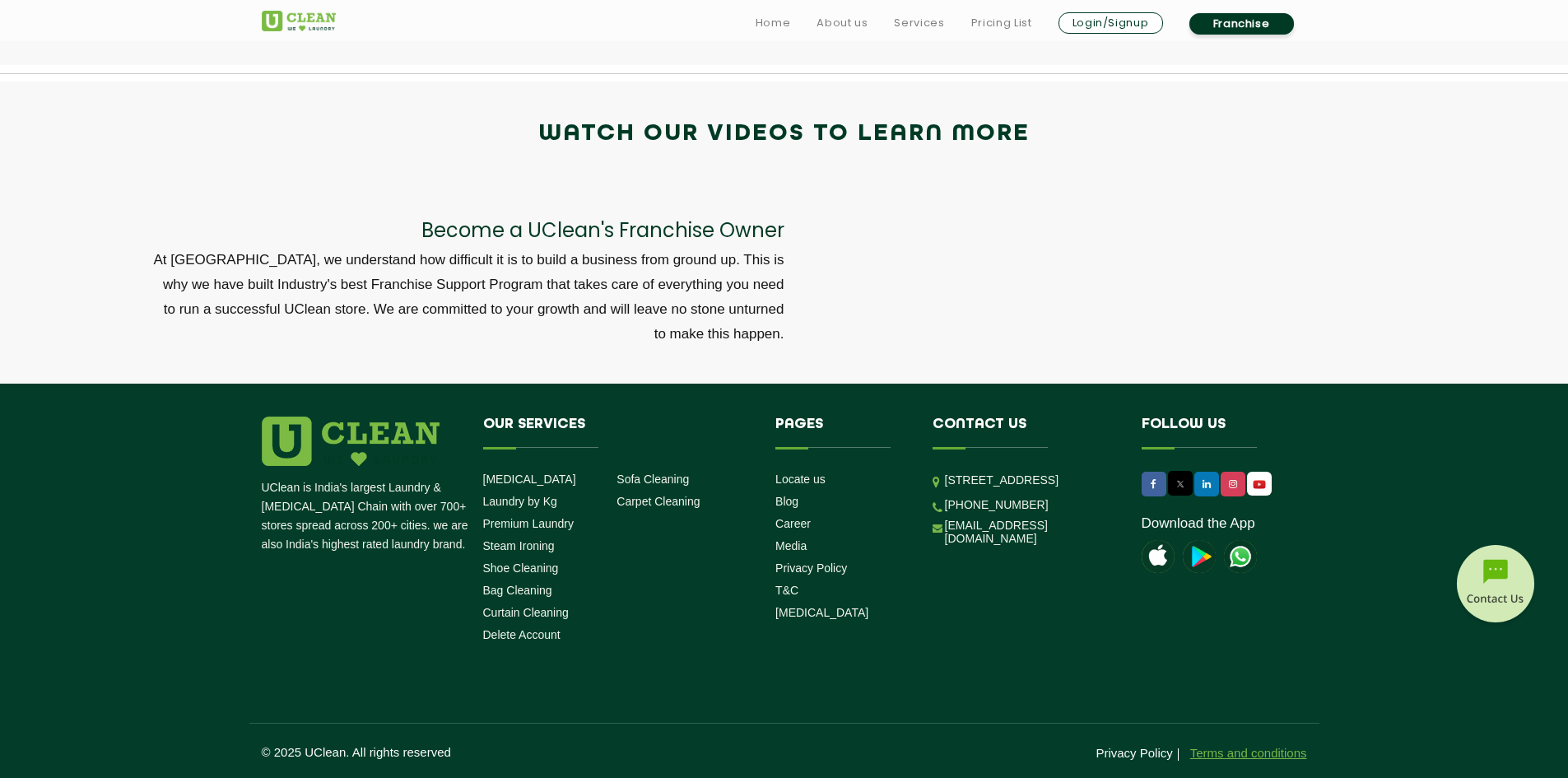
click at [1235, 759] on link "Terms and conditions" at bounding box center [1249, 754] width 117 height 14
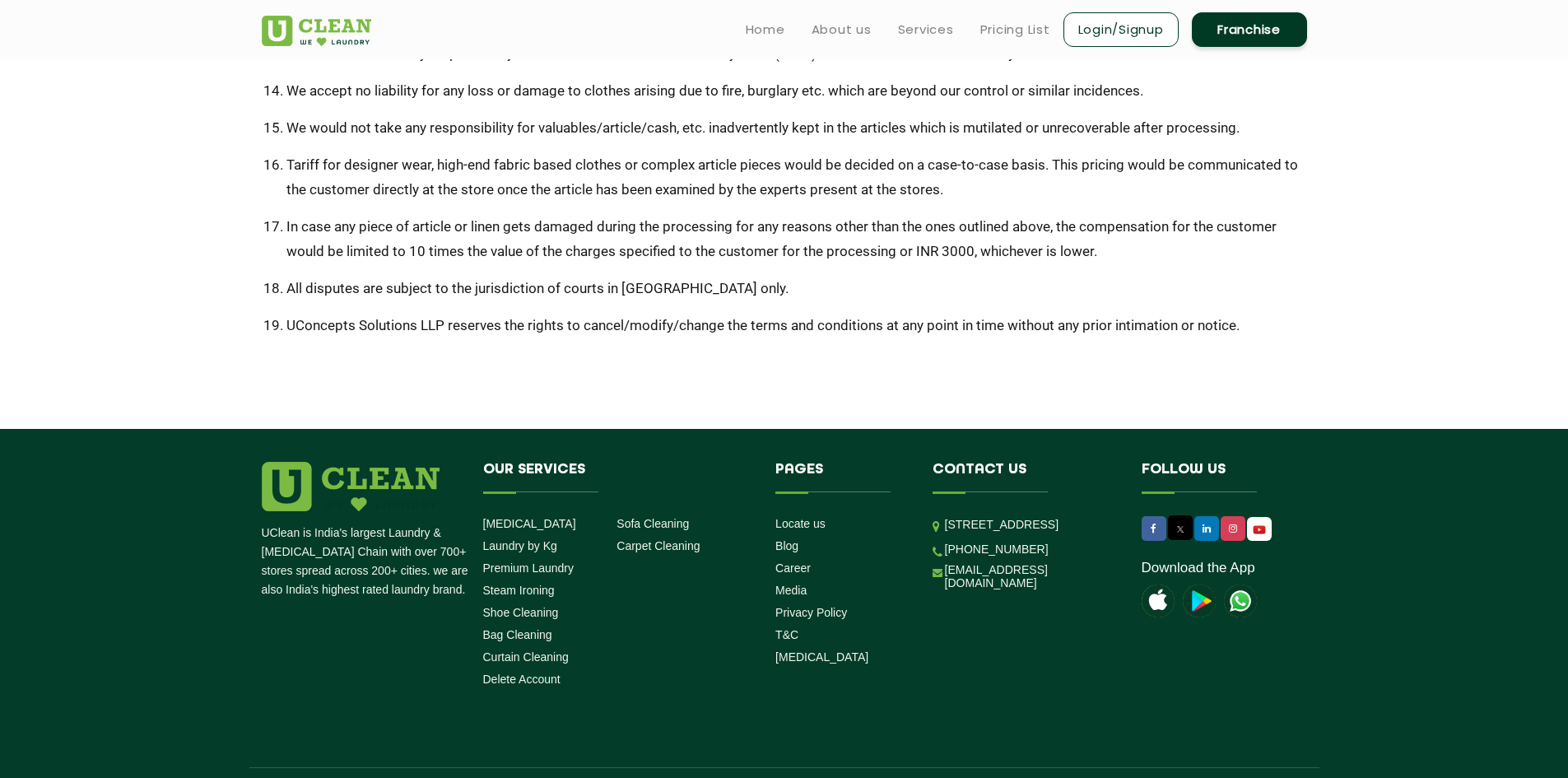
scroll to position [973, 0]
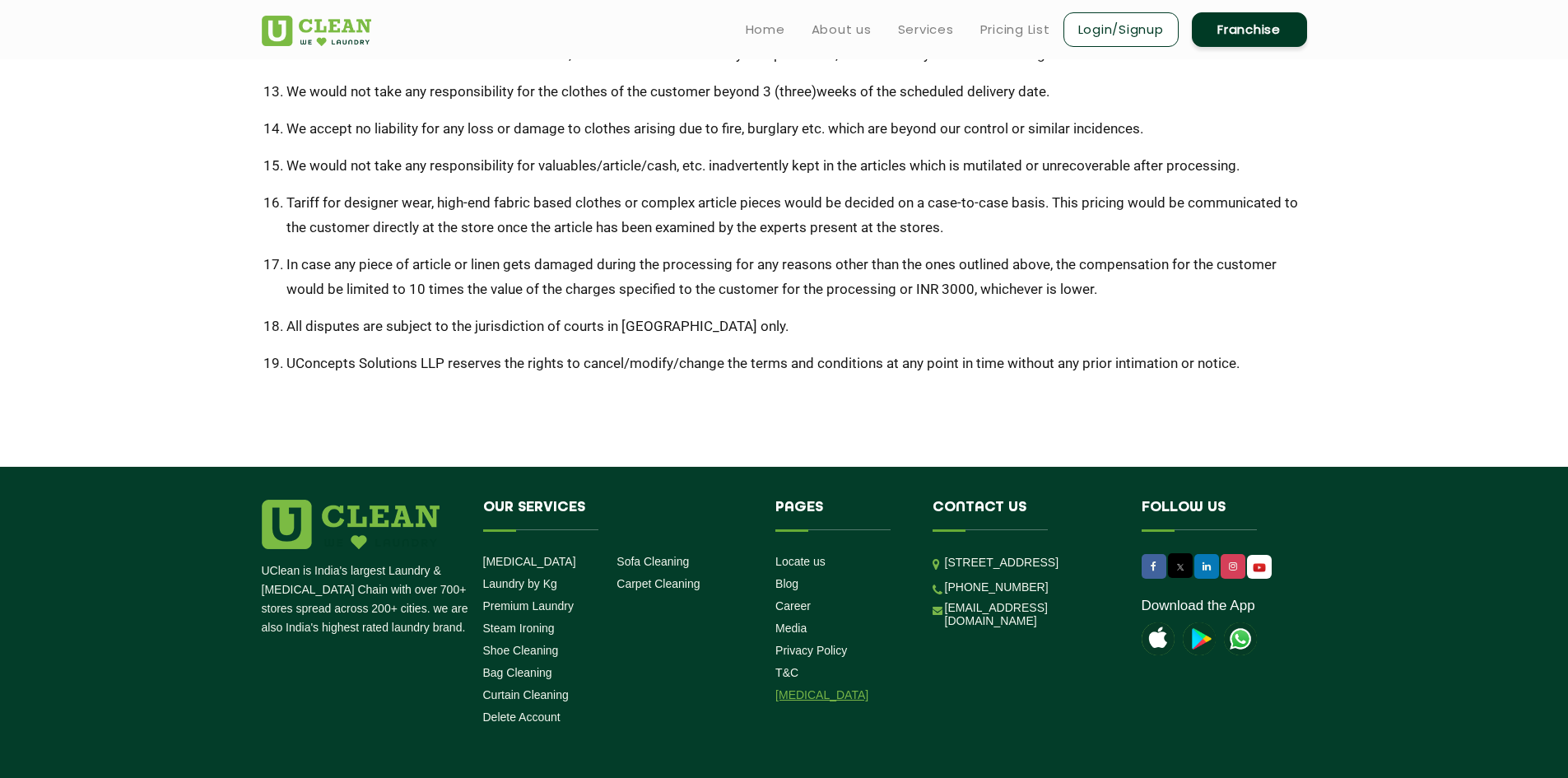
click at [808, 695] on link "[MEDICAL_DATA]" at bounding box center [822, 695] width 93 height 14
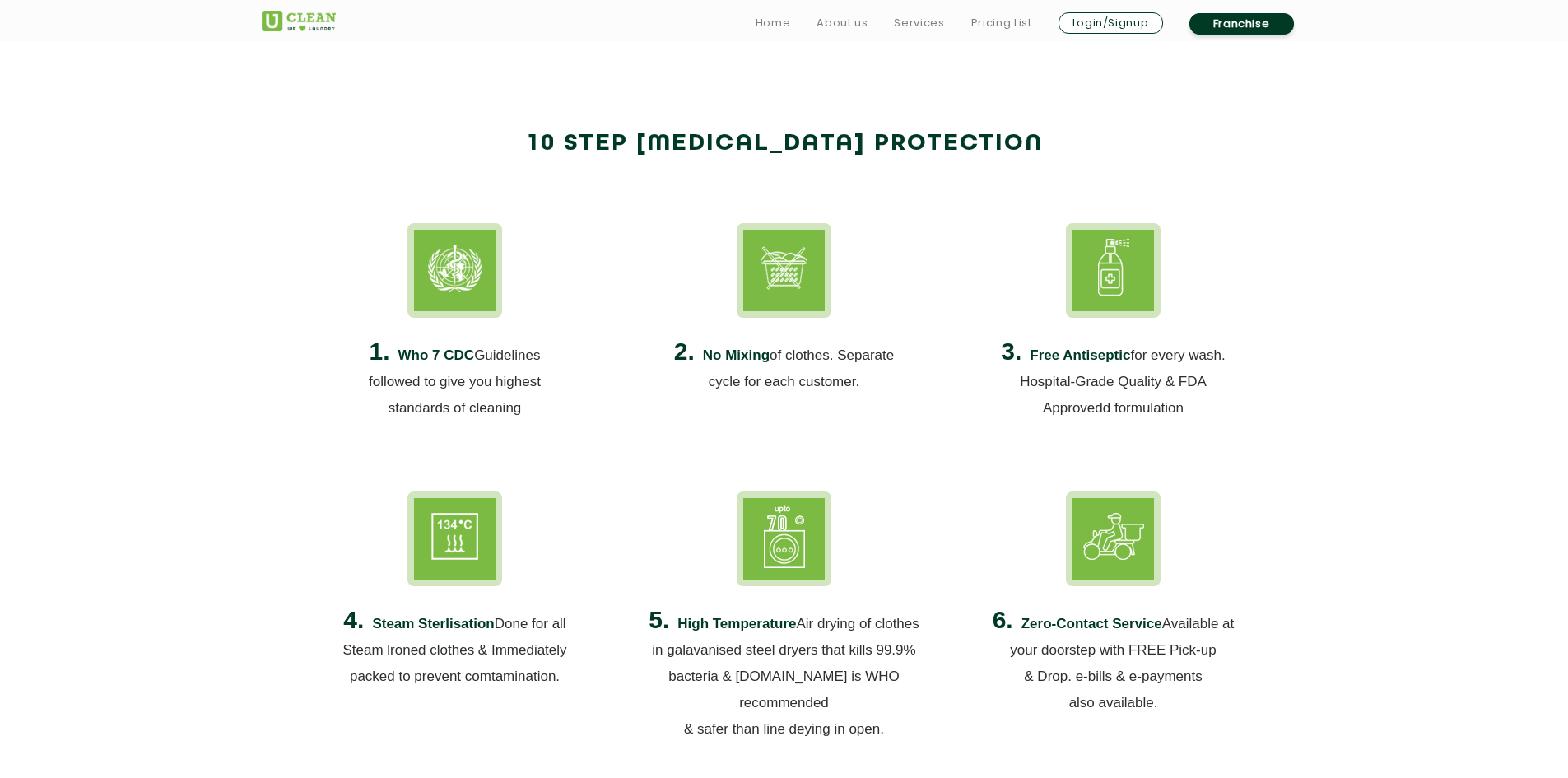
scroll to position [988, 0]
